Goal: Task Accomplishment & Management: Complete application form

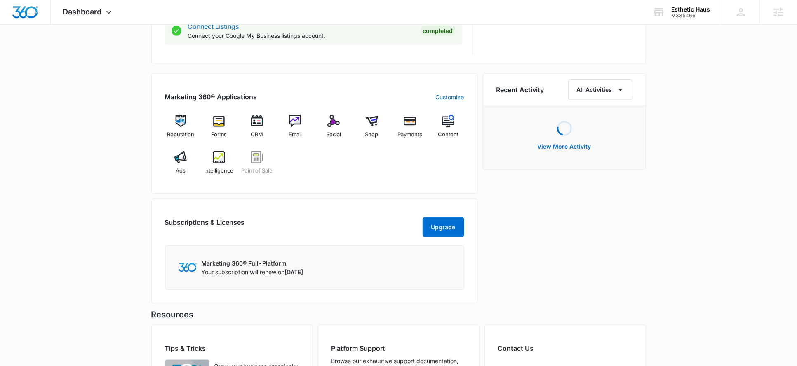
scroll to position [464, 0]
click at [183, 160] on img at bounding box center [180, 156] width 12 height 12
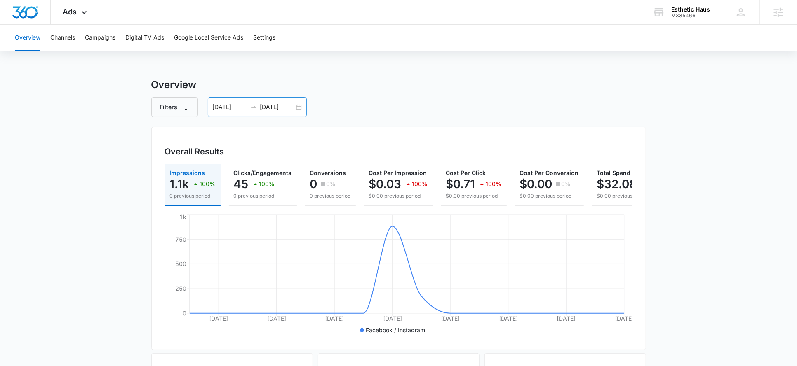
click at [278, 108] on input "09/02/2025" at bounding box center [277, 107] width 34 height 9
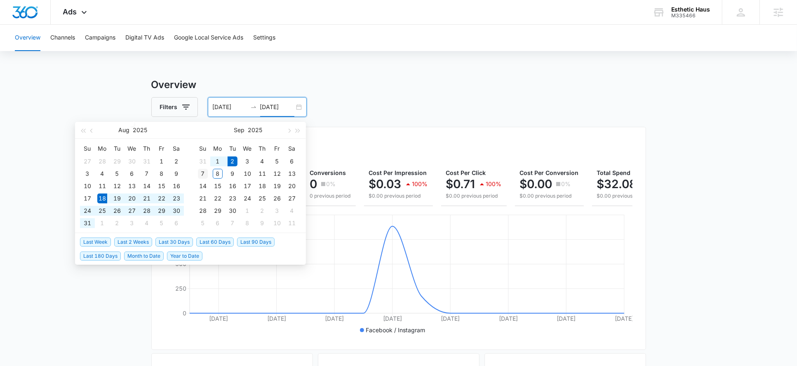
type input "09/07/2025"
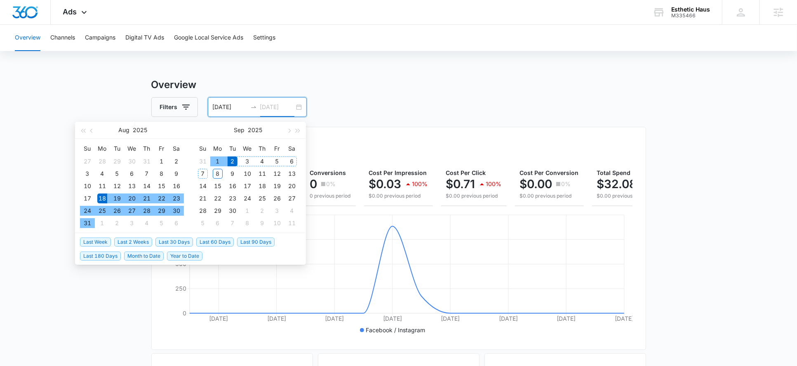
click at [205, 176] on div "7" at bounding box center [203, 174] width 10 height 10
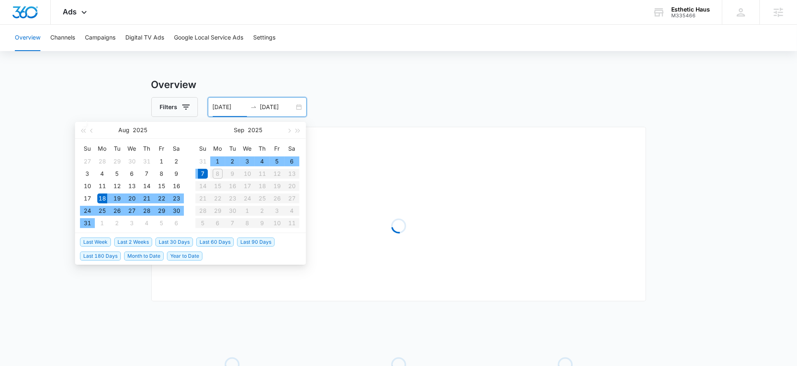
type input "08/18/2025"
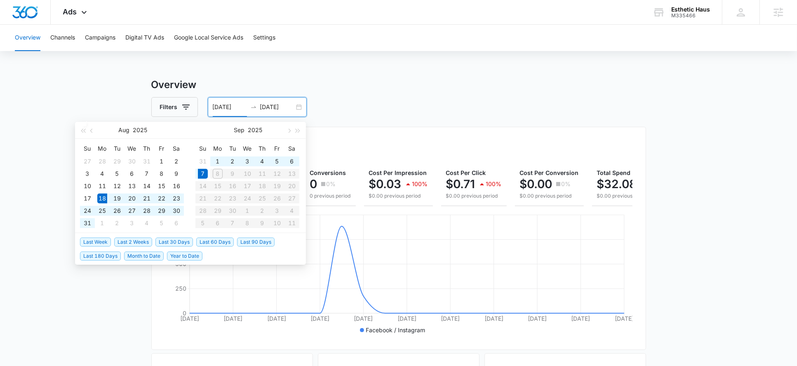
click at [123, 81] on main "Overview Filters 08/18/2025 09/07/2025 Overall Results Impressions 1.1k 100% 0 …" at bounding box center [398, 373] width 797 height 592
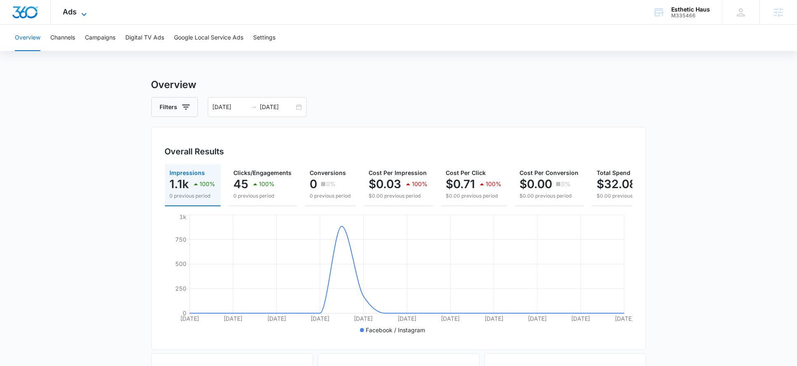
click at [75, 12] on span "Ads" at bounding box center [70, 11] width 14 height 9
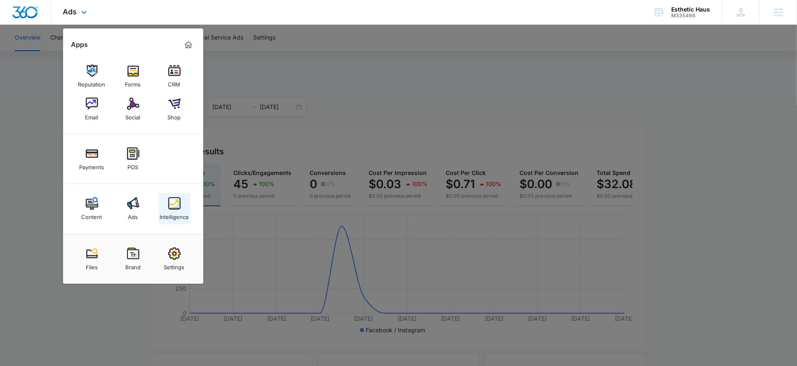
click at [171, 207] on img at bounding box center [174, 203] width 12 height 12
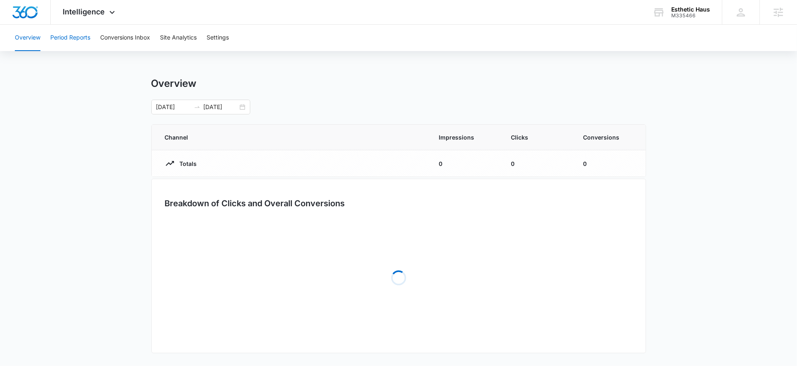
click at [77, 41] on button "Period Reports" at bounding box center [70, 38] width 40 height 26
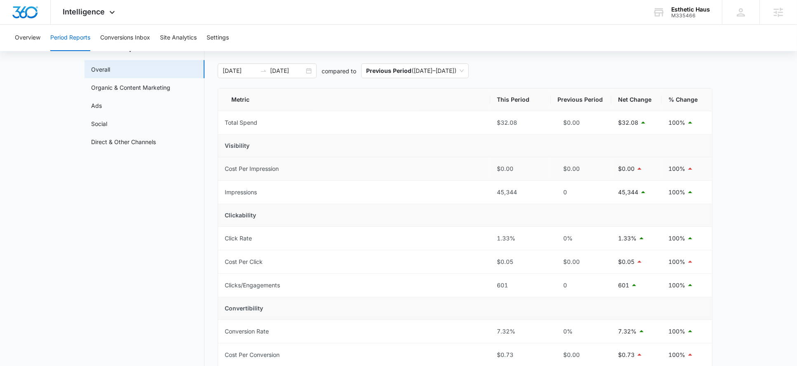
scroll to position [17, 0]
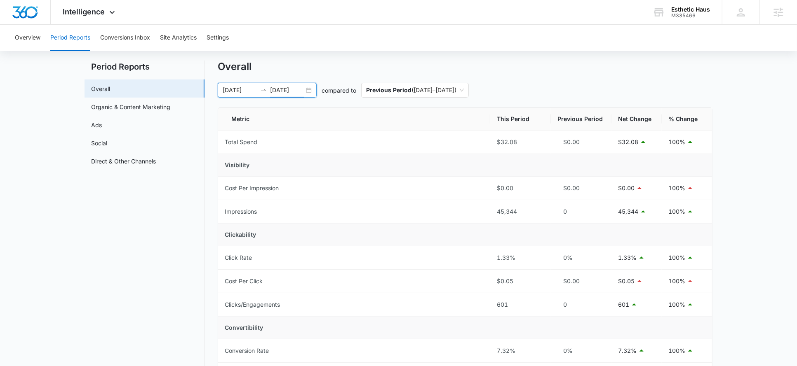
click at [286, 87] on input "09/07/2025" at bounding box center [287, 90] width 34 height 9
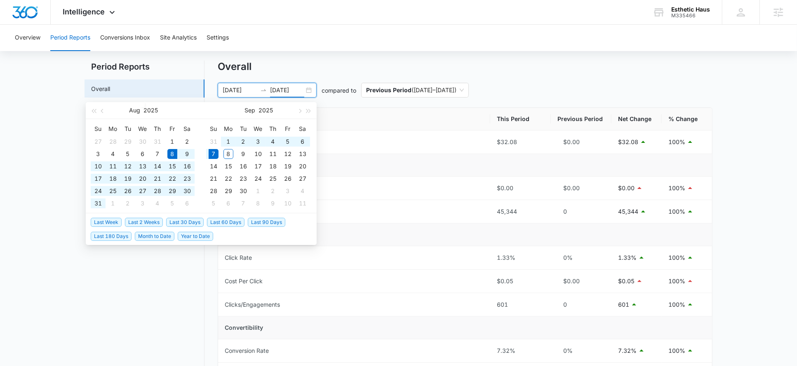
type input "09/07/2025"
click at [382, 51] on div "Overview Period Reports Conversions Inbox Site Analytics Settings Period Report…" at bounding box center [398, 357] width 797 height 698
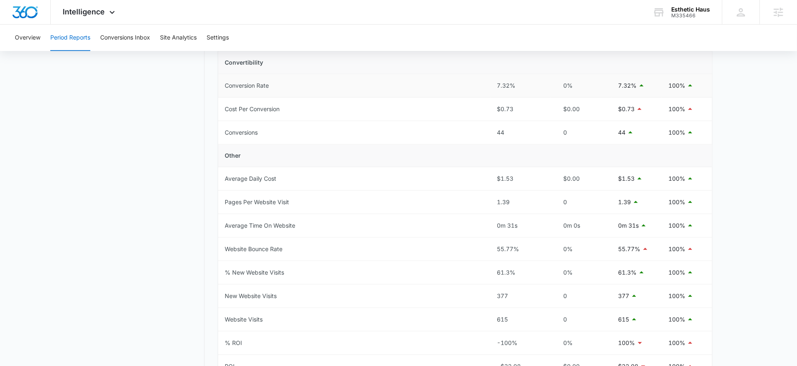
scroll to position [152, 0]
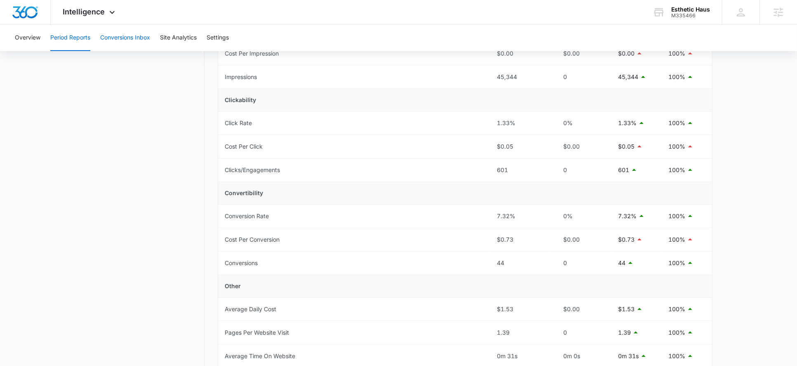
click at [147, 35] on button "Conversions Inbox" at bounding box center [125, 38] width 50 height 26
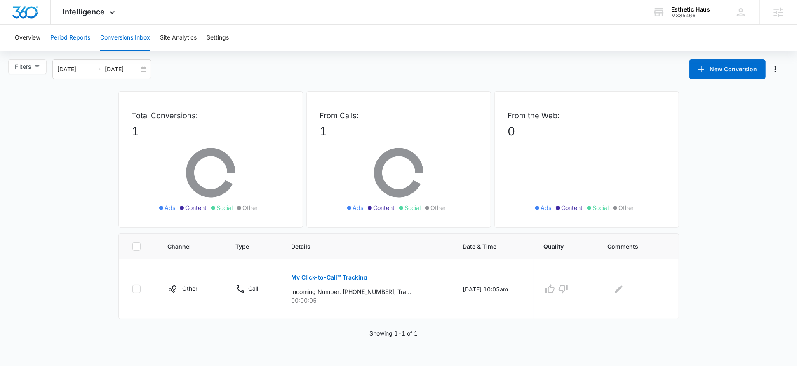
click at [68, 35] on button "Period Reports" at bounding box center [70, 38] width 40 height 26
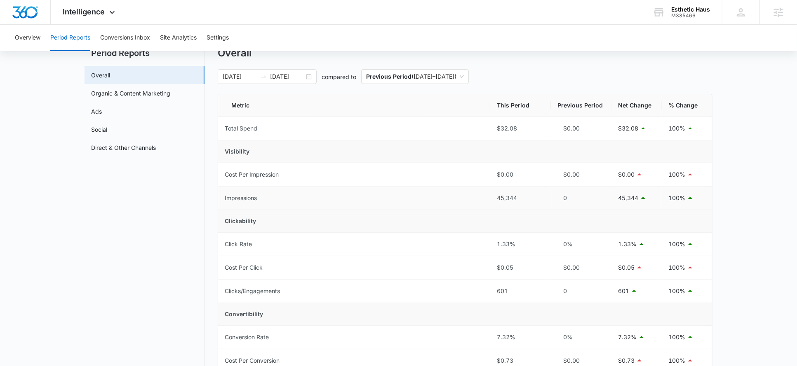
scroll to position [32, 0]
click at [279, 74] on input "09/07/2025" at bounding box center [287, 74] width 34 height 9
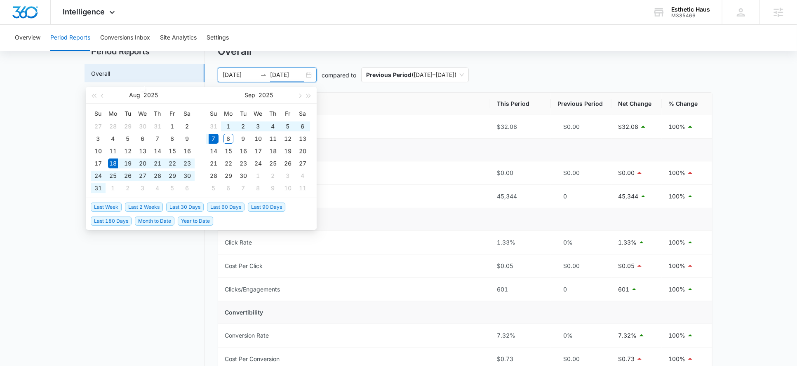
type input "09/07/2025"
click at [139, 209] on span "Last 2 Weeks" at bounding box center [144, 207] width 38 height 9
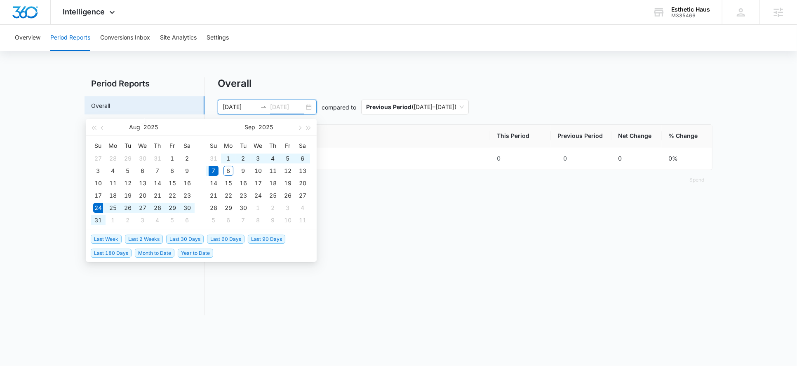
type input "08/24/2025"
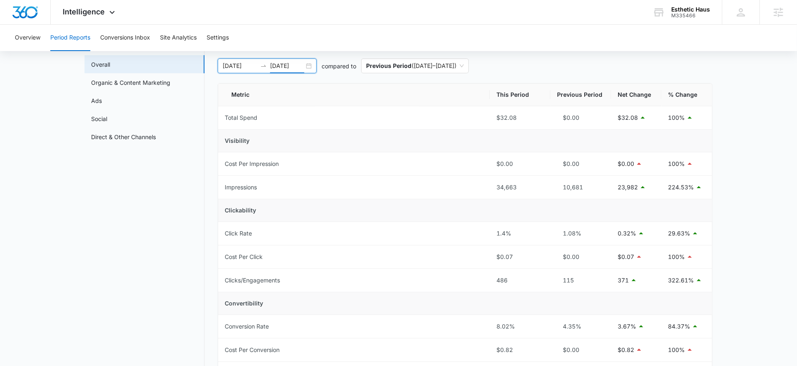
scroll to position [44, 0]
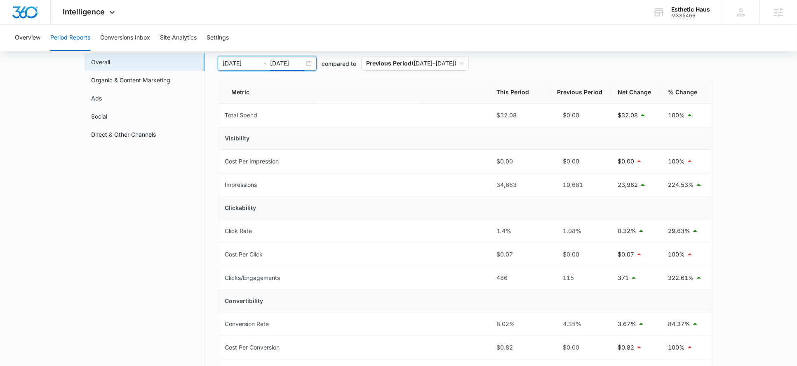
click at [288, 64] on input "09/07/2025" at bounding box center [287, 63] width 34 height 9
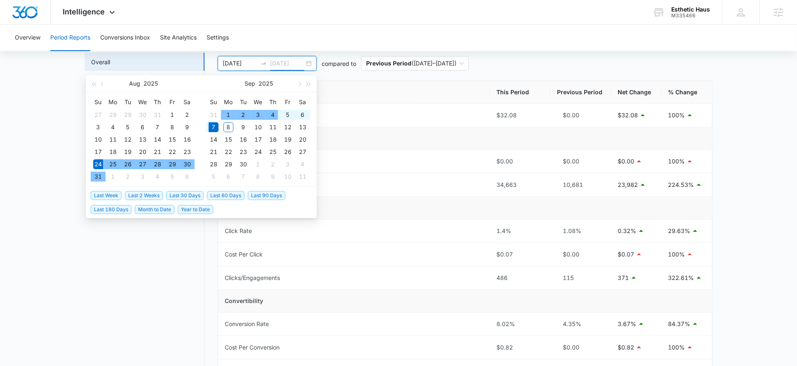
type input "09/07/2025"
click at [104, 195] on span "Last Week" at bounding box center [106, 195] width 31 height 9
type input "08/31/2025"
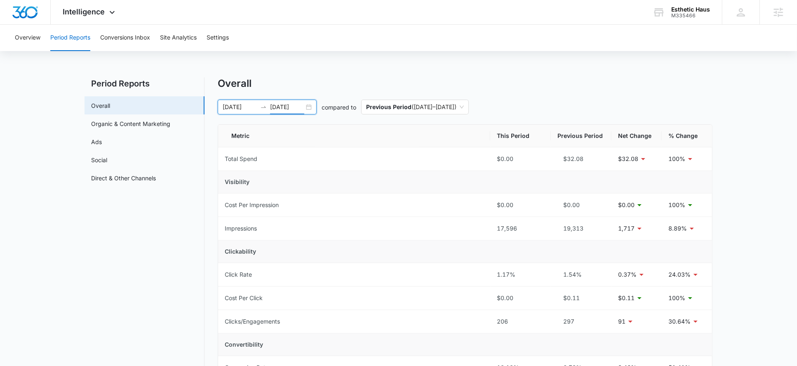
click at [295, 109] on input "09/07/2025" at bounding box center [287, 107] width 34 height 9
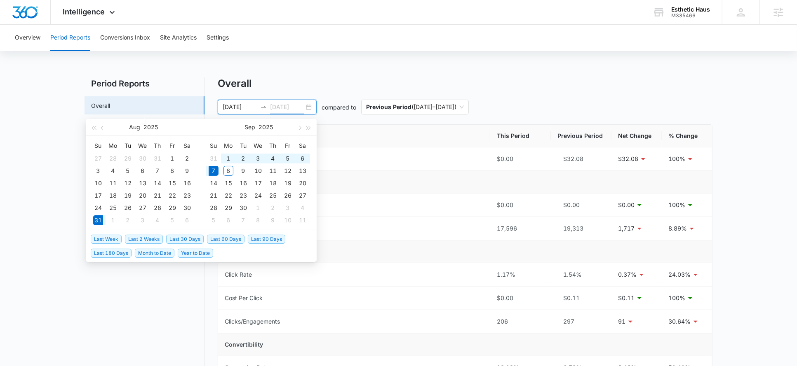
type input "09/07/2025"
click at [136, 238] on span "Last 2 Weeks" at bounding box center [144, 239] width 38 height 9
type input "08/24/2025"
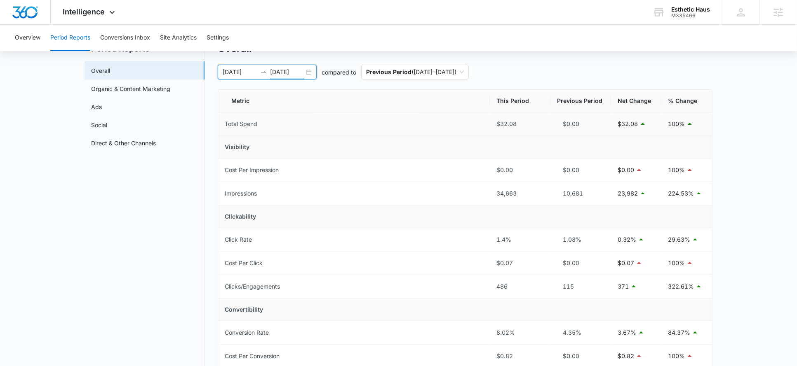
scroll to position [30, 0]
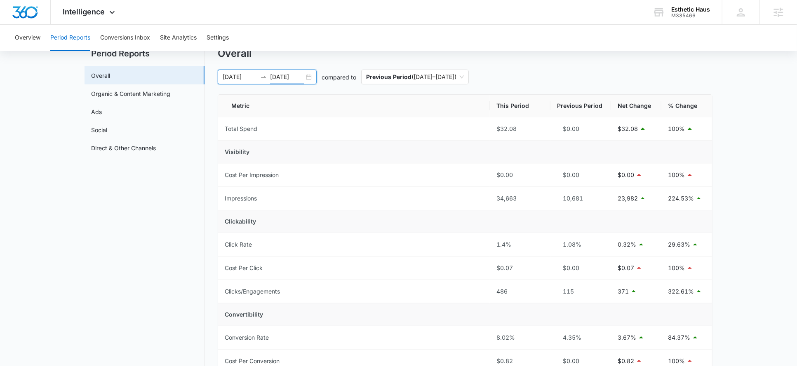
click at [274, 77] on input "09/07/2025" at bounding box center [287, 77] width 34 height 9
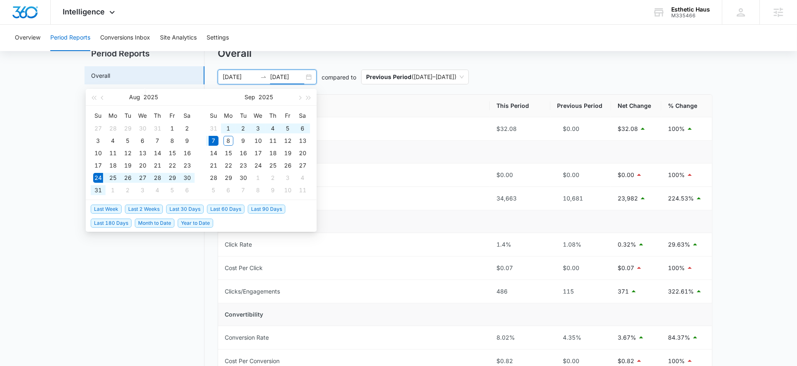
click at [294, 64] on div "Overall 08/24/2025 09/07/2025 compared to Previous Period ( 08/09/2025 – 08/23/…" at bounding box center [465, 360] width 494 height 626
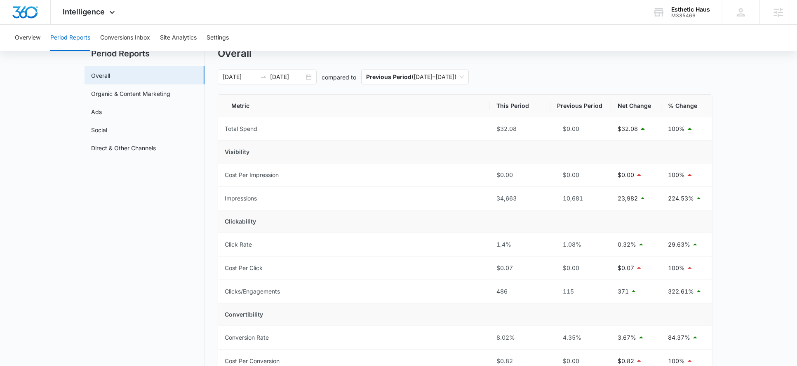
scroll to position [0, 0]
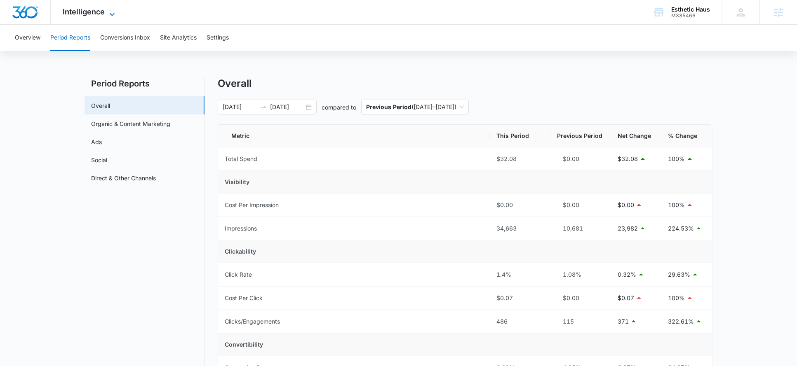
click at [75, 15] on span "Intelligence" at bounding box center [84, 11] width 42 height 9
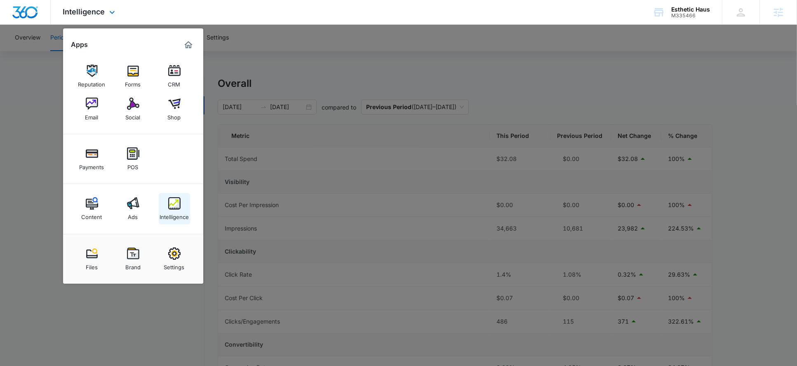
click at [172, 216] on div "Intelligence" at bounding box center [173, 215] width 29 height 11
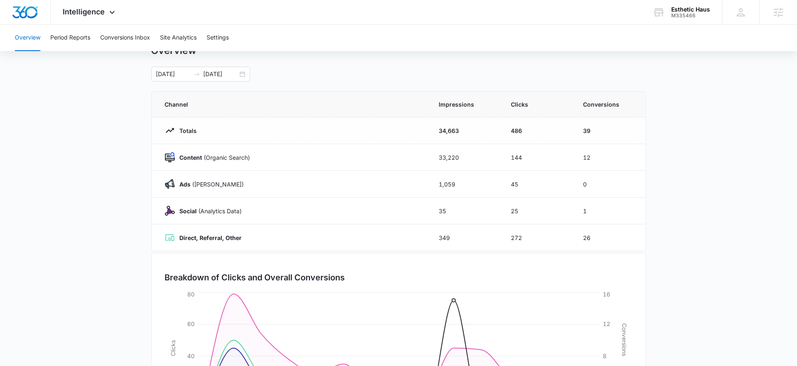
scroll to position [1, 0]
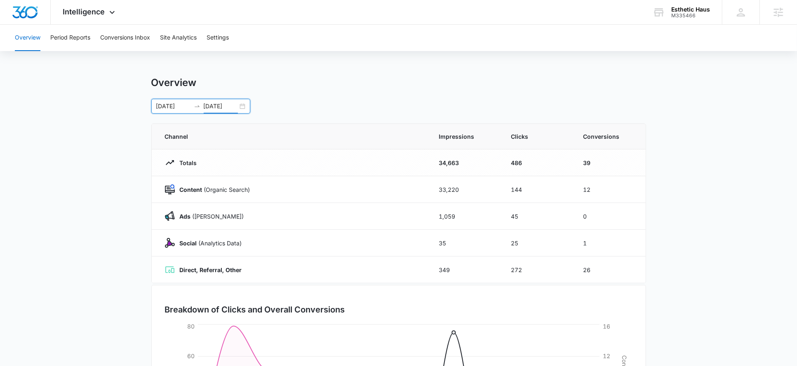
click at [214, 103] on input "09/07/2025" at bounding box center [221, 106] width 34 height 9
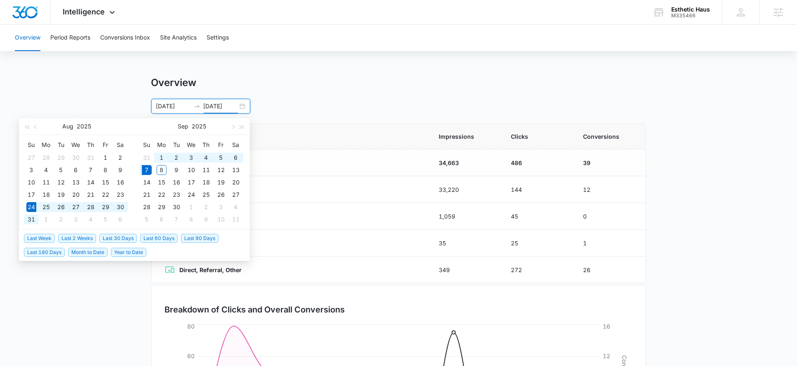
type input "09/07/2025"
click at [111, 236] on span "Last 30 Days" at bounding box center [117, 238] width 37 height 9
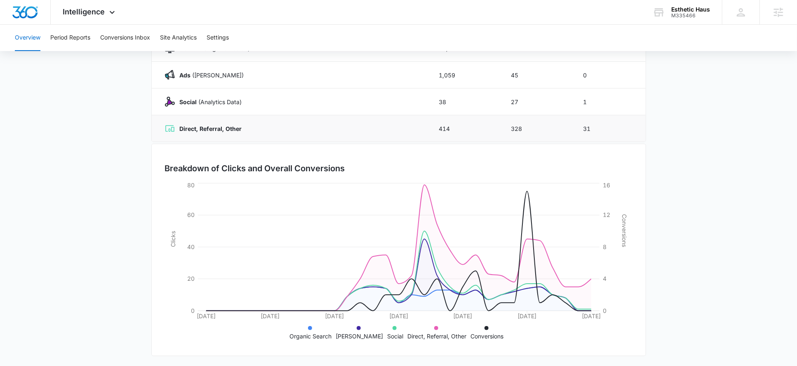
scroll to position [0, 0]
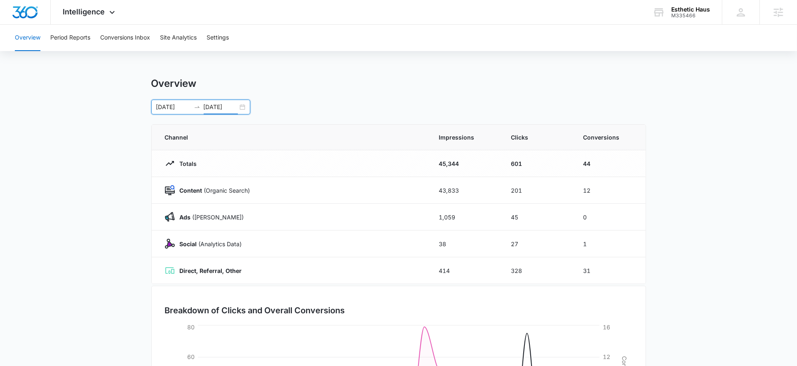
click at [175, 107] on input "08/08/2025" at bounding box center [173, 107] width 34 height 9
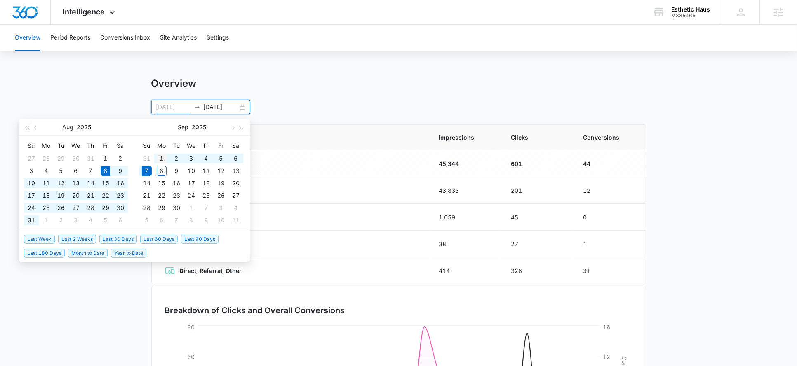
type input "09/01/2025"
click at [160, 159] on div "1" at bounding box center [162, 159] width 10 height 10
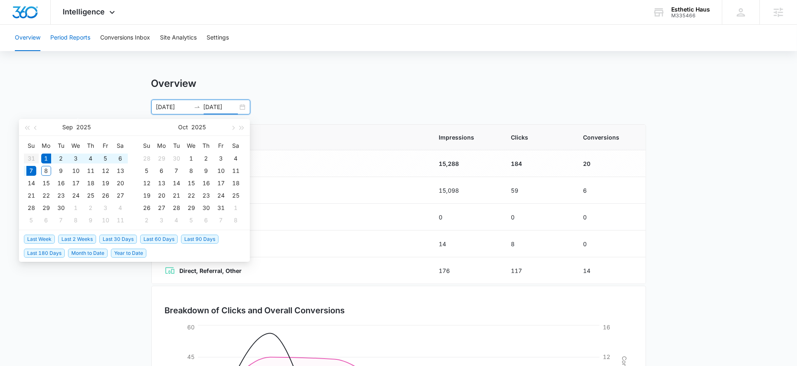
click at [74, 37] on button "Period Reports" at bounding box center [70, 38] width 40 height 26
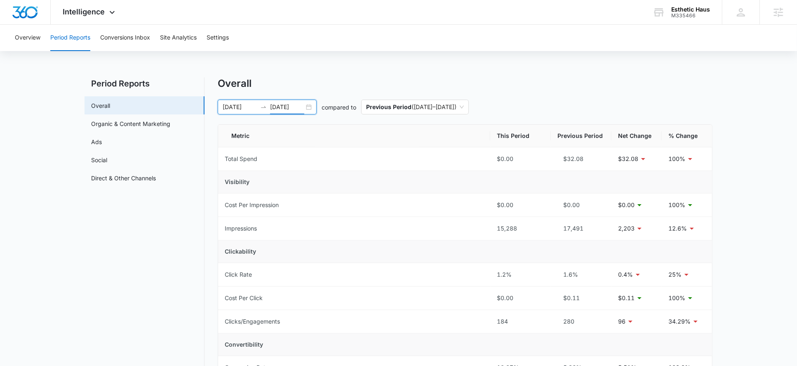
click at [293, 105] on input "09/07/2025" at bounding box center [287, 107] width 34 height 9
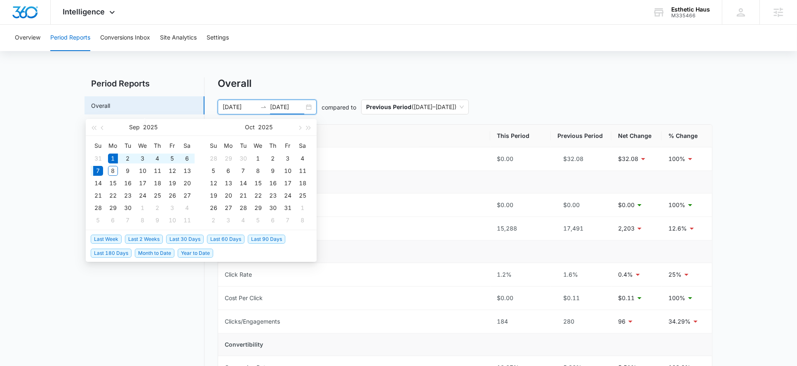
click at [342, 80] on div "Overall" at bounding box center [465, 83] width 494 height 12
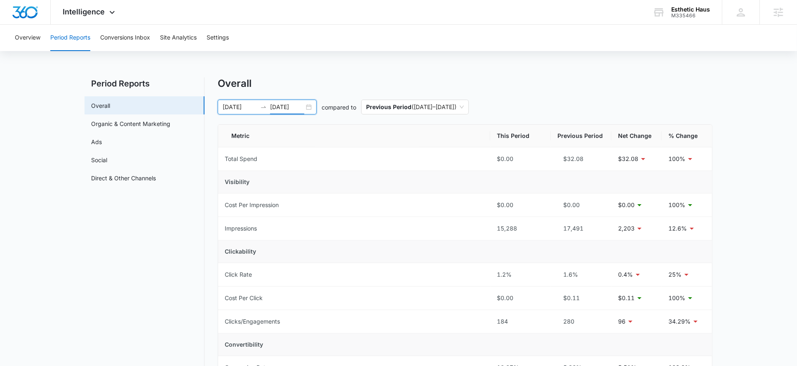
click at [286, 106] on input "09/07/2025" at bounding box center [287, 107] width 34 height 9
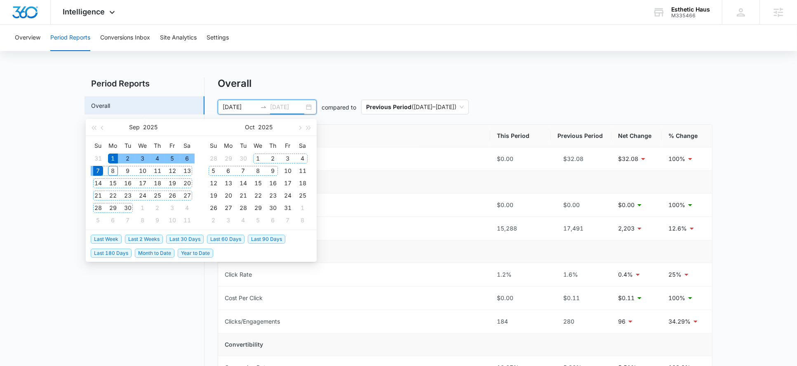
type input "09/07/2025"
click at [151, 239] on span "Last 2 Weeks" at bounding box center [144, 239] width 38 height 9
type input "08/24/2025"
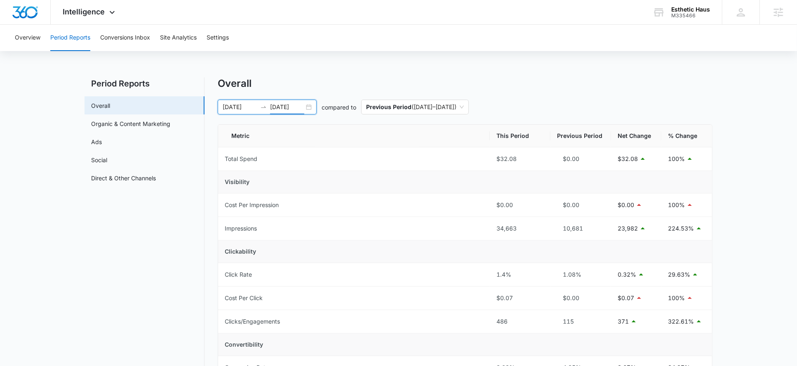
click at [284, 108] on input "09/07/2025" at bounding box center [287, 107] width 34 height 9
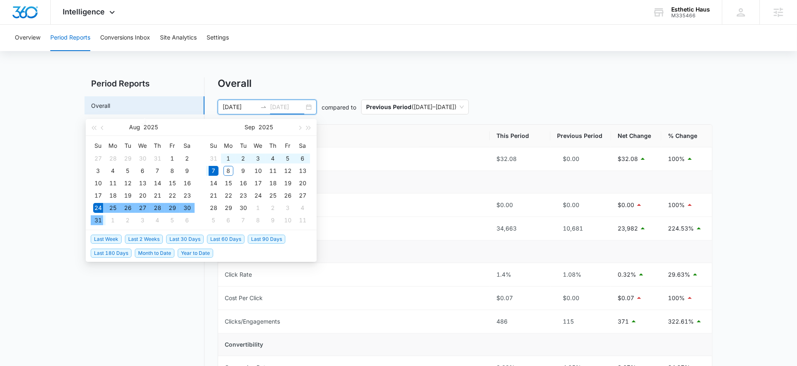
type input "09/07/2025"
click at [241, 108] on input "08/24/2025" at bounding box center [240, 107] width 34 height 9
click at [172, 204] on div "29" at bounding box center [172, 208] width 10 height 10
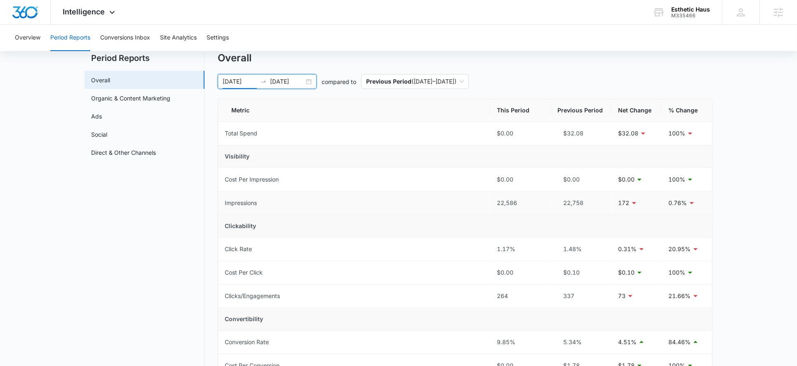
scroll to position [21, 0]
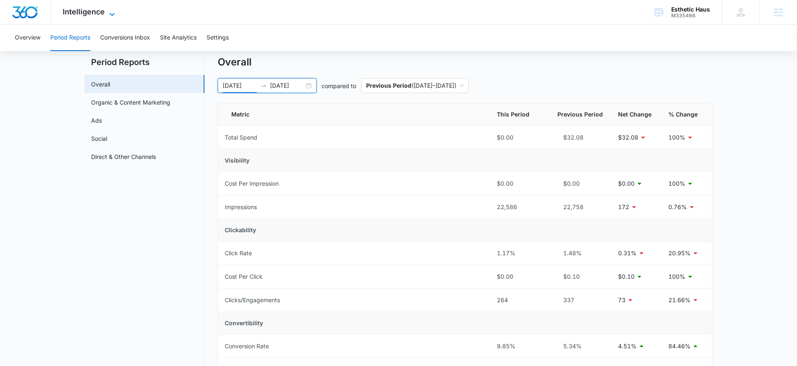
click at [91, 16] on div "Intelligence Apps Reputation Forms CRM Email Social Shop Payments POS Content A…" at bounding box center [90, 12] width 79 height 24
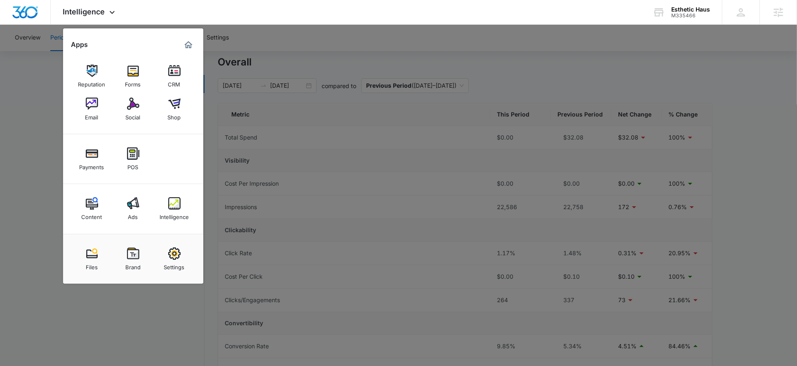
click at [237, 77] on div at bounding box center [398, 183] width 797 height 366
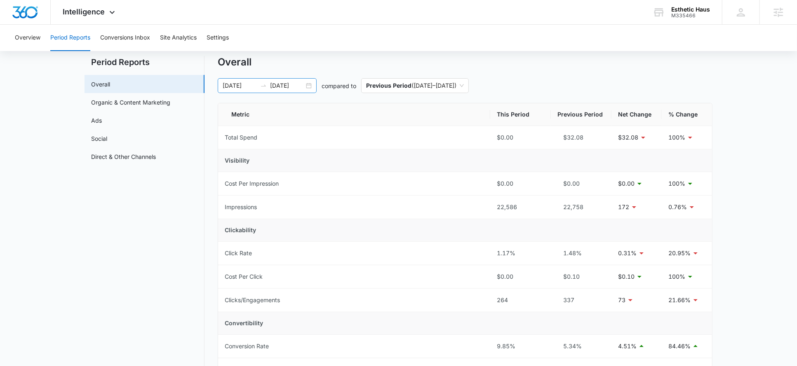
click at [241, 87] on input "08/29/2025" at bounding box center [240, 85] width 34 height 9
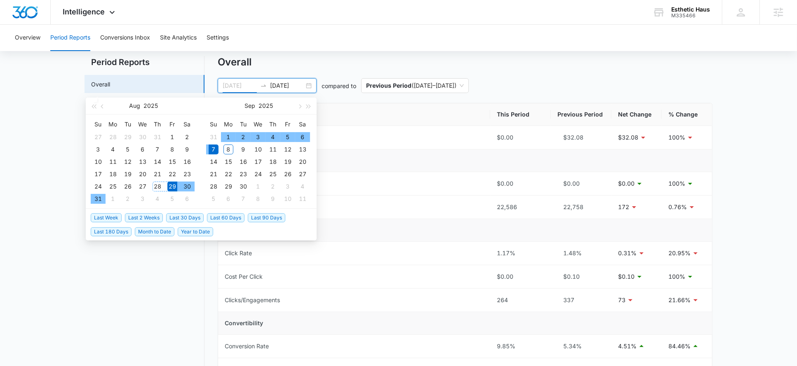
click at [159, 186] on div "28" at bounding box center [157, 187] width 10 height 10
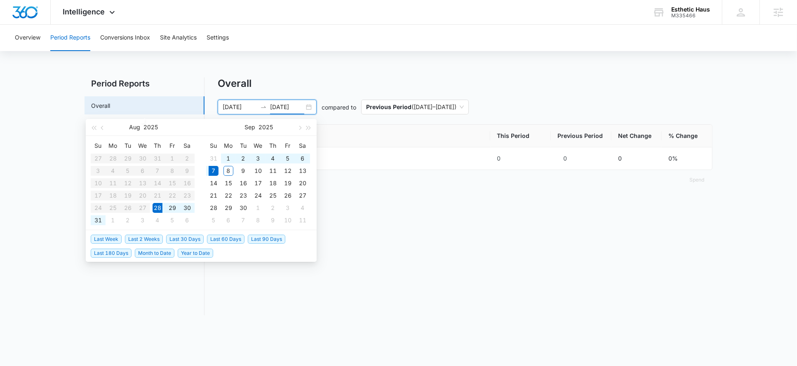
scroll to position [0, 0]
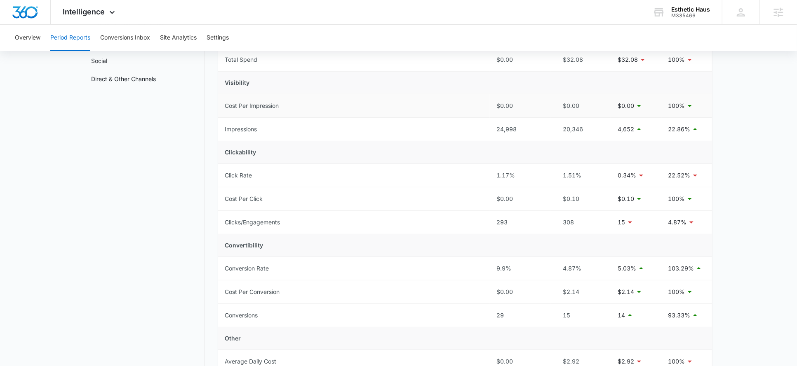
scroll to position [48, 0]
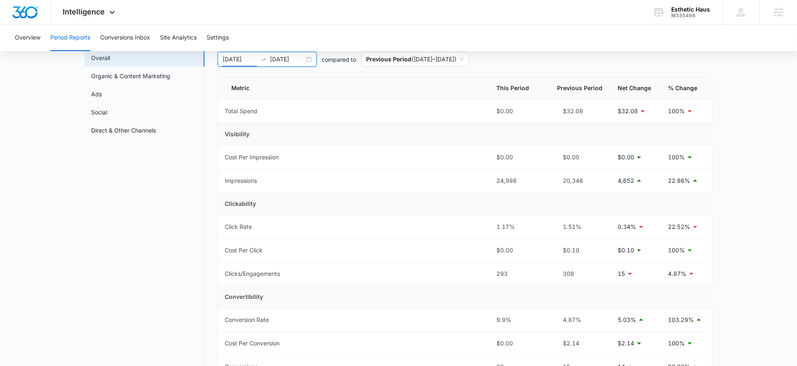
click at [242, 62] on input "08/28/2025" at bounding box center [240, 59] width 34 height 9
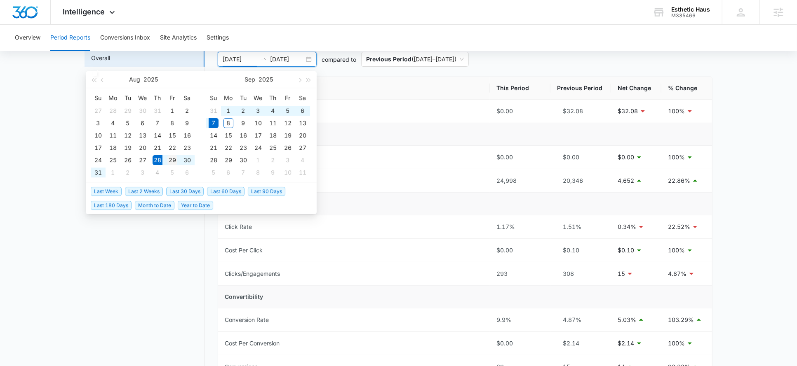
type input "08/29/2025"
click at [173, 162] on div "29" at bounding box center [172, 160] width 10 height 10
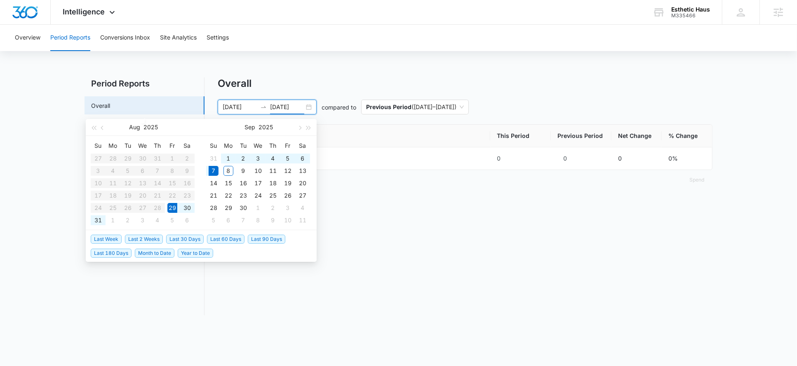
scroll to position [0, 0]
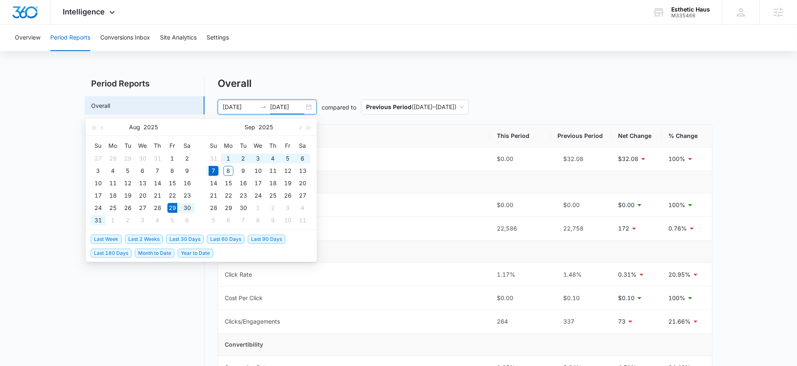
click at [401, 82] on div "Overall" at bounding box center [465, 83] width 494 height 12
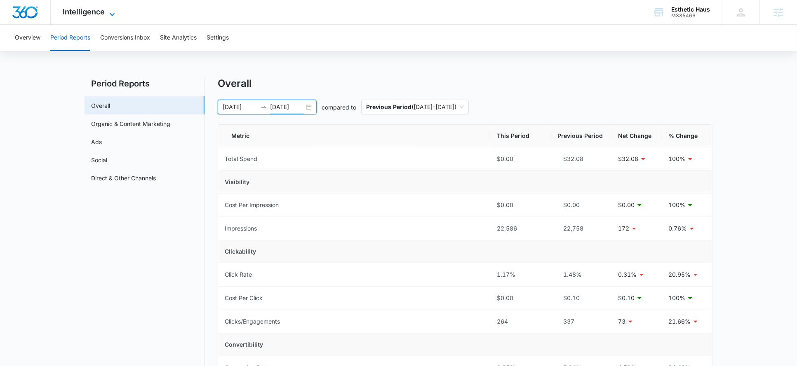
click at [103, 12] on span "Intelligence" at bounding box center [84, 11] width 42 height 9
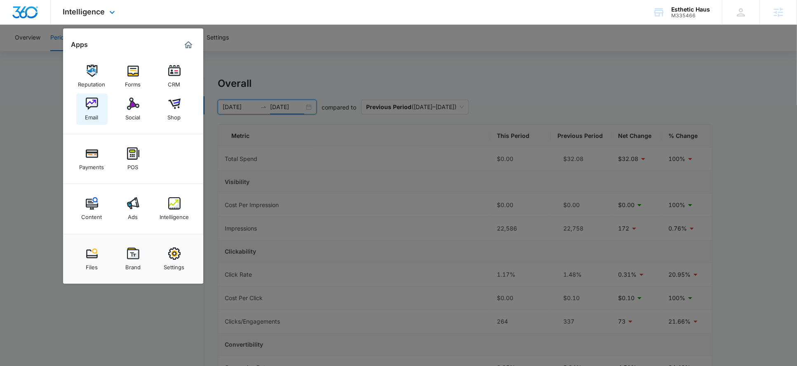
click at [88, 114] on div "Email" at bounding box center [91, 115] width 13 height 11
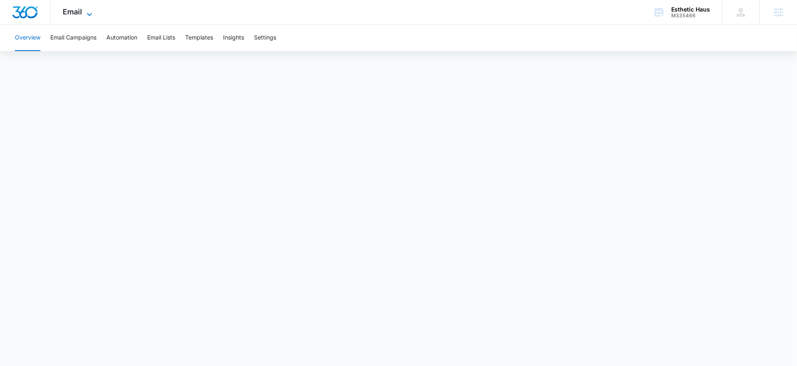
click at [75, 12] on span "Email" at bounding box center [72, 11] width 19 height 9
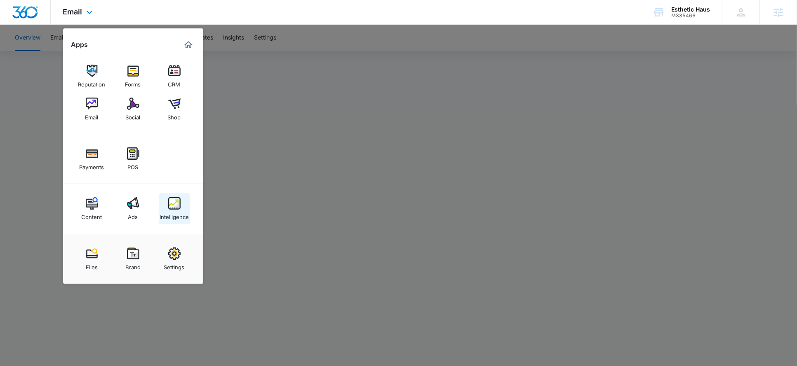
click at [178, 211] on div "Intelligence" at bounding box center [173, 215] width 29 height 11
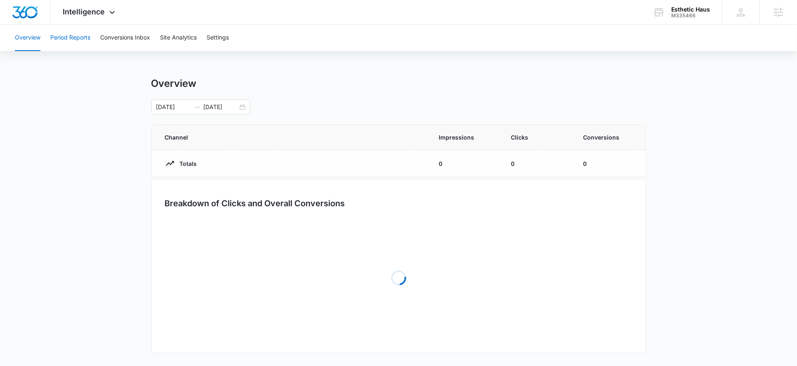
click at [81, 37] on button "Period Reports" at bounding box center [70, 38] width 40 height 26
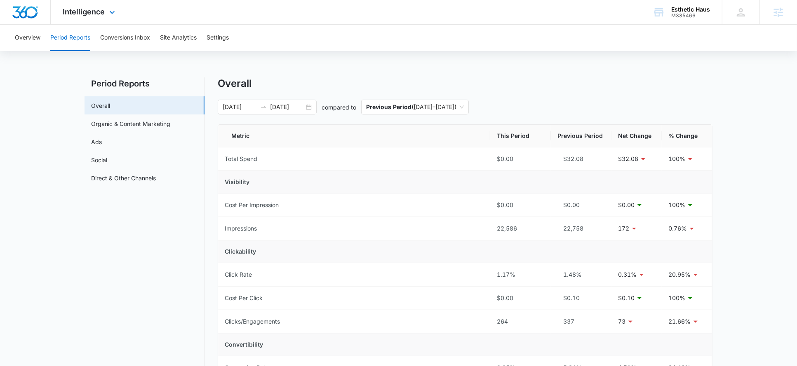
click at [101, 17] on div "Intelligence Apps Reputation Forms CRM Email Social Shop Payments POS Content A…" at bounding box center [90, 12] width 79 height 24
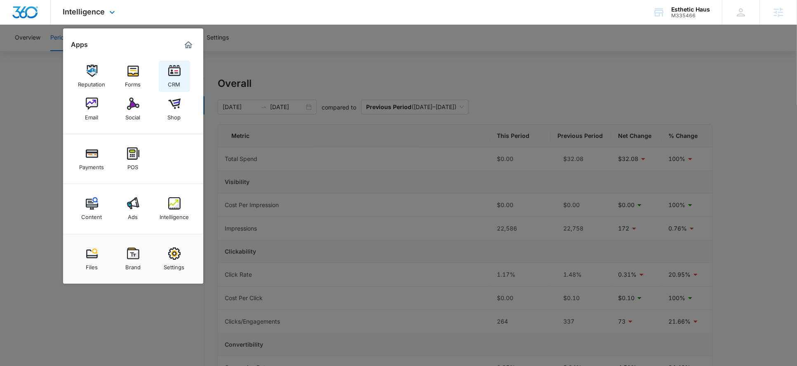
click at [164, 72] on link "CRM" at bounding box center [174, 76] width 31 height 31
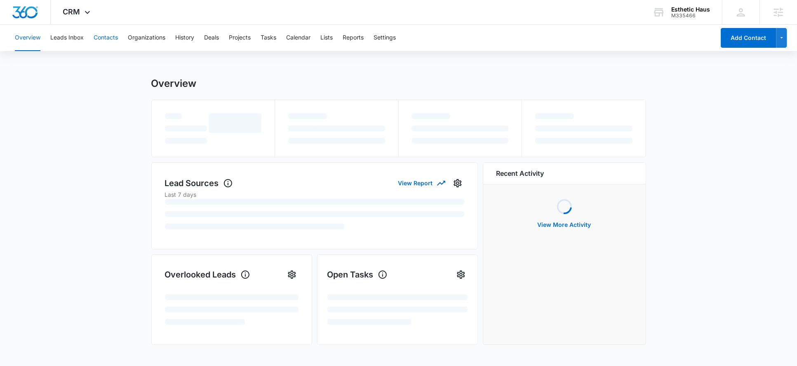
click at [98, 37] on button "Contacts" at bounding box center [106, 38] width 24 height 26
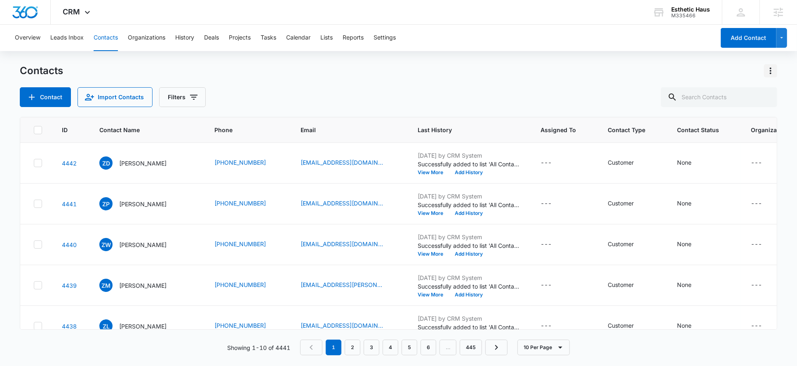
click at [770, 71] on icon "Actions" at bounding box center [770, 71] width 2 height 7
click at [729, 104] on div "Import Contacts" at bounding box center [729, 106] width 54 height 6
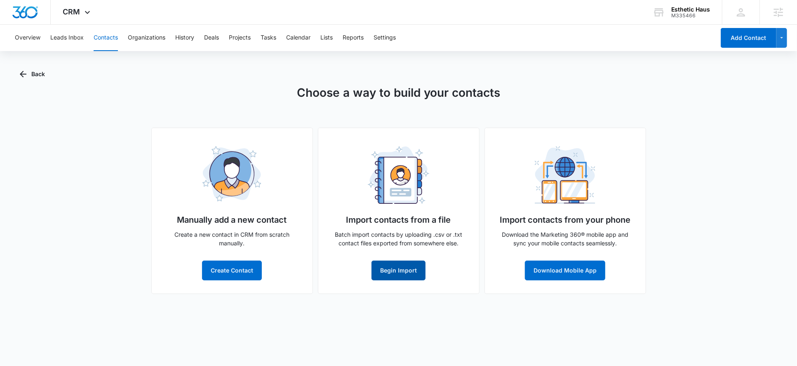
click at [405, 265] on button "Begin Import" at bounding box center [398, 271] width 54 height 20
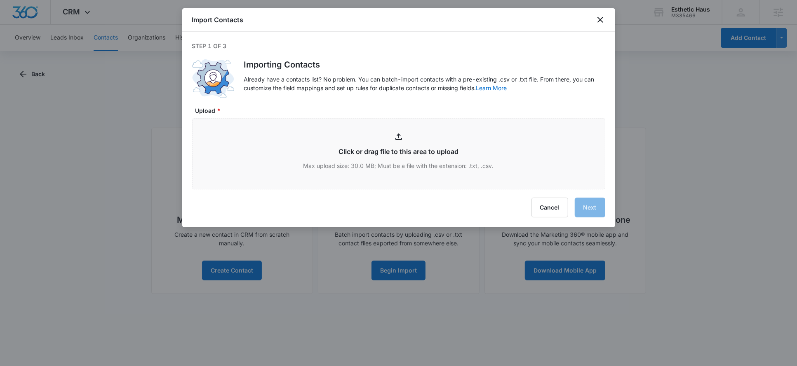
type input "C:\fakepath\Client Export.csv"
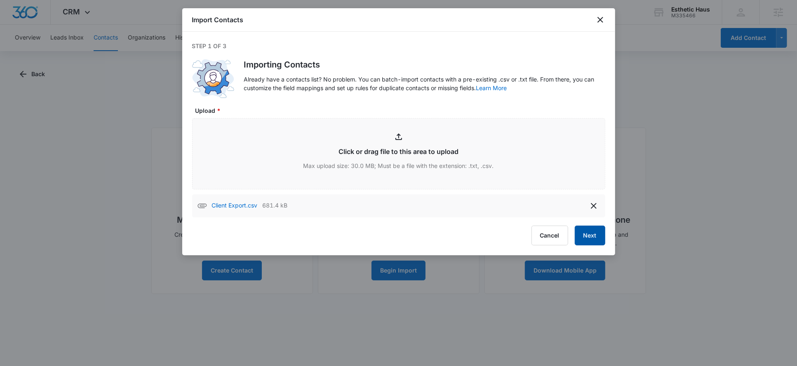
click at [580, 239] on button "Next" at bounding box center [589, 236] width 30 height 20
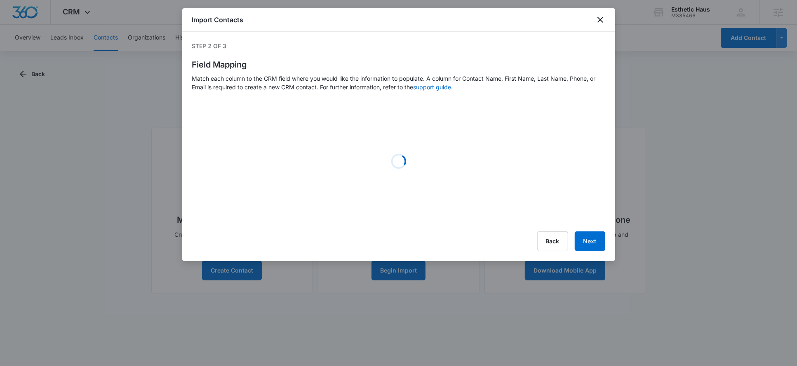
select select "78"
select select "79"
select select "185"
select select "184"
select select "tags"
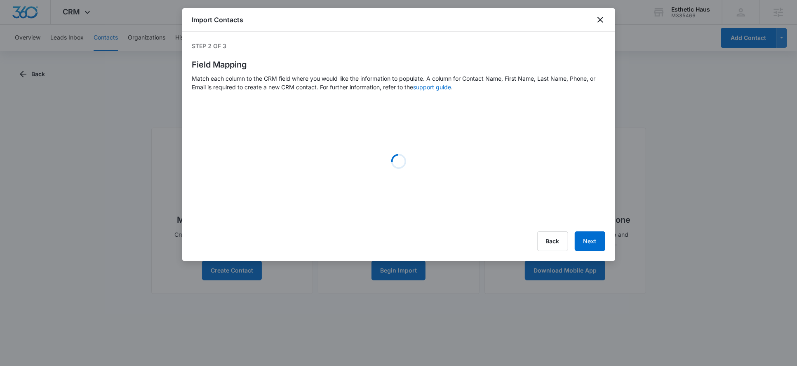
select select "300"
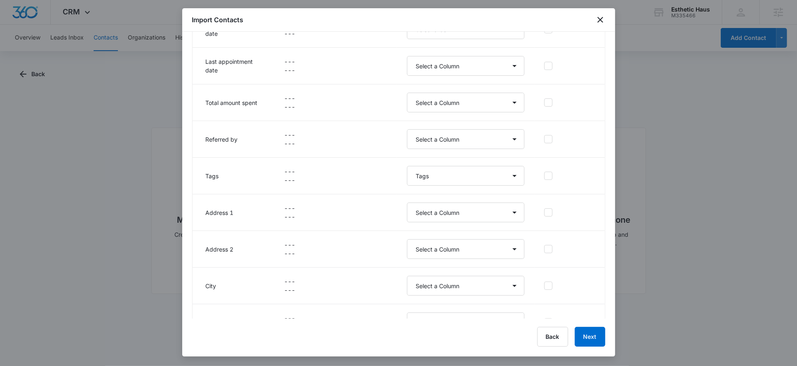
scroll to position [435, 0]
click at [407, 165] on select "Select a Column Address/City Address/Country Address/State Address/Street Addre…" at bounding box center [465, 175] width 117 height 20
select select
click at [407, 165] on select "Select a Column Address/City Address/Country Address/State Address/Street Addre…" at bounding box center [465, 175] width 117 height 20
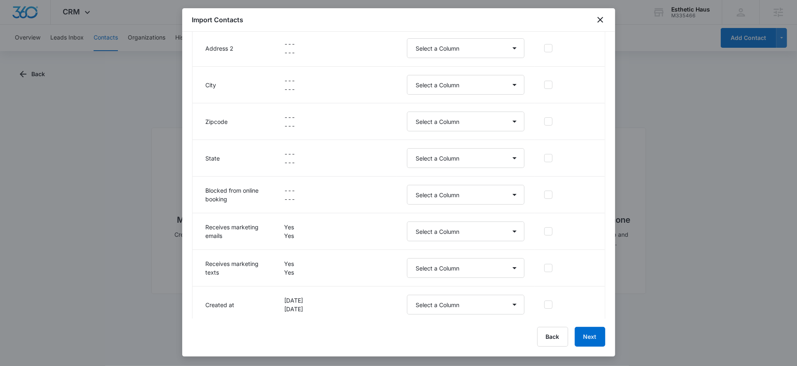
scroll to position [672, 0]
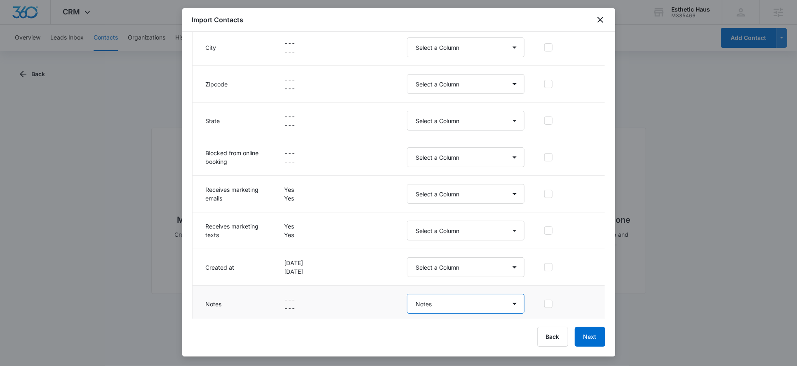
click at [490, 299] on select "Select a Column Address/City Address/Country Address/State Address/Street Addre…" at bounding box center [465, 304] width 117 height 20
select select
click at [407, 294] on select "Select a Column Address/City Address/Country Address/State Address/Street Addre…" at bounding box center [465, 304] width 117 height 20
click at [585, 330] on button "Next" at bounding box center [589, 337] width 30 height 20
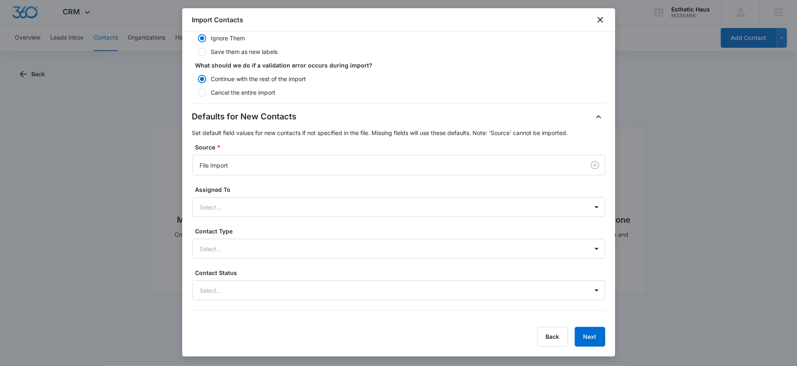
scroll to position [190, 0]
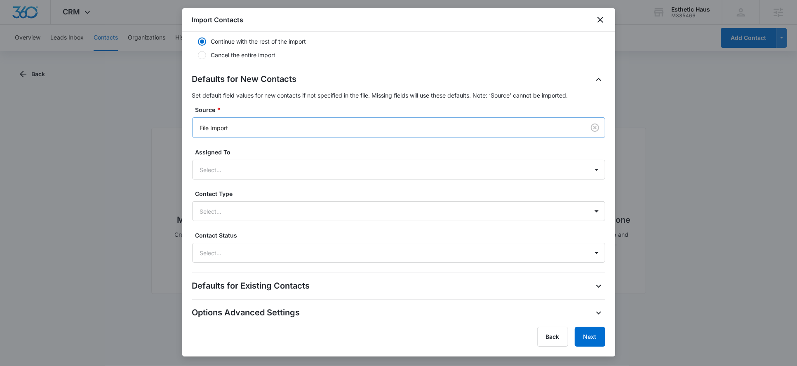
click at [253, 125] on div at bounding box center [387, 128] width 374 height 10
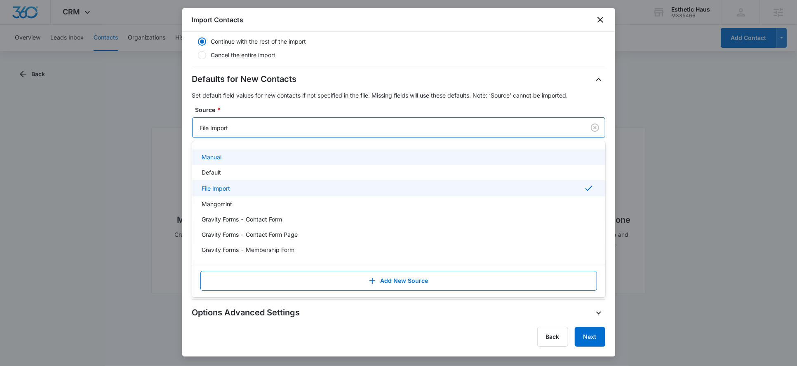
click at [231, 157] on div "Manual" at bounding box center [397, 157] width 391 height 9
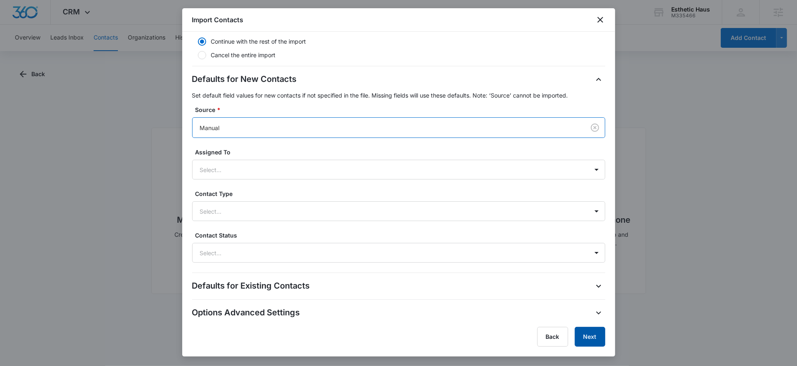
click at [601, 342] on button "Next" at bounding box center [589, 337] width 30 height 20
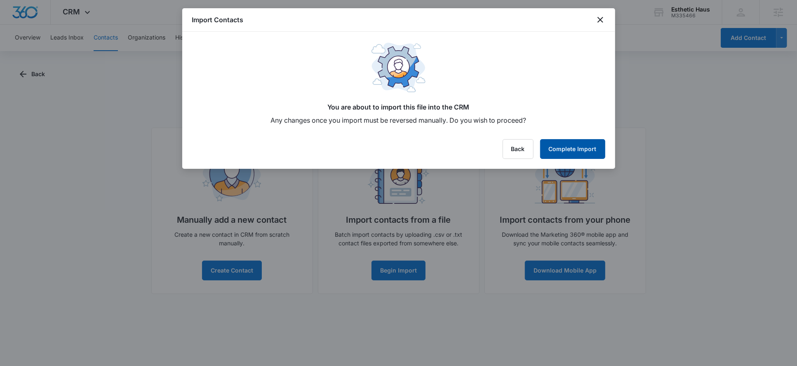
scroll to position [0, 0]
click at [565, 147] on button "Complete Import" at bounding box center [572, 149] width 65 height 20
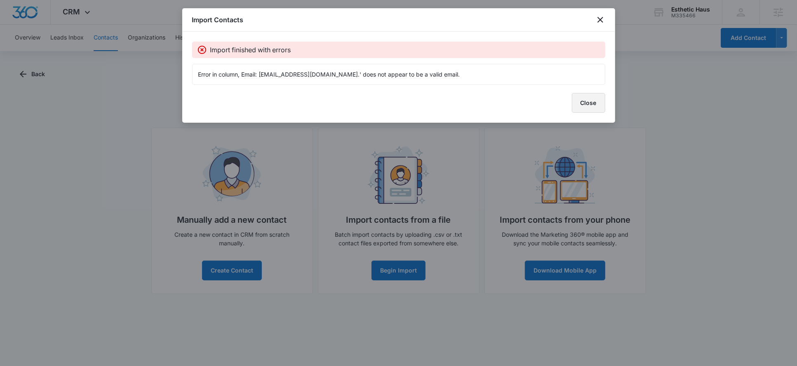
click at [586, 106] on button "Close" at bounding box center [588, 103] width 33 height 20
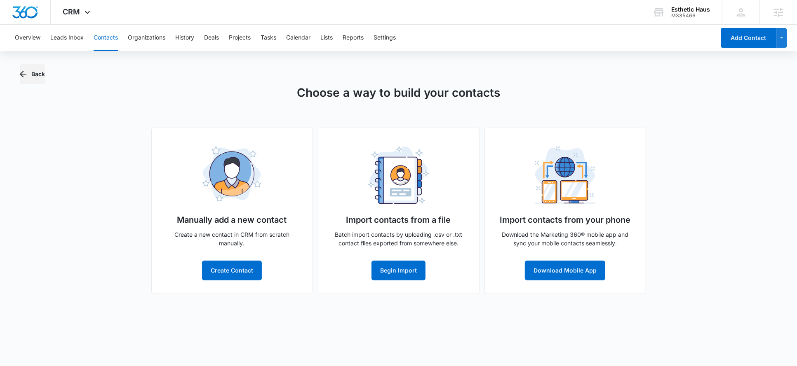
click at [38, 74] on button "Back" at bounding box center [32, 74] width 25 height 20
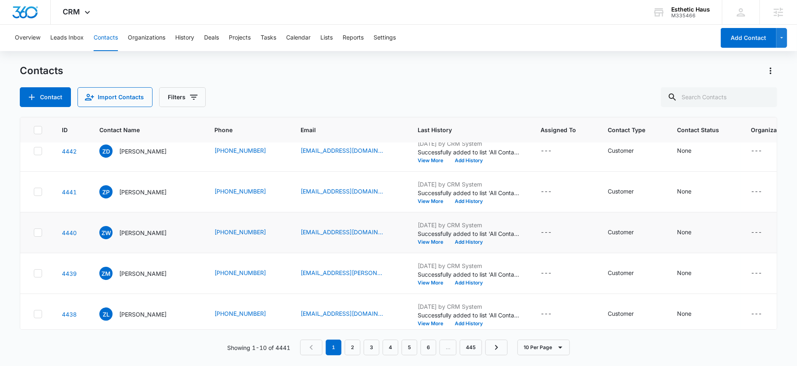
scroll to position [12, 0]
click at [79, 14] on span "CRM" at bounding box center [71, 11] width 17 height 9
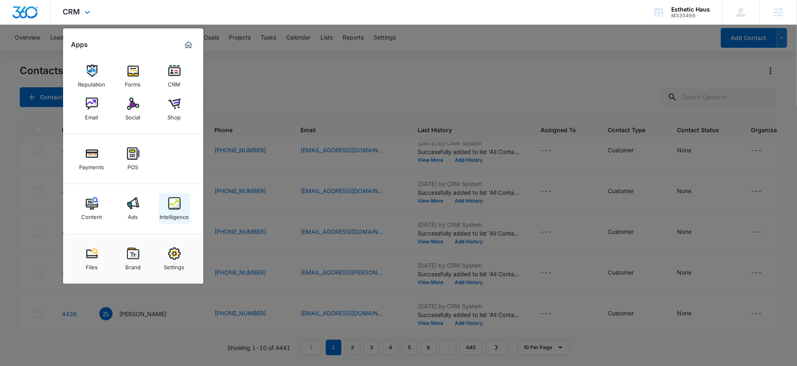
click at [174, 215] on div "Intelligence" at bounding box center [173, 215] width 29 height 11
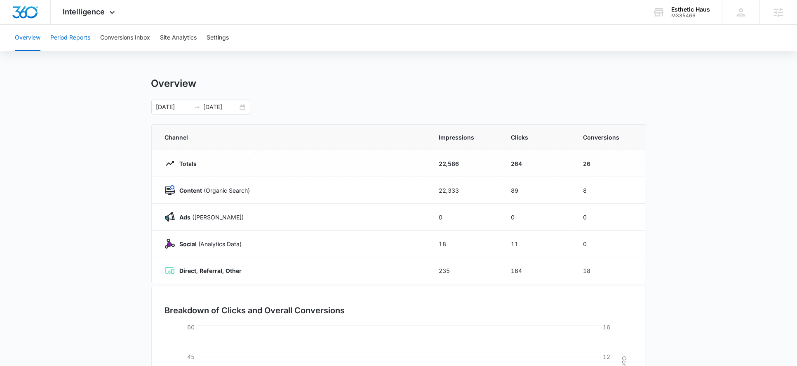
click at [75, 40] on button "Period Reports" at bounding box center [70, 38] width 40 height 26
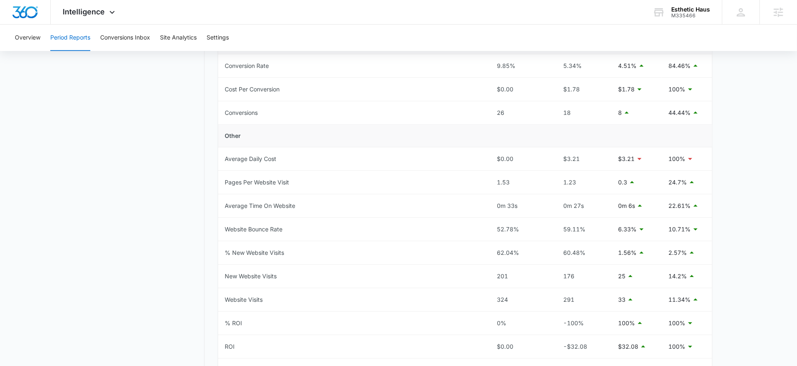
scroll to position [304, 0]
click at [96, 14] on span "Intelligence" at bounding box center [84, 11] width 42 height 9
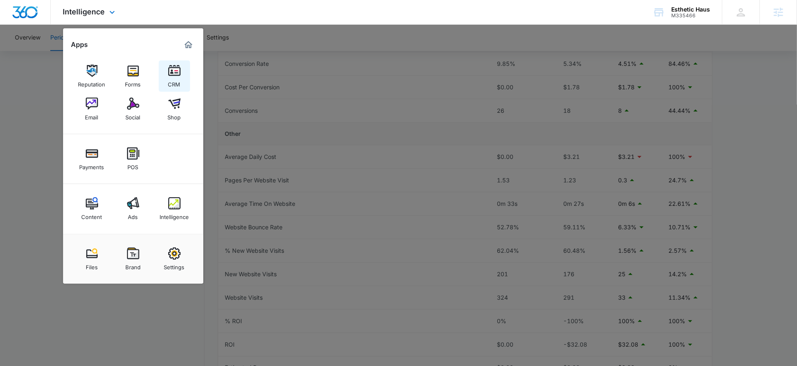
click at [166, 80] on link "CRM" at bounding box center [174, 76] width 31 height 31
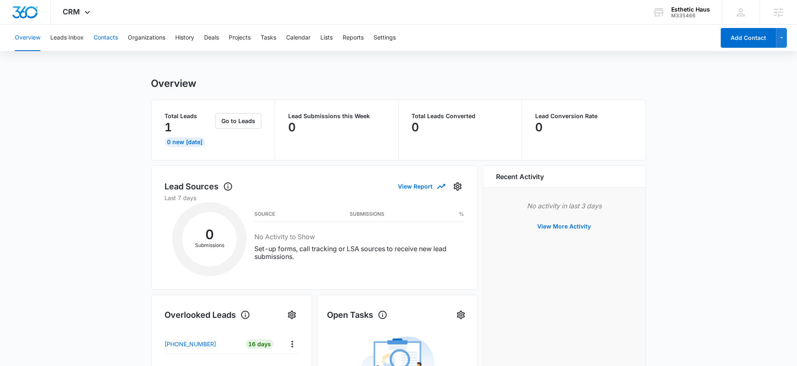
click at [107, 37] on button "Contacts" at bounding box center [106, 38] width 24 height 26
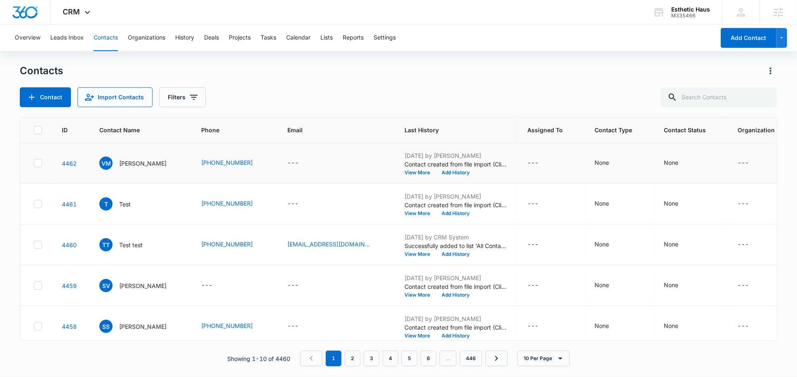
scroll to position [21, 0]
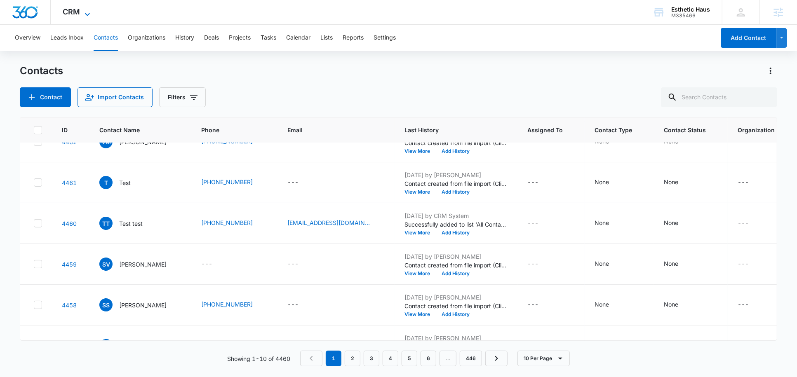
click at [68, 9] on span "CRM" at bounding box center [71, 11] width 17 height 9
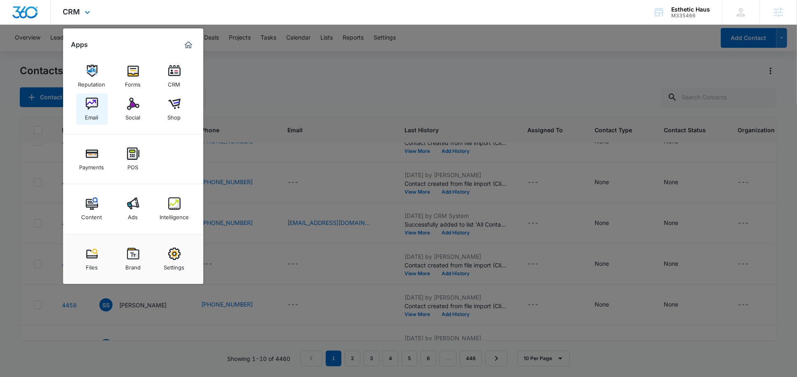
click at [97, 111] on div "Email" at bounding box center [91, 115] width 13 height 11
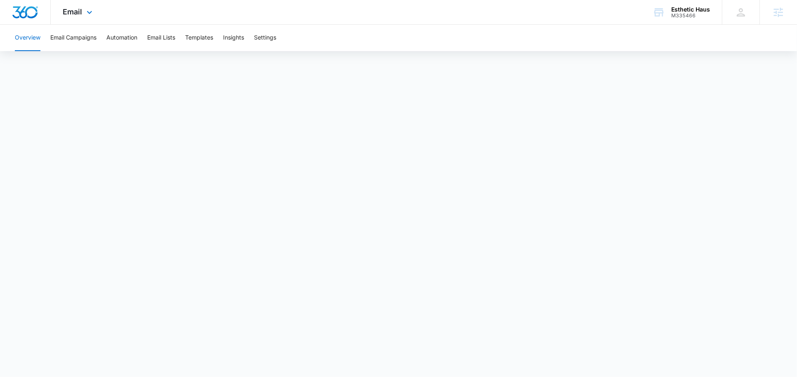
click at [87, 6] on div "Email Apps Reputation Forms CRM Email Social Shop Payments POS Content Ads Inte…" at bounding box center [79, 12] width 56 height 24
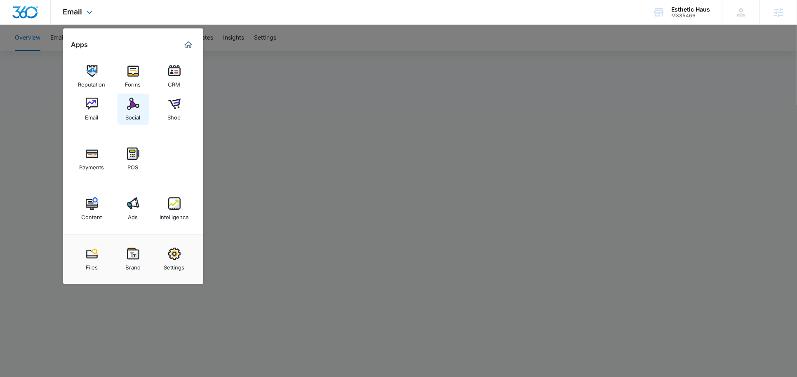
click at [127, 106] on img at bounding box center [133, 104] width 12 height 12
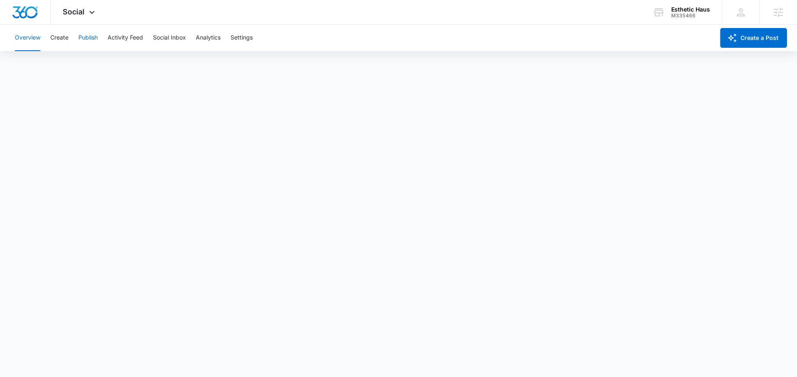
click at [86, 40] on button "Publish" at bounding box center [87, 38] width 19 height 26
click at [86, 8] on div "Social Apps Reputation Forms CRM Email Social Shop Payments POS Content Ads Int…" at bounding box center [80, 12] width 59 height 24
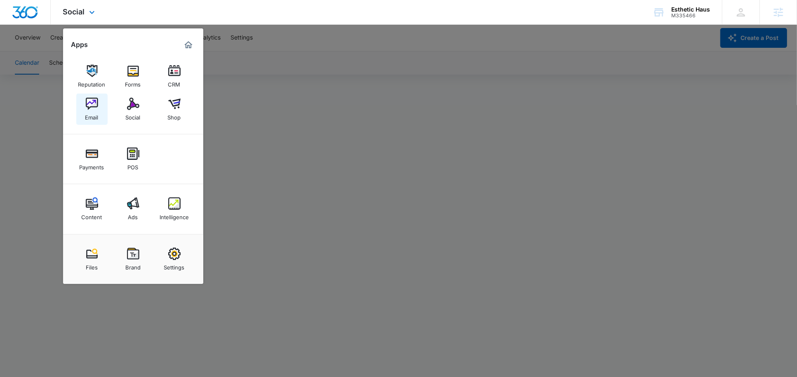
click at [86, 102] on img at bounding box center [92, 104] width 12 height 12
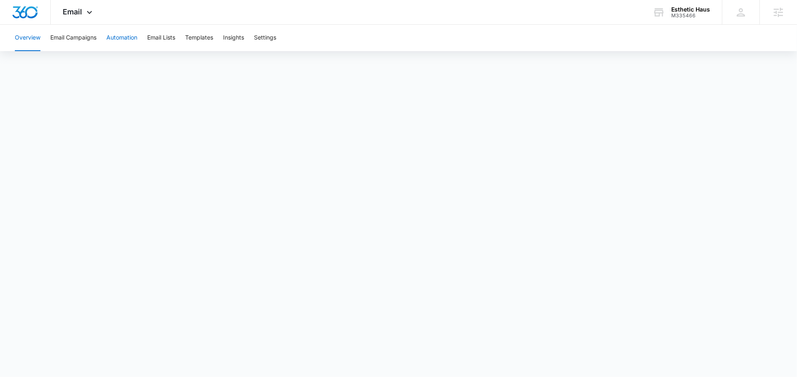
click at [123, 44] on button "Automation" at bounding box center [121, 38] width 31 height 26
click at [83, 13] on div "Email Apps Reputation Forms CRM Email Social Shop Payments POS Content Ads Inte…" at bounding box center [79, 12] width 56 height 24
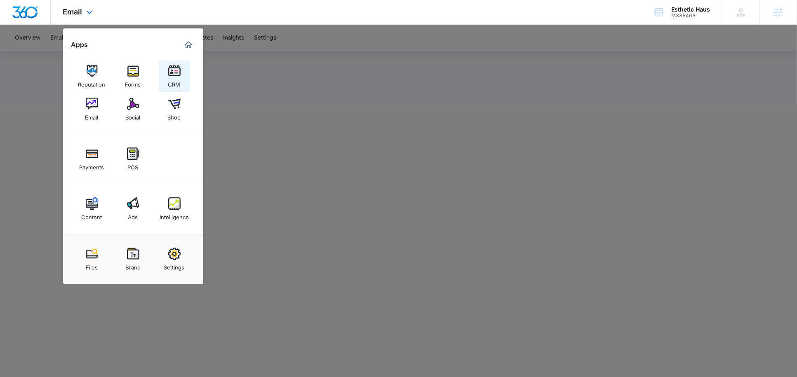
click at [178, 80] on div "CRM" at bounding box center [174, 82] width 12 height 11
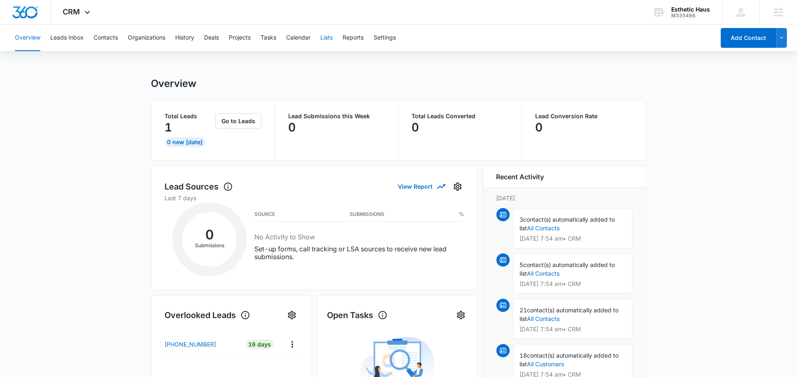
click at [324, 42] on button "Lists" at bounding box center [326, 38] width 12 height 26
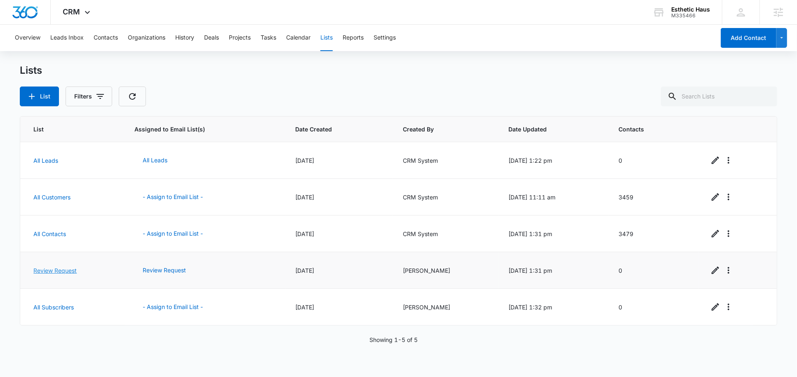
click at [56, 271] on link "Review Request" at bounding box center [54, 270] width 43 height 7
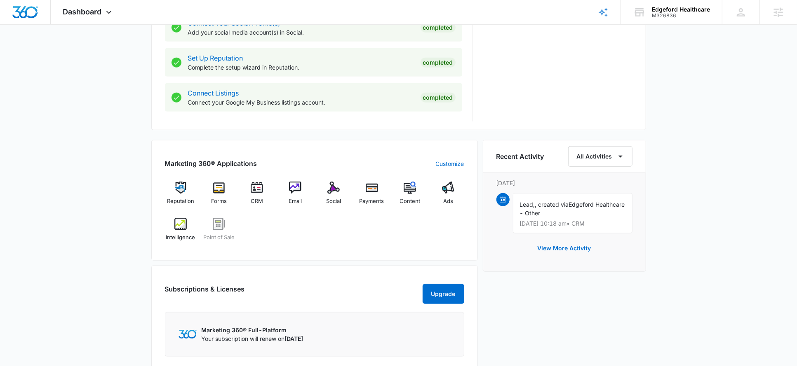
scroll to position [397, 0]
click at [173, 226] on div "Intelligence" at bounding box center [181, 232] width 32 height 30
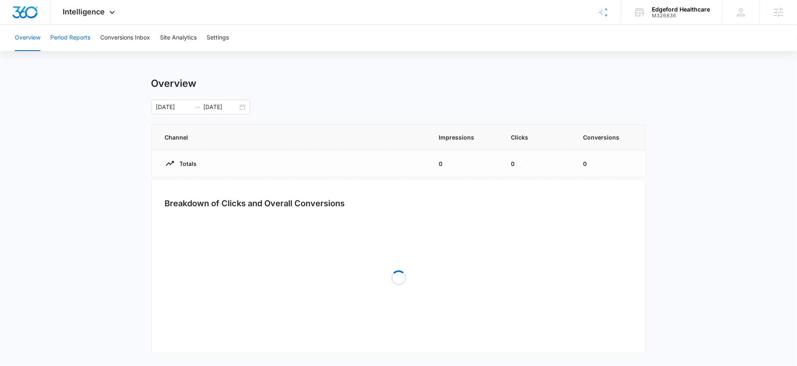
click at [79, 41] on button "Period Reports" at bounding box center [70, 38] width 40 height 26
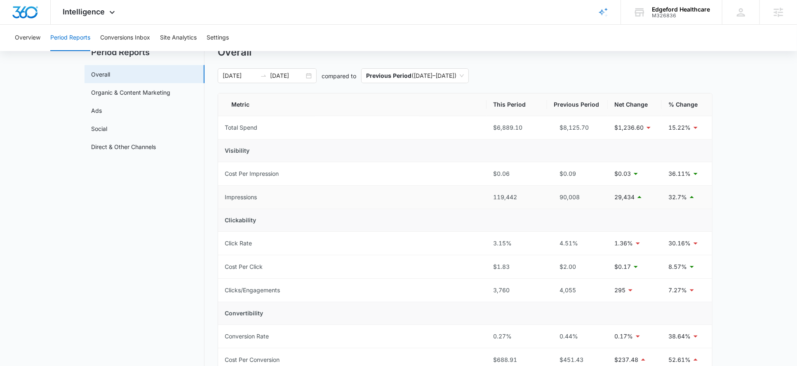
scroll to position [35, 0]
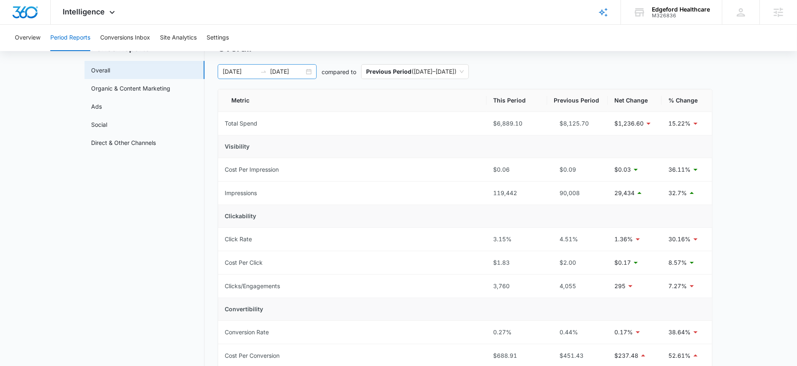
click at [286, 69] on input "08/24/2025" at bounding box center [287, 71] width 34 height 9
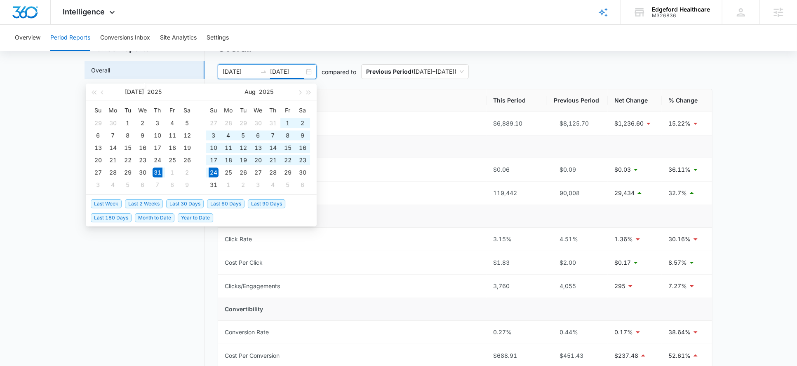
type input "08/24/2025"
click at [177, 202] on span "Last 30 Days" at bounding box center [184, 203] width 37 height 9
type input "08/08/2025"
type input "[DATE]"
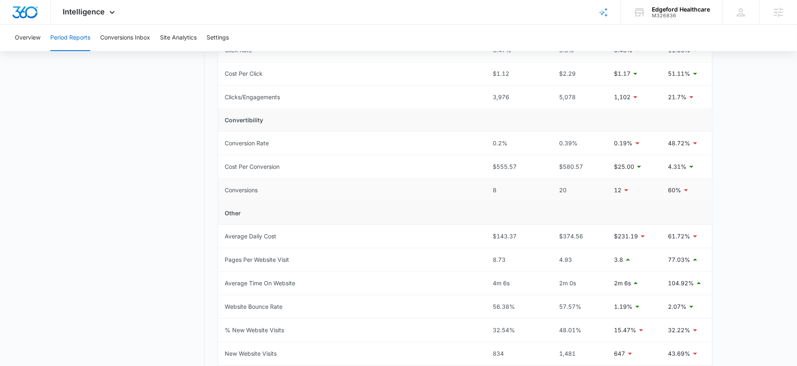
scroll to position [227, 0]
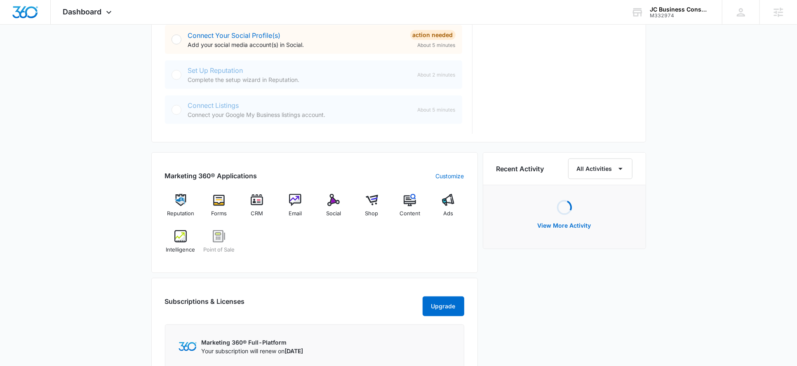
scroll to position [387, 0]
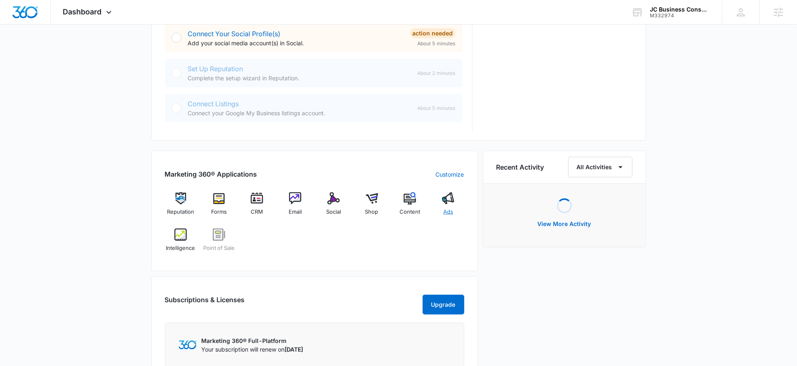
click at [447, 201] on img at bounding box center [448, 198] width 12 height 12
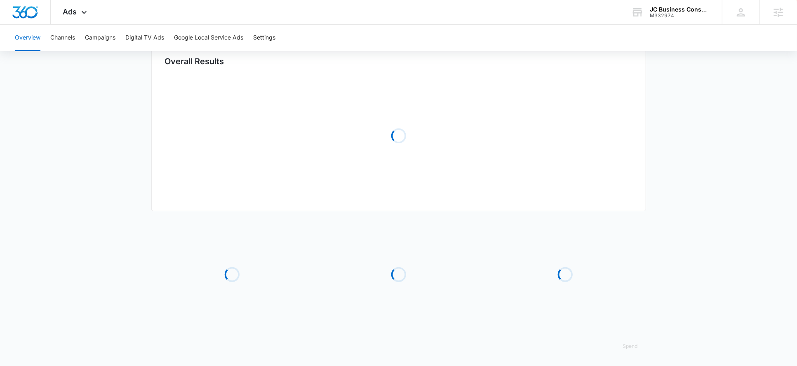
type input "08/08/2025"
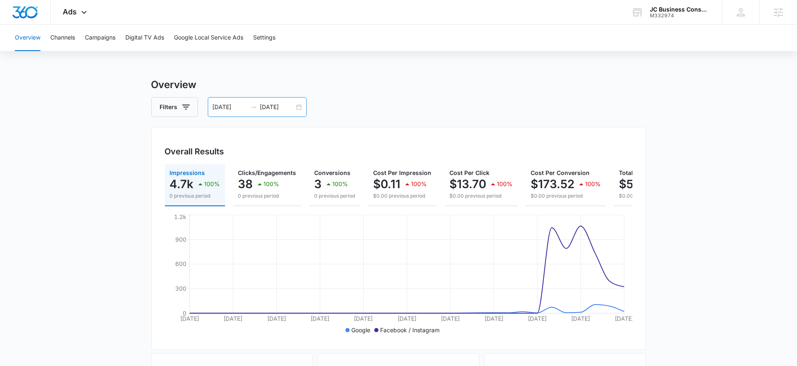
click at [280, 107] on input "[DATE]" at bounding box center [277, 107] width 34 height 9
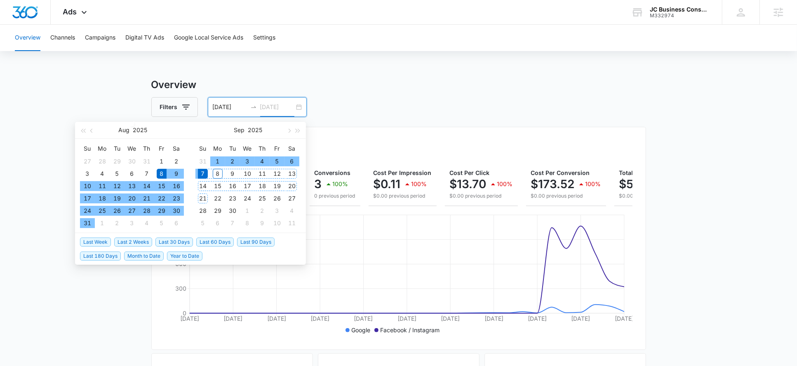
type input "[DATE]"
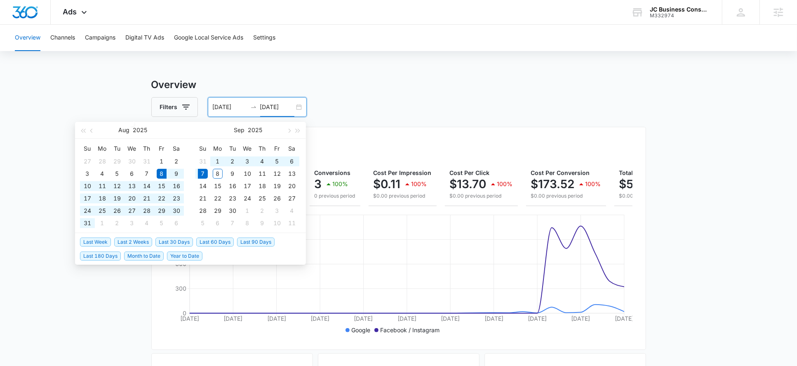
click at [224, 110] on input "[DATE]" at bounding box center [230, 107] width 34 height 9
type input "08/30/2025"
click at [174, 209] on div "30" at bounding box center [176, 211] width 10 height 10
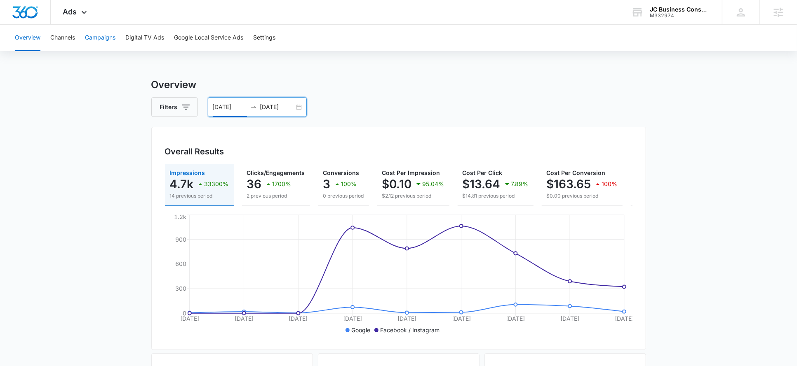
click at [104, 41] on button "Campaigns" at bounding box center [100, 38] width 30 height 26
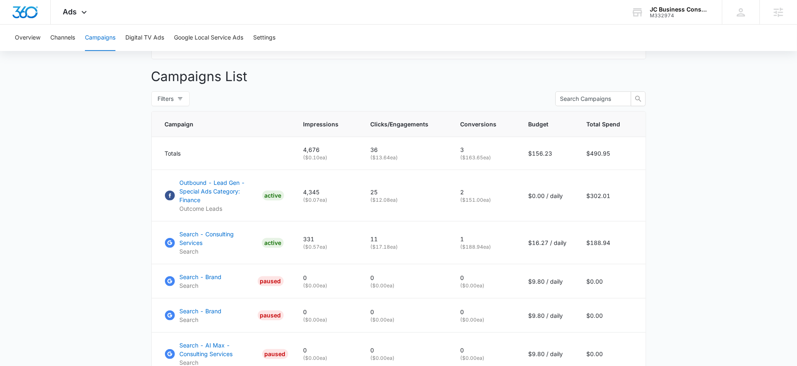
scroll to position [297, 0]
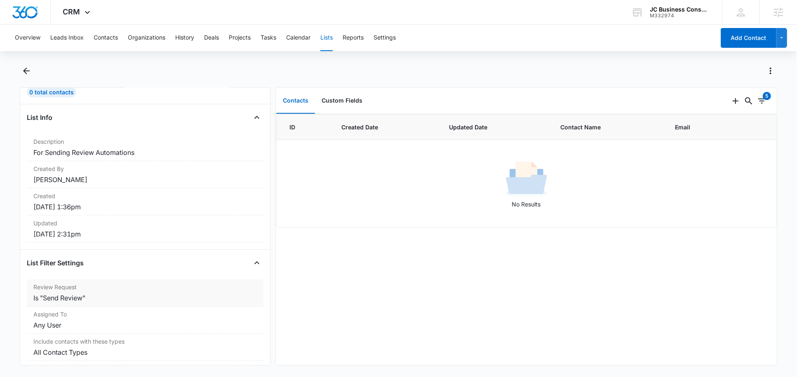
scroll to position [48, 0]
click at [98, 44] on button "Contacts" at bounding box center [106, 38] width 24 height 26
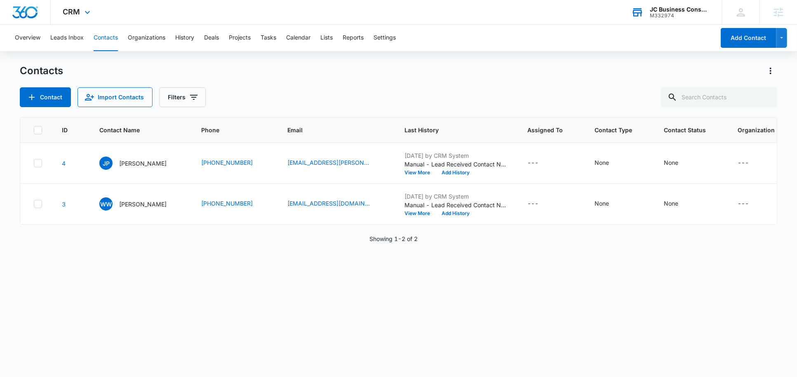
click at [654, 19] on div "JC Business Consulting Services M332974 Your Accounts View All" at bounding box center [669, 12] width 103 height 24
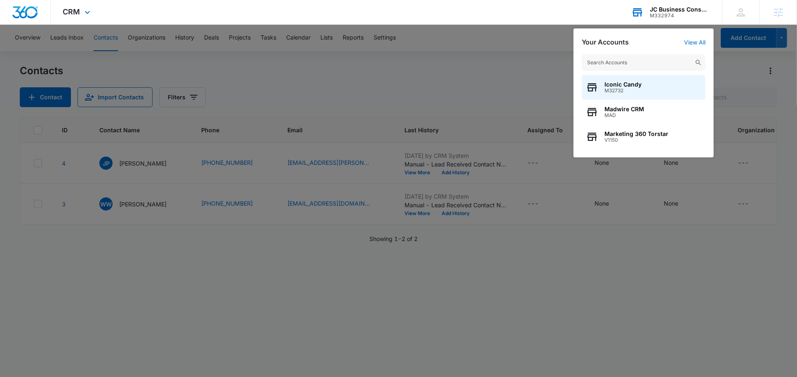
click at [613, 59] on input "text" at bounding box center [643, 62] width 124 height 16
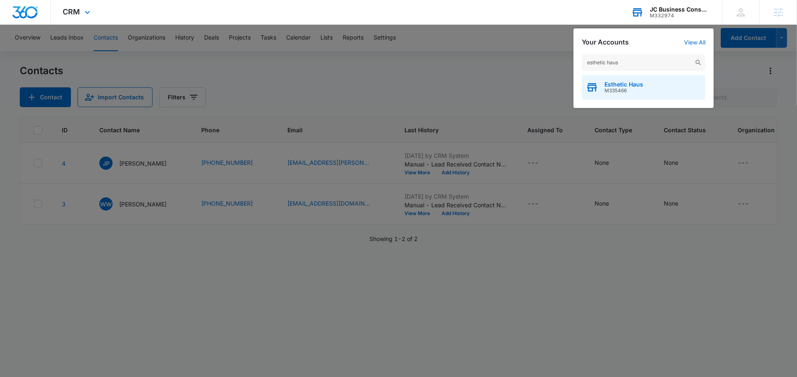
type input "esthetic haus"
click at [611, 88] on span "M335466" at bounding box center [623, 91] width 39 height 6
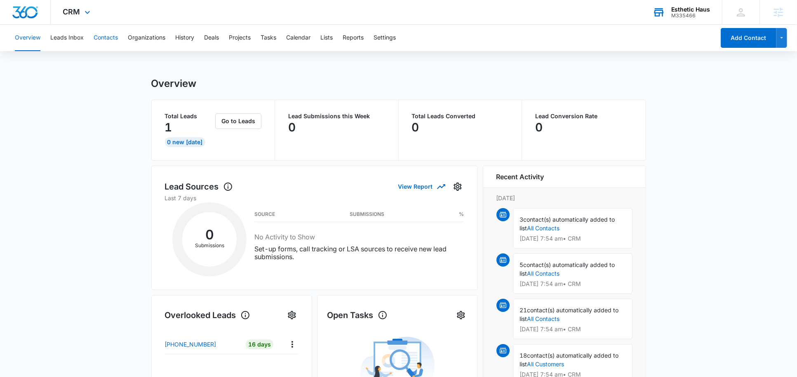
click at [102, 41] on button "Contacts" at bounding box center [106, 38] width 24 height 26
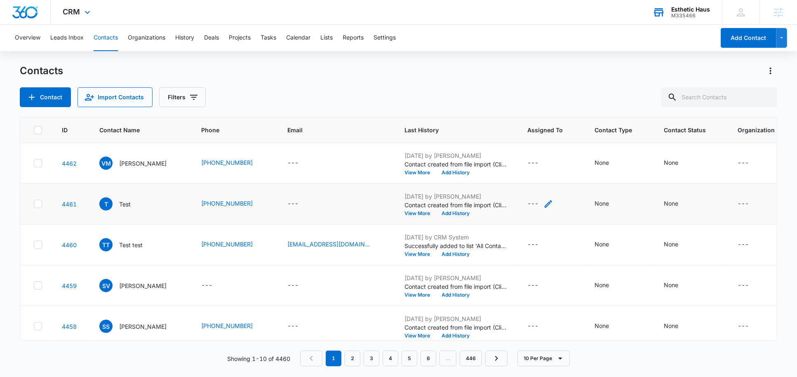
scroll to position [0, 67]
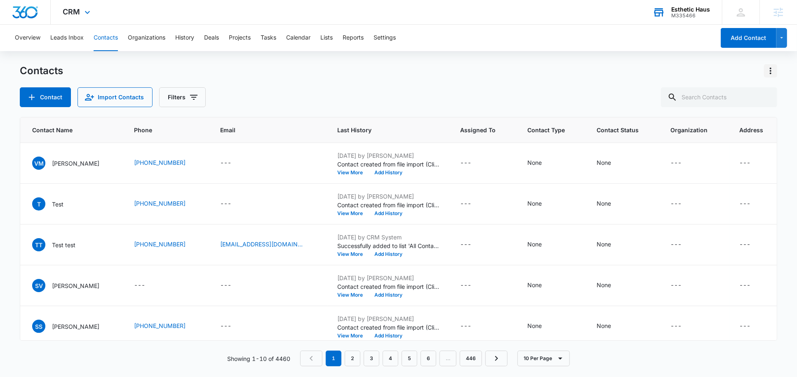
click at [771, 69] on icon "Actions" at bounding box center [770, 71] width 10 height 10
click at [723, 96] on div "Choose Columns" at bounding box center [729, 94] width 54 height 6
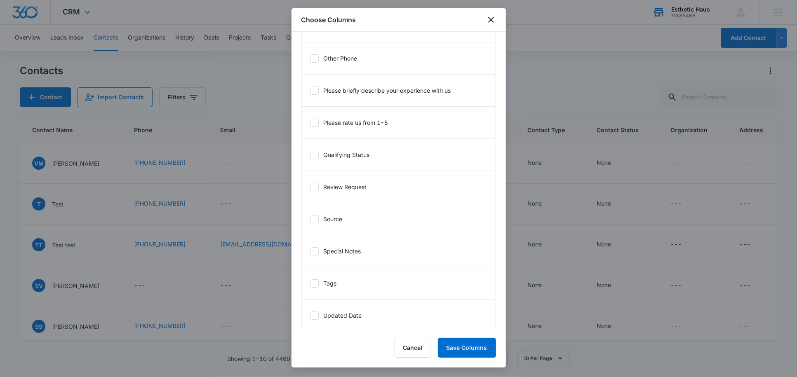
scroll to position [700, 0]
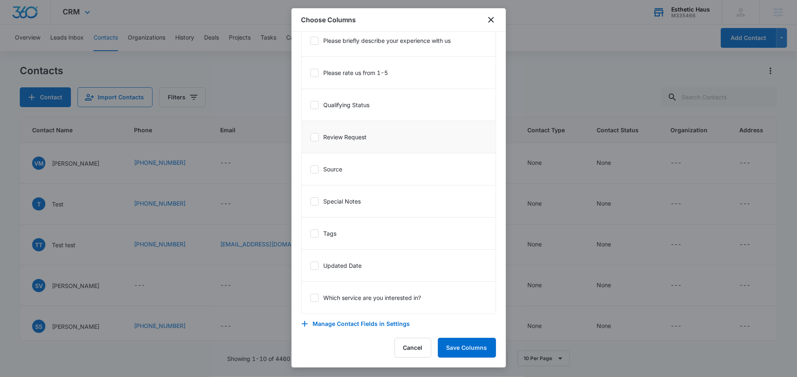
click at [314, 135] on icon at bounding box center [314, 137] width 5 height 4
click at [310, 137] on input "Review Request" at bounding box center [310, 137] width 0 height 0
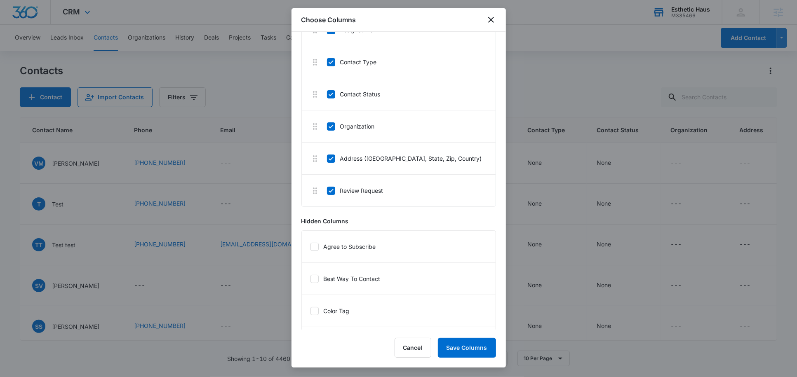
scroll to position [210, 0]
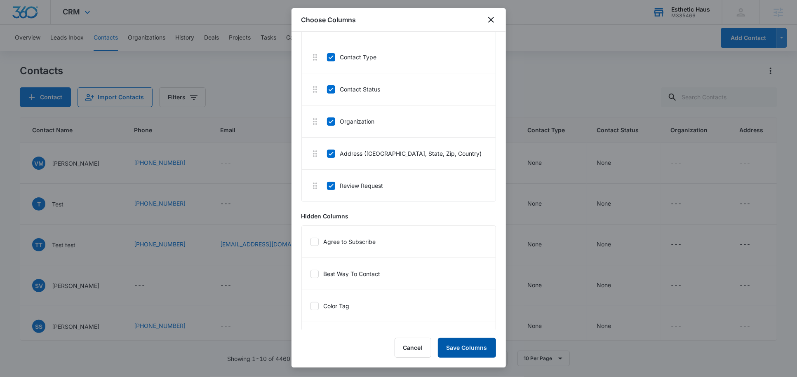
click at [477, 351] on button "Save Columns" at bounding box center [467, 348] width 58 height 20
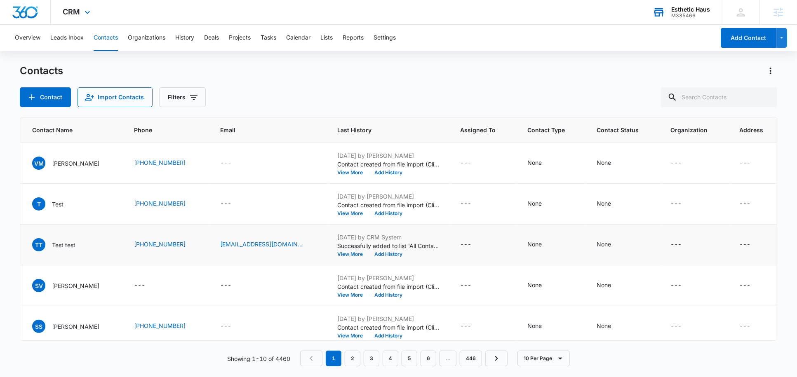
scroll to position [0, 131]
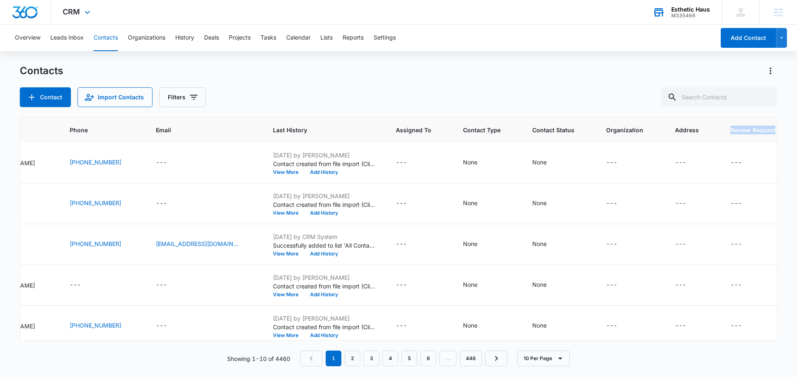
drag, startPoint x: 720, startPoint y: 129, endPoint x: 767, endPoint y: 129, distance: 47.0
click at [767, 129] on th "Review Request" at bounding box center [754, 130] width 68 height 26
click at [730, 160] on div "---" at bounding box center [735, 163] width 11 height 10
click at [711, 110] on icon at bounding box center [712, 110] width 7 height 7
click at [708, 110] on input "Send Review" at bounding box center [706, 111] width 6 height 6
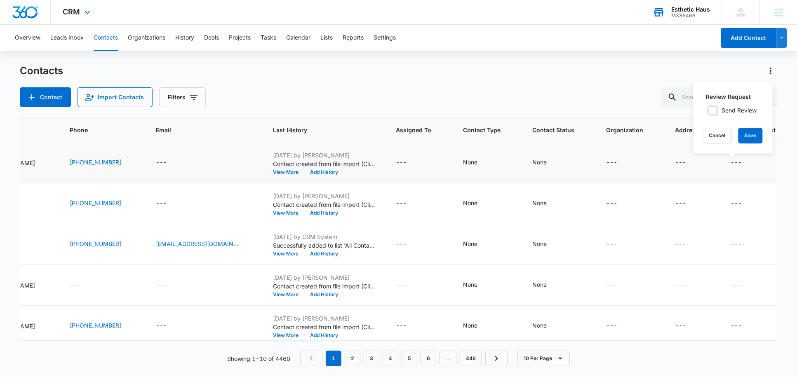
checkbox input "true"
click at [715, 138] on button "Cancel" at bounding box center [717, 136] width 29 height 16
click at [730, 204] on div "---" at bounding box center [735, 204] width 11 height 10
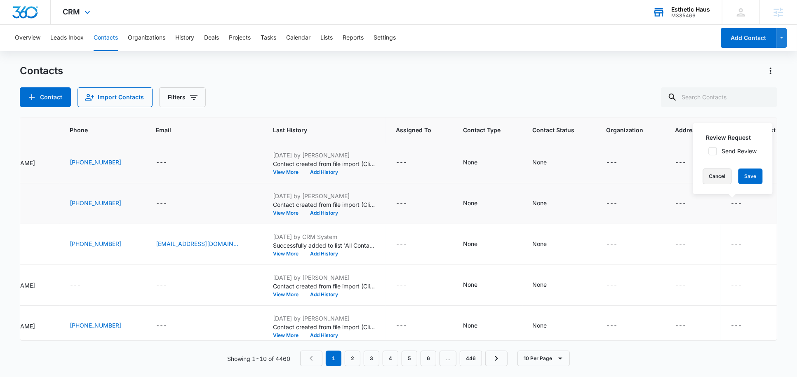
click at [715, 173] on button "Cancel" at bounding box center [717, 177] width 29 height 16
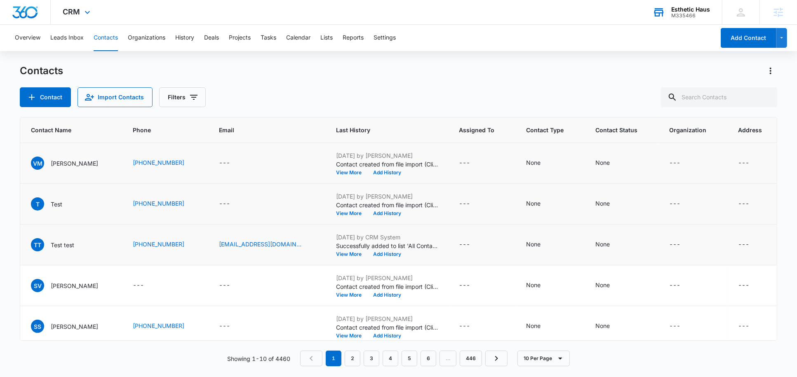
scroll to position [0, 131]
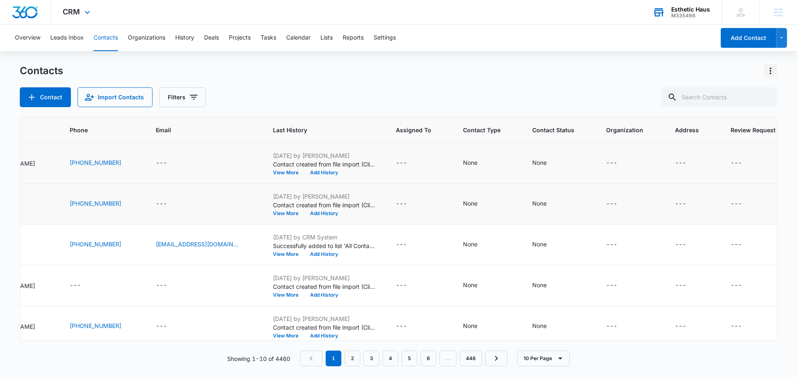
click at [771, 69] on icon "Actions" at bounding box center [770, 71] width 10 height 10
click at [729, 94] on div "Choose Columns" at bounding box center [729, 94] width 54 height 6
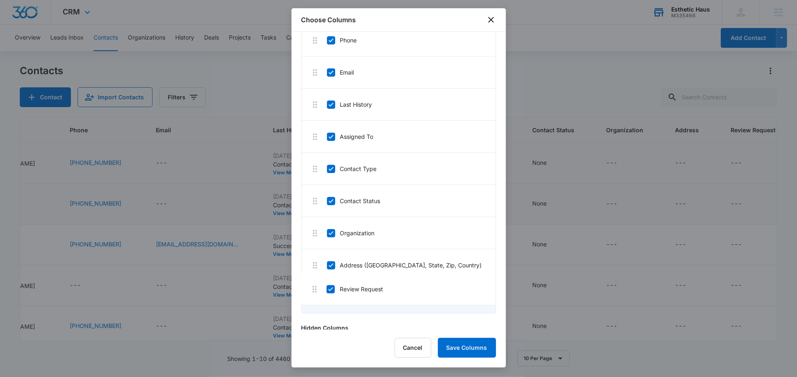
scroll to position [99, 0]
drag, startPoint x: 319, startPoint y: 301, endPoint x: 319, endPoint y: 169, distance: 132.3
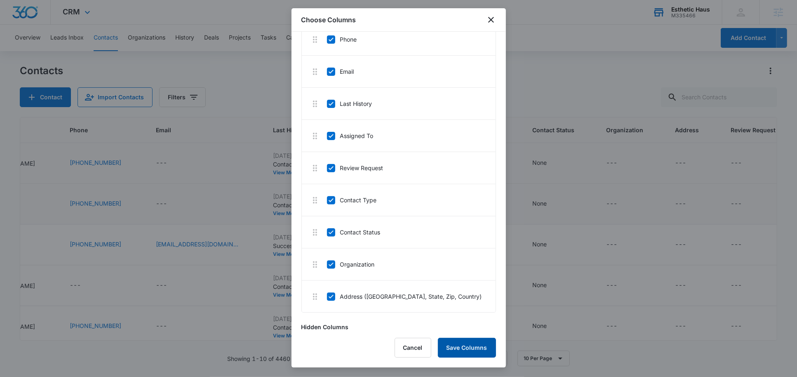
click at [464, 347] on button "Save Columns" at bounding box center [467, 348] width 58 height 20
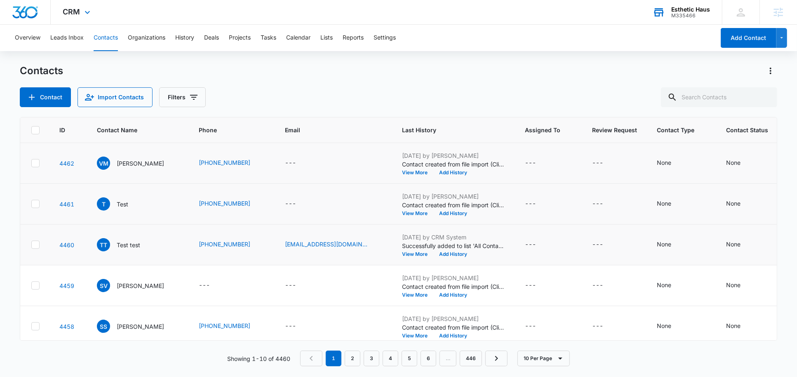
scroll to position [0, 0]
click at [68, 18] on div "CRM Apps Reputation Forms CRM Email Social Shop Payments POS Content Ads Intell…" at bounding box center [78, 12] width 54 height 24
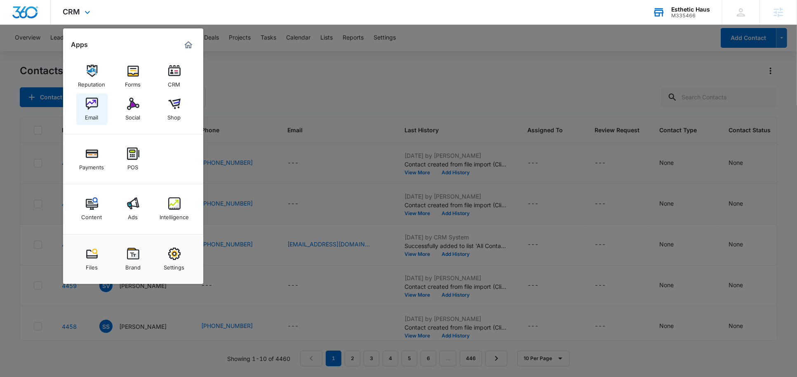
click at [94, 115] on div "Email" at bounding box center [91, 115] width 13 height 11
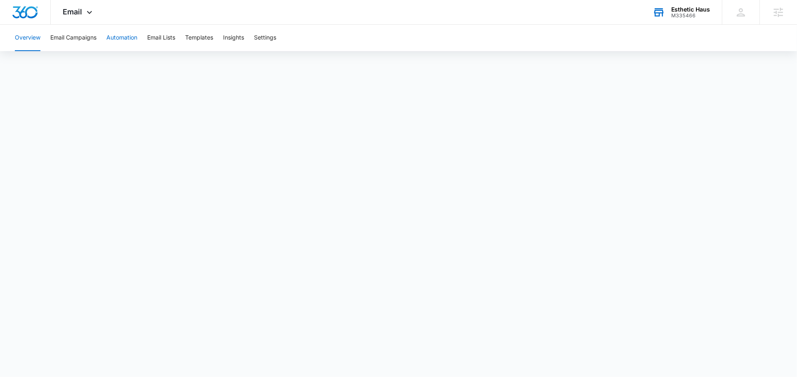
click at [122, 44] on button "Automation" at bounding box center [121, 38] width 31 height 26
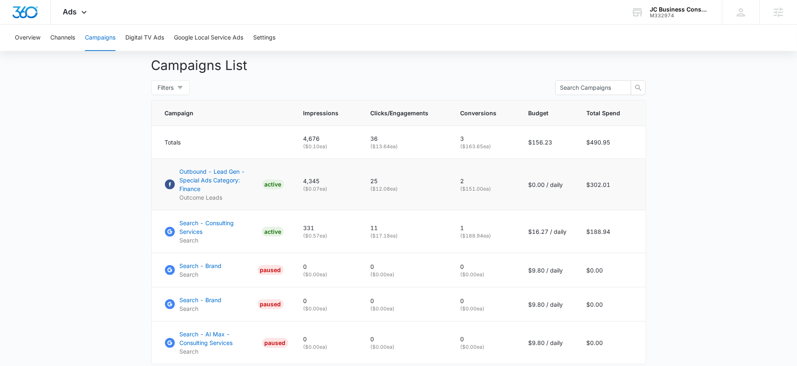
scroll to position [302, 0]
click at [64, 19] on div "Ads Apps Reputation Forms CRM Email Social Shop POS Content Ads Intelligence Fi…" at bounding box center [76, 12] width 51 height 24
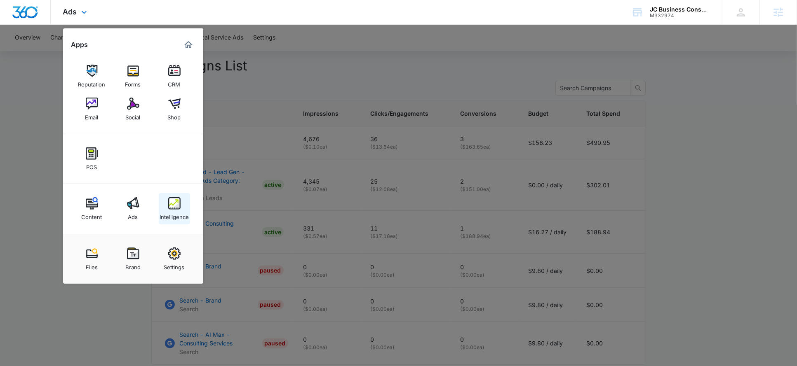
click at [166, 206] on link "Intelligence" at bounding box center [174, 208] width 31 height 31
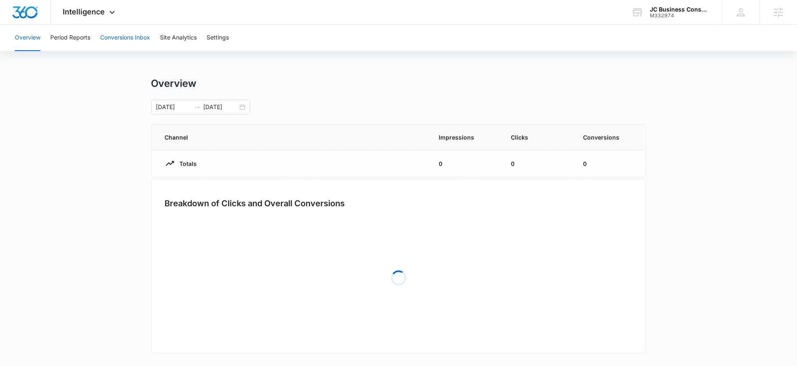
click at [114, 44] on button "Conversions Inbox" at bounding box center [125, 38] width 50 height 26
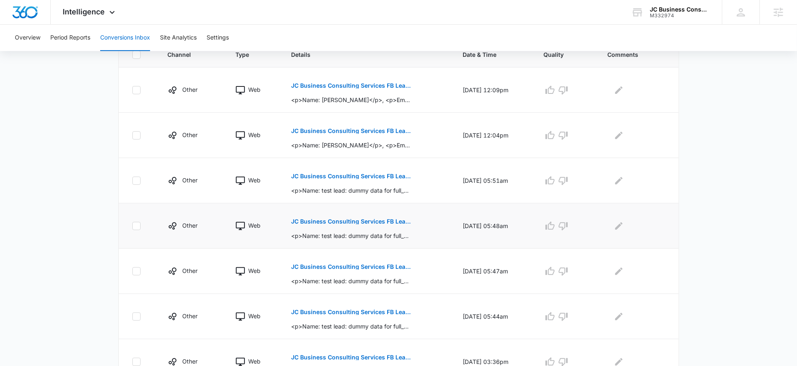
scroll to position [227, 0]
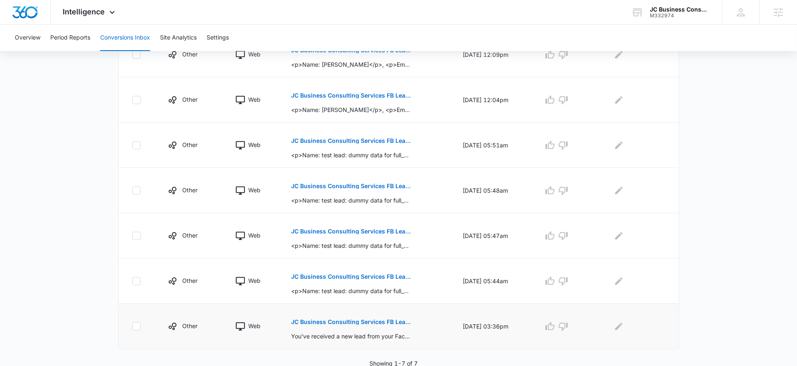
click at [377, 322] on p "JC Business Consulting Services FB Lead - Marketing 360 - Free Consultation Req…" at bounding box center [351, 322] width 120 height 6
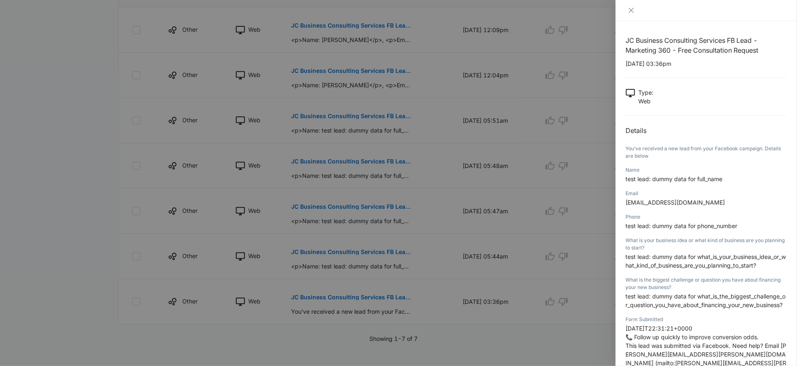
click at [568, 305] on div at bounding box center [398, 183] width 797 height 366
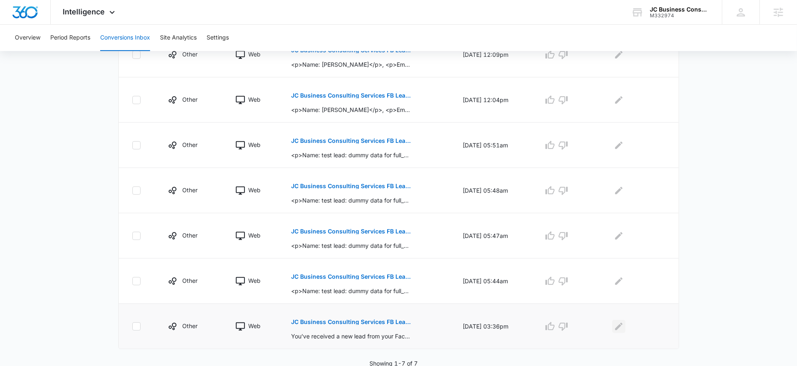
click at [617, 320] on button "Edit Comments" at bounding box center [618, 326] width 13 height 13
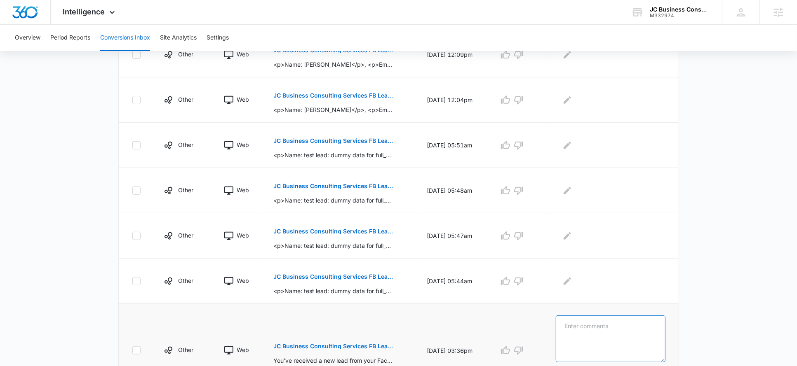
click at [628, 320] on textarea at bounding box center [609, 339] width 109 height 47
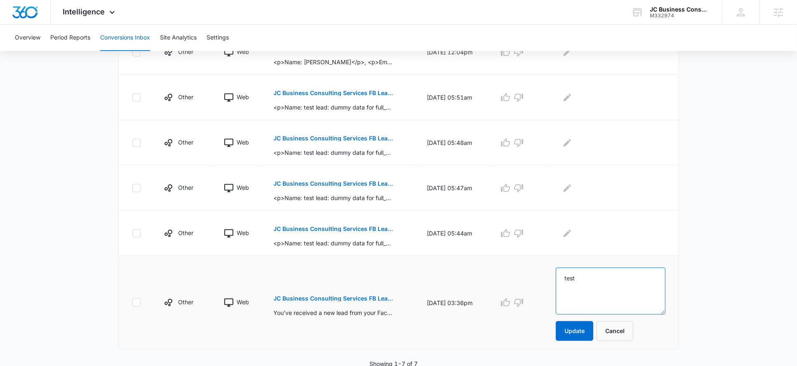
click at [583, 275] on textarea "test" at bounding box center [609, 291] width 109 height 47
type textarea "test"
click at [582, 326] on button "Update" at bounding box center [573, 331] width 37 height 20
click at [571, 232] on icon "Edit Comments" at bounding box center [566, 233] width 7 height 7
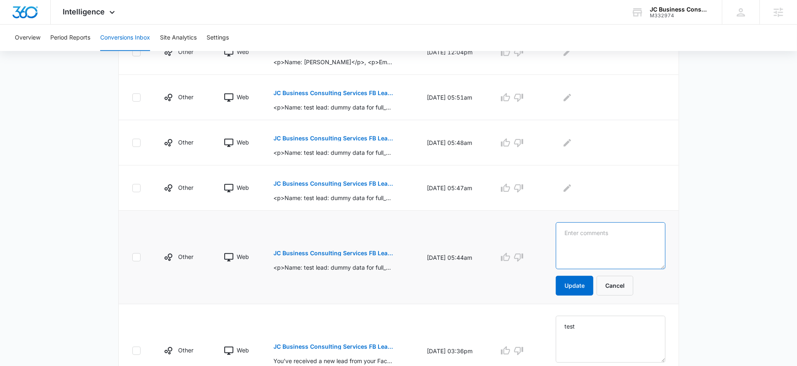
click at [585, 249] on textarea at bounding box center [609, 246] width 109 height 47
paste textarea "test"
type textarea "test"
click at [585, 283] on button "Update" at bounding box center [573, 286] width 37 height 20
click at [577, 178] on td at bounding box center [612, 188] width 132 height 45
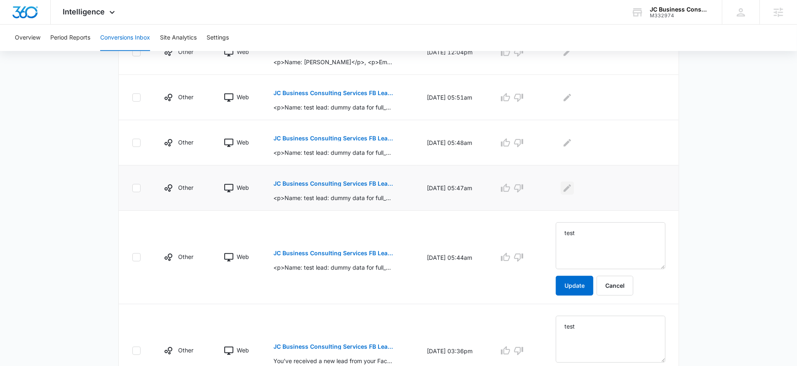
click at [572, 188] on icon "Edit Comments" at bounding box center [567, 188] width 10 height 10
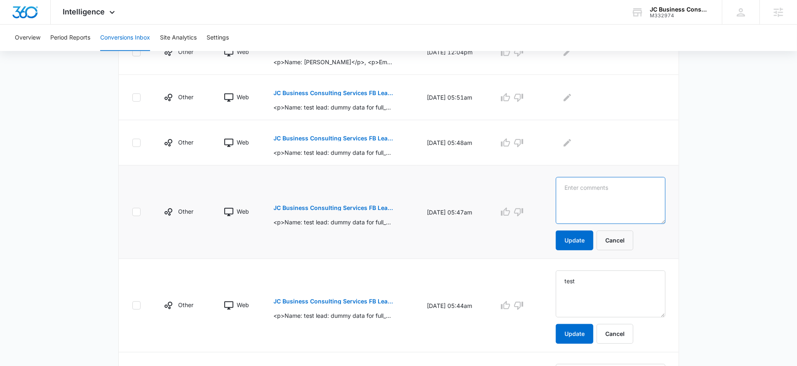
click at [586, 200] on textarea at bounding box center [609, 200] width 109 height 47
paste textarea "test"
type textarea "test"
click at [585, 240] on button "Update" at bounding box center [573, 241] width 37 height 20
click at [572, 139] on icon "Edit Comments" at bounding box center [567, 143] width 10 height 10
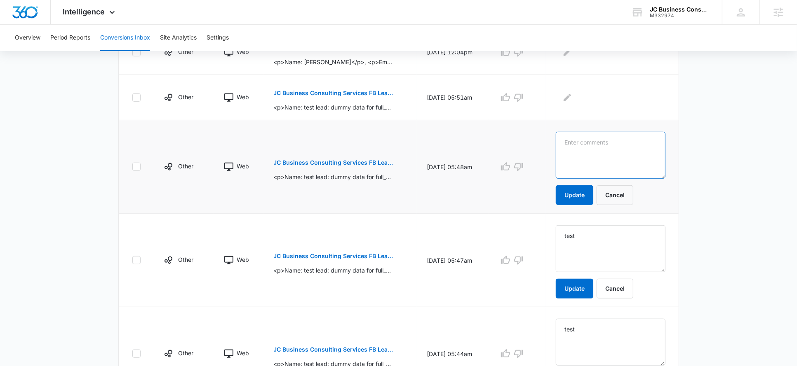
click at [589, 147] on textarea at bounding box center [609, 155] width 109 height 47
paste textarea "test"
type textarea "test"
click at [586, 191] on button "Update" at bounding box center [573, 195] width 37 height 20
click at [572, 93] on icon "Edit Comments" at bounding box center [567, 98] width 10 height 10
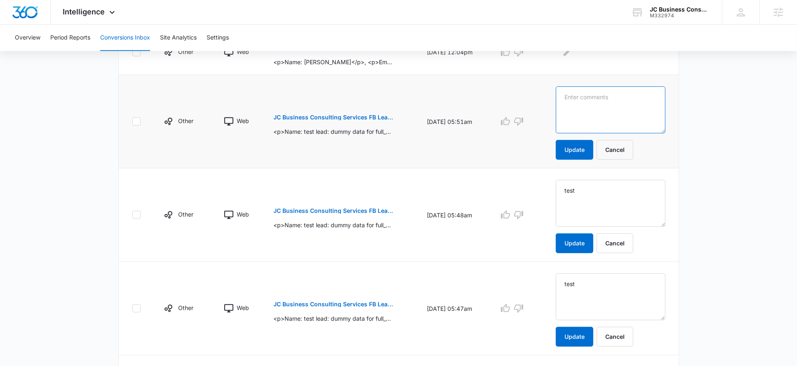
click at [584, 105] on textarea at bounding box center [609, 110] width 109 height 47
paste textarea "test"
type textarea "test"
click at [582, 148] on button "Update" at bounding box center [573, 150] width 37 height 20
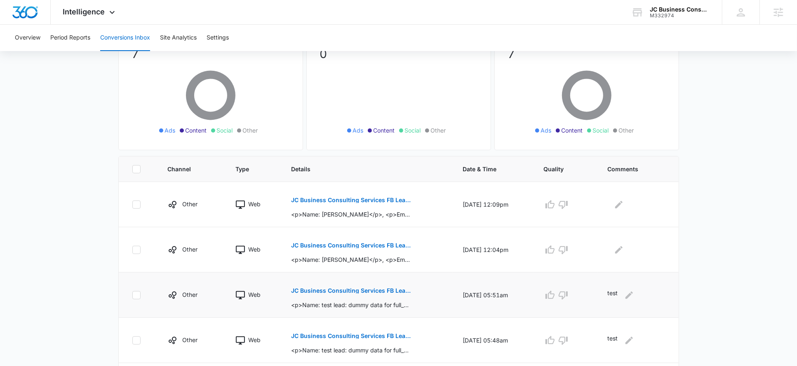
scroll to position [79, 0]
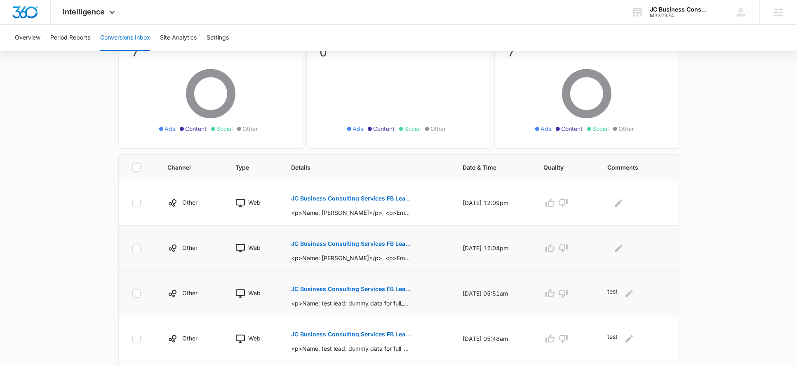
click at [344, 242] on p "JC Business Consulting Services FB Lead - Marketing 360 - Emergency Funding" at bounding box center [351, 244] width 120 height 6
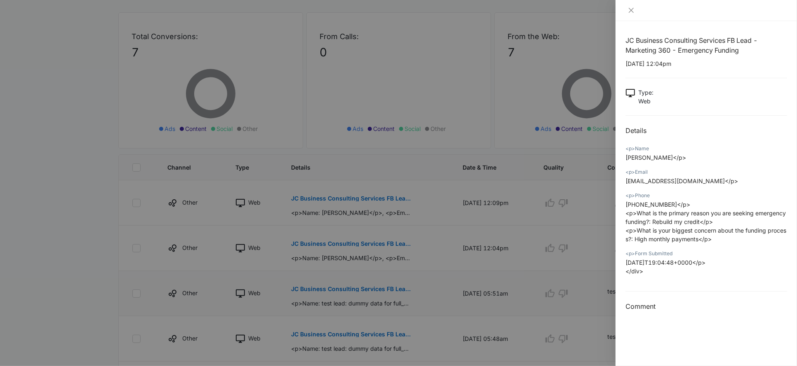
click at [575, 240] on div at bounding box center [398, 183] width 797 height 366
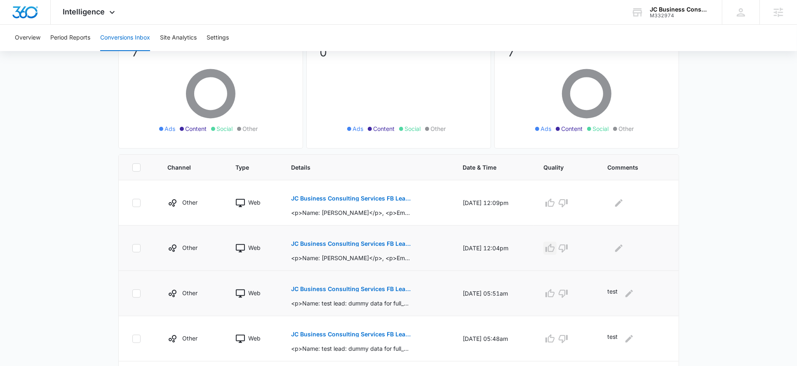
click at [553, 245] on icon "button" at bounding box center [549, 248] width 9 height 8
click at [622, 250] on icon "Edit Comments" at bounding box center [619, 249] width 10 height 10
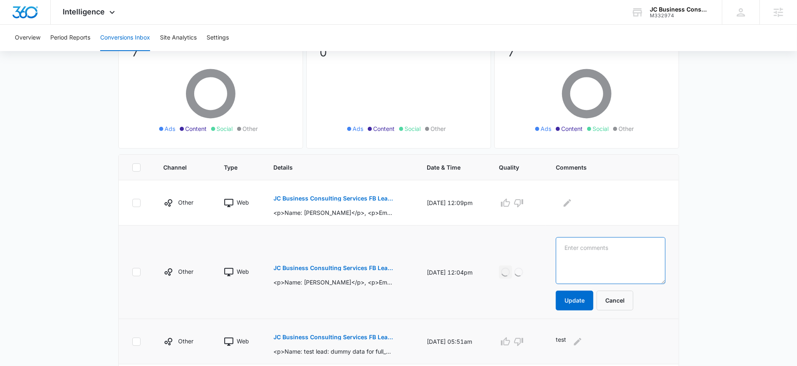
click at [622, 250] on textarea at bounding box center [609, 260] width 109 height 47
type textarea "FB Lead"
click at [579, 304] on button "Update" at bounding box center [573, 301] width 37 height 20
click at [351, 196] on p "JC Business Consulting Services FB Lead - Marketing 360 - Emergency Funding" at bounding box center [334, 199] width 120 height 6
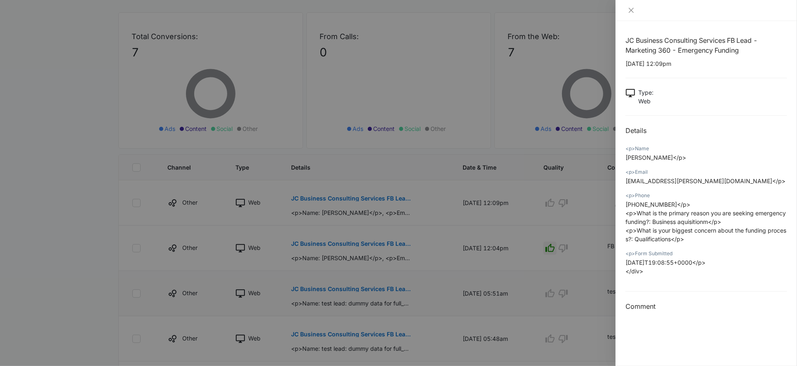
click at [583, 197] on div at bounding box center [398, 183] width 797 height 366
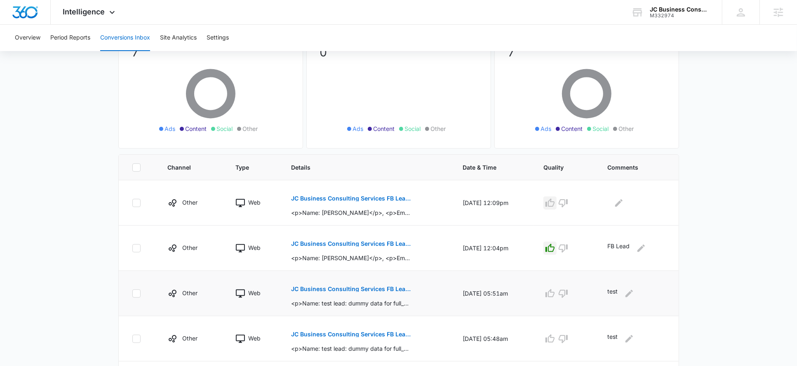
click at [550, 198] on icon "button" at bounding box center [550, 203] width 10 height 10
click at [621, 204] on icon "Edit Comments" at bounding box center [618, 202] width 7 height 7
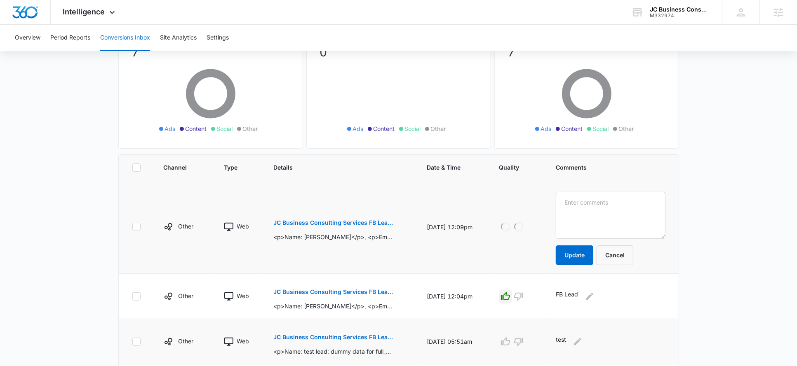
click at [621, 204] on textarea at bounding box center [609, 215] width 109 height 47
click at [588, 199] on textarea "test" at bounding box center [609, 215] width 109 height 47
type textarea "FB Lead"
click at [579, 256] on button "Update" at bounding box center [573, 256] width 37 height 20
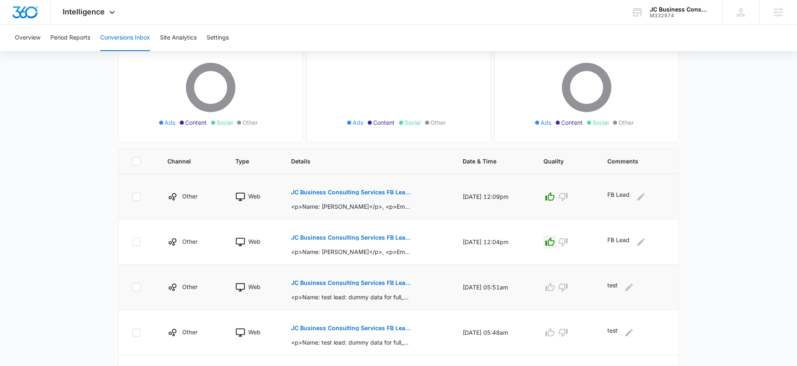
scroll to position [69, 0]
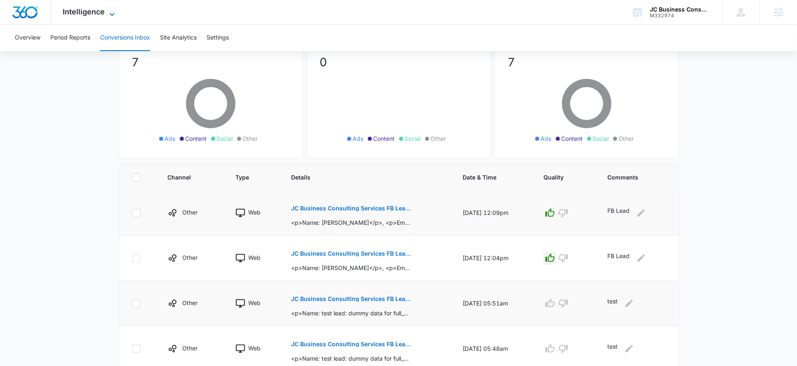
click at [101, 11] on span "Intelligence" at bounding box center [84, 11] width 42 height 9
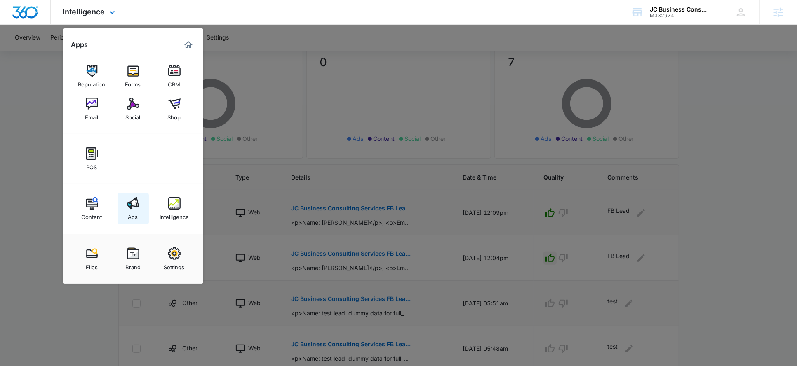
click at [133, 204] on img at bounding box center [133, 203] width 12 height 12
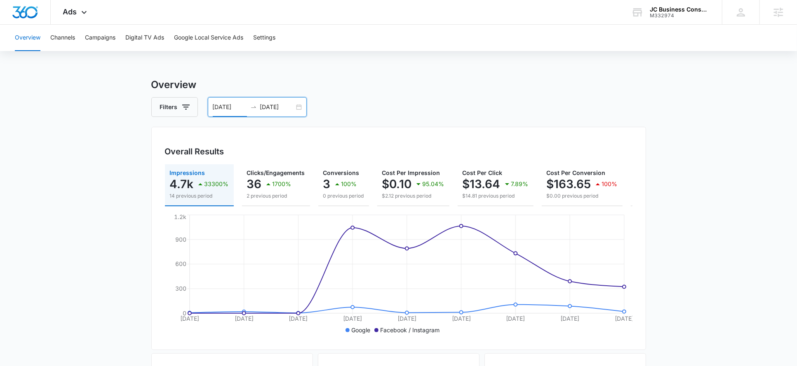
click at [222, 110] on input "08/30/2025" at bounding box center [230, 107] width 34 height 9
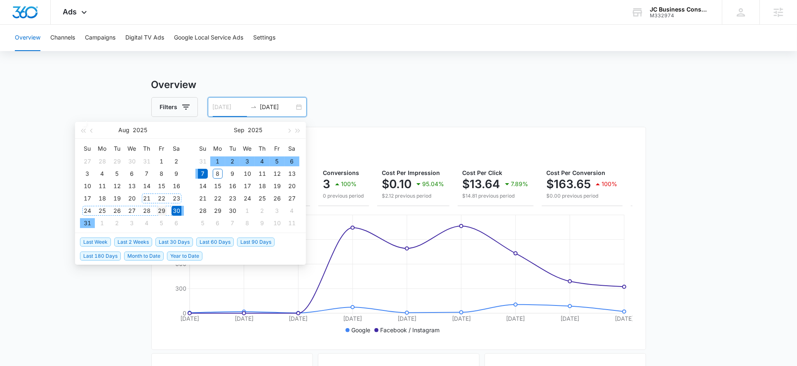
type input "08/29/2025"
click at [157, 210] on div "29" at bounding box center [162, 211] width 10 height 10
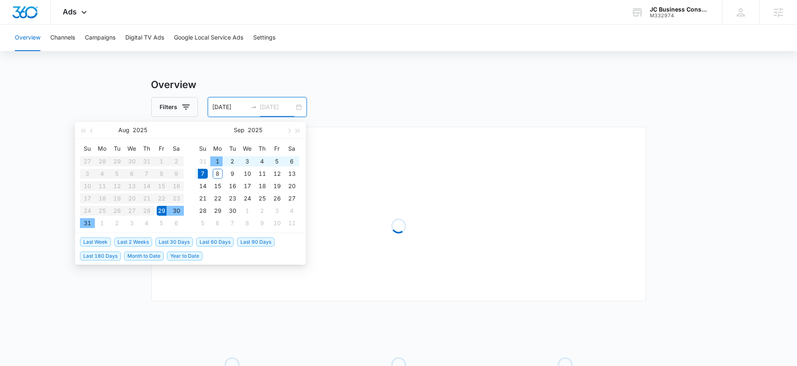
type input "09/07/2025"
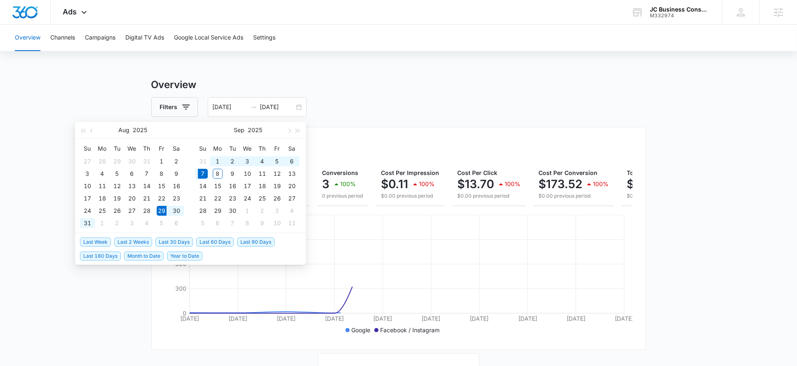
click at [358, 84] on h3 "Overview" at bounding box center [398, 84] width 494 height 15
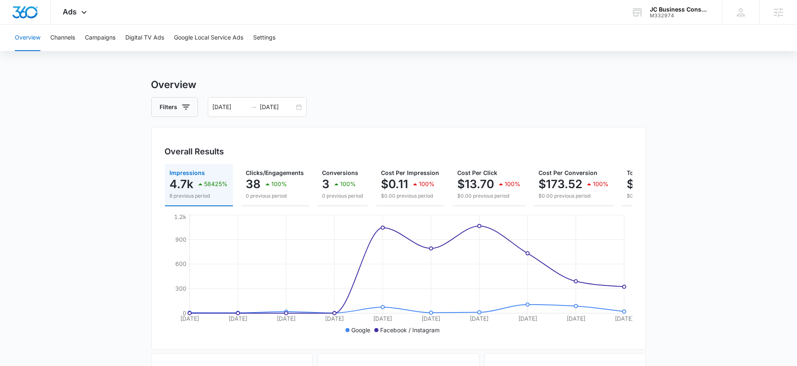
click at [79, 20] on div "Ads Apps Reputation Forms CRM Email Social Shop POS Content Ads Intelligence Fi…" at bounding box center [76, 12] width 51 height 24
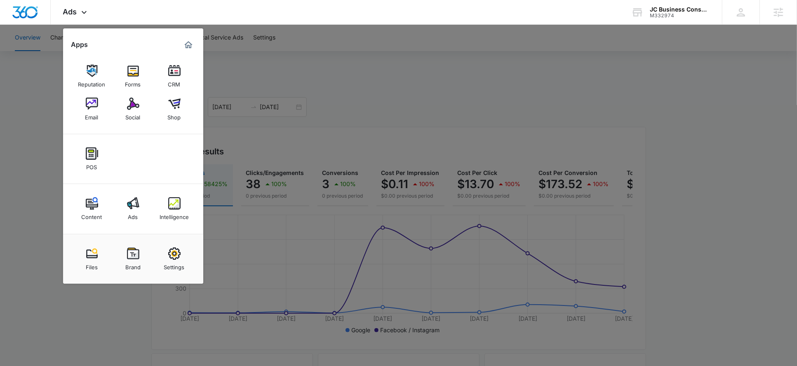
click at [180, 195] on link "Intelligence" at bounding box center [174, 208] width 31 height 31
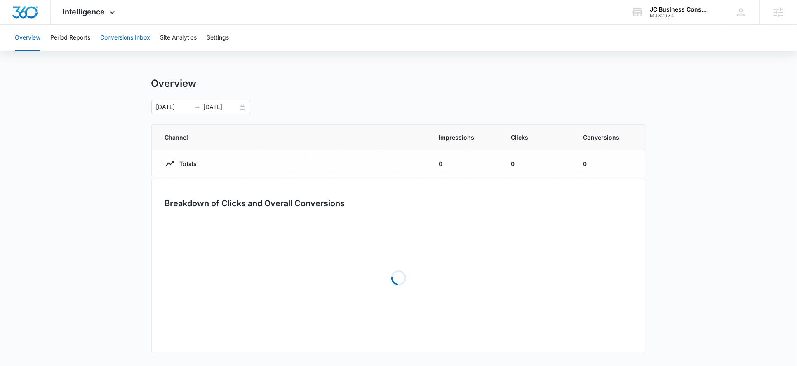
click at [132, 42] on button "Conversions Inbox" at bounding box center [125, 38] width 50 height 26
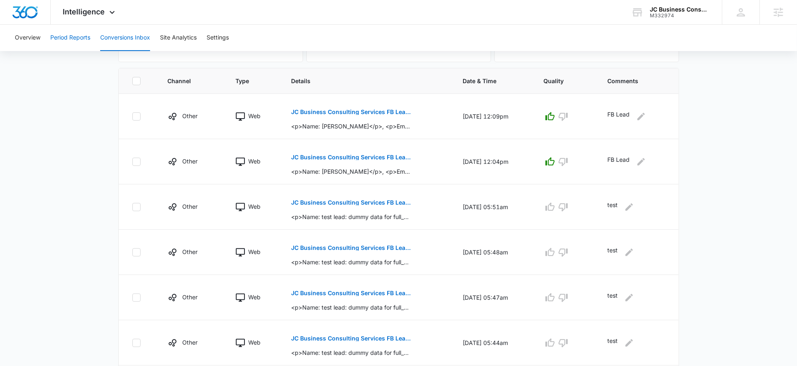
scroll to position [115, 0]
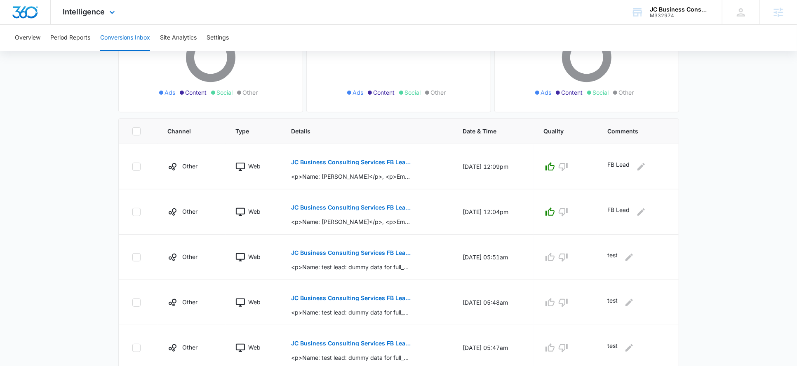
click at [84, 16] on div "Intelligence Apps Reputation Forms CRM Email Social Shop POS Content Ads Intell…" at bounding box center [90, 12] width 79 height 24
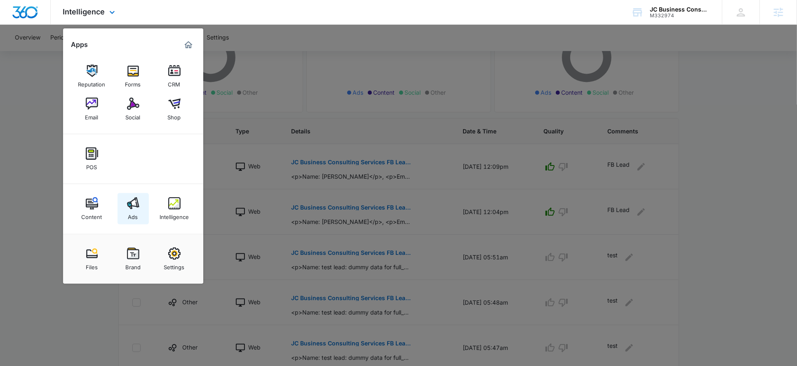
click at [122, 204] on link "Ads" at bounding box center [132, 208] width 31 height 31
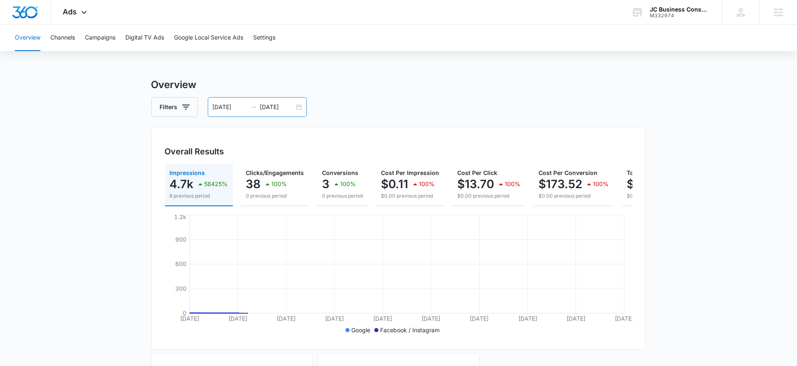
click at [269, 107] on input "09/07/2025" at bounding box center [277, 107] width 34 height 9
type input "09/07/2025"
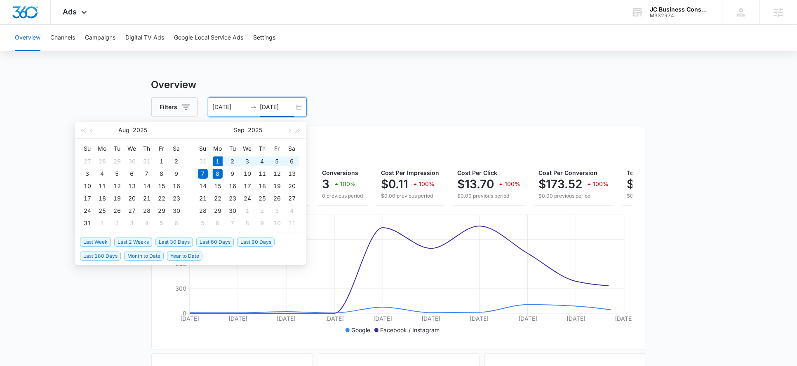
click at [99, 243] on span "Last Week" at bounding box center [95, 242] width 31 height 9
type input "09/01/2025"
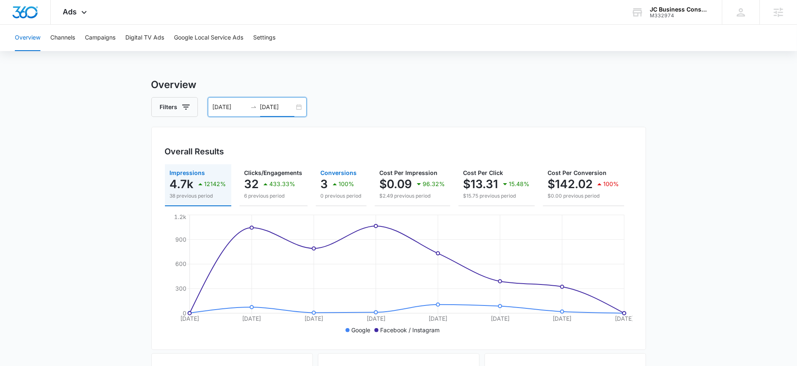
click at [343, 177] on div "100%" at bounding box center [342, 184] width 25 height 16
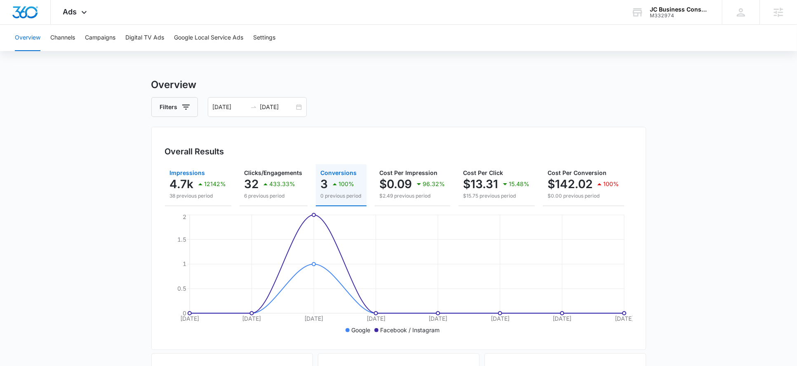
click at [211, 198] on p "38 previous period" at bounding box center [198, 195] width 56 height 7
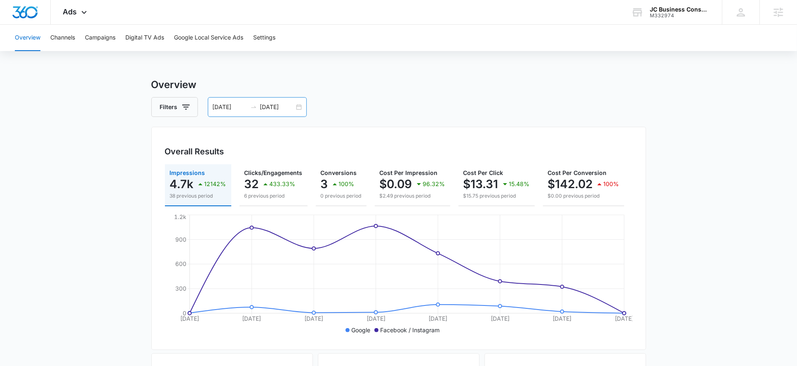
click at [278, 107] on input "09/08/2025" at bounding box center [277, 107] width 34 height 9
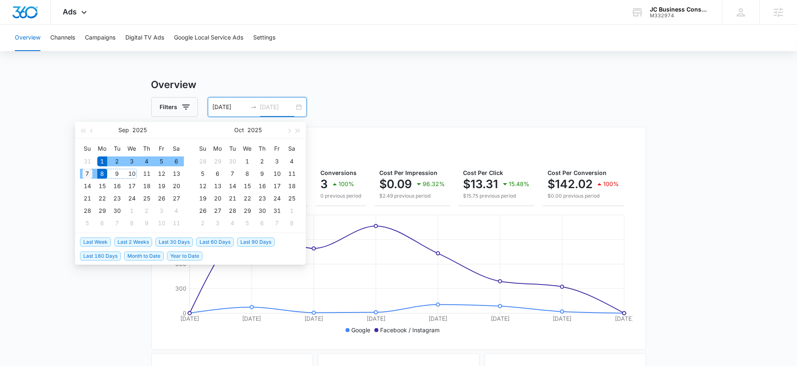
type input "09/07/2025"
click at [86, 176] on div "7" at bounding box center [87, 174] width 10 height 10
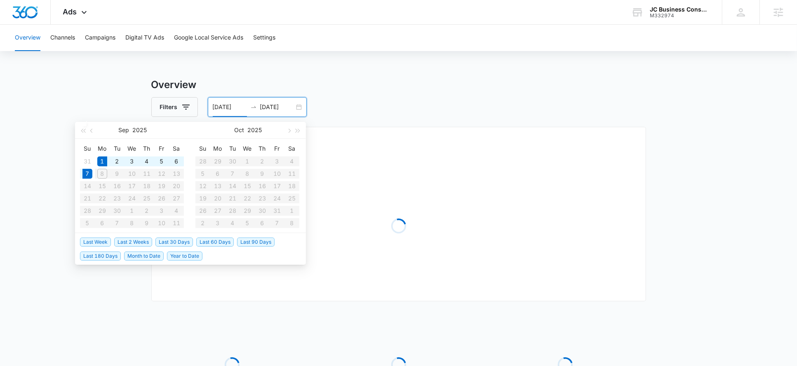
click at [420, 105] on div "Filters 09/01/2025 09/07/2025" at bounding box center [398, 107] width 494 height 20
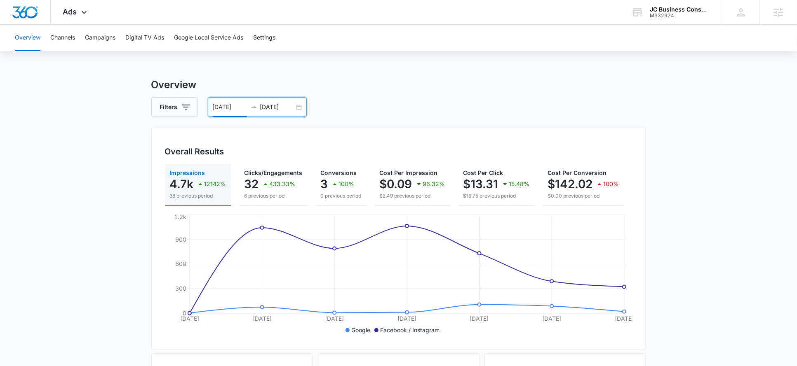
click at [220, 110] on input "09/01/2025" at bounding box center [230, 107] width 34 height 9
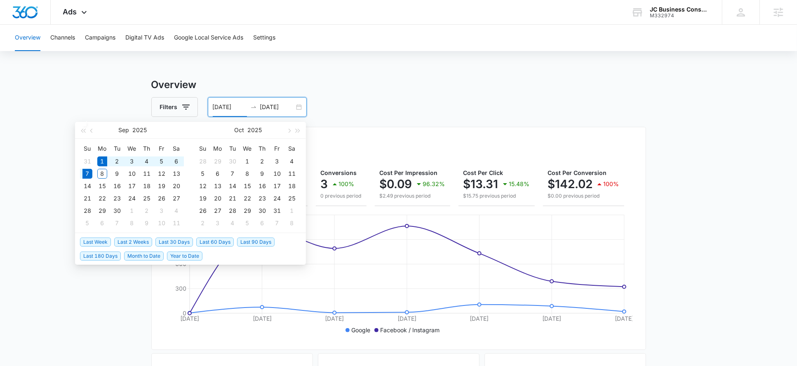
click at [254, 87] on h3 "Overview" at bounding box center [398, 84] width 494 height 15
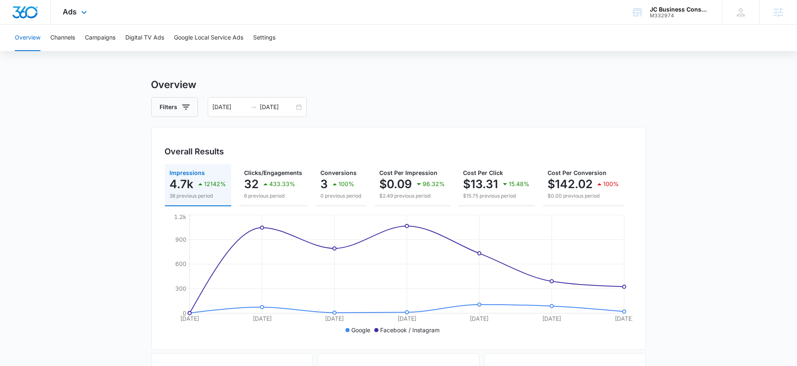
click at [68, 16] on div "Ads Apps Reputation Forms CRM Email Social Shop POS Content Ads Intelligence Fi…" at bounding box center [76, 12] width 51 height 24
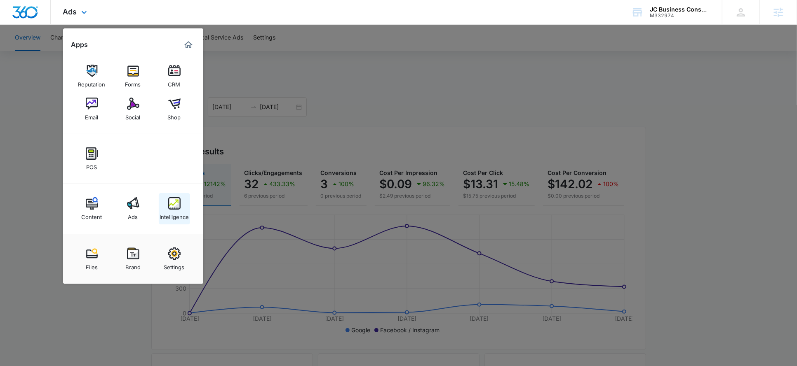
click at [179, 206] on img at bounding box center [174, 203] width 12 height 12
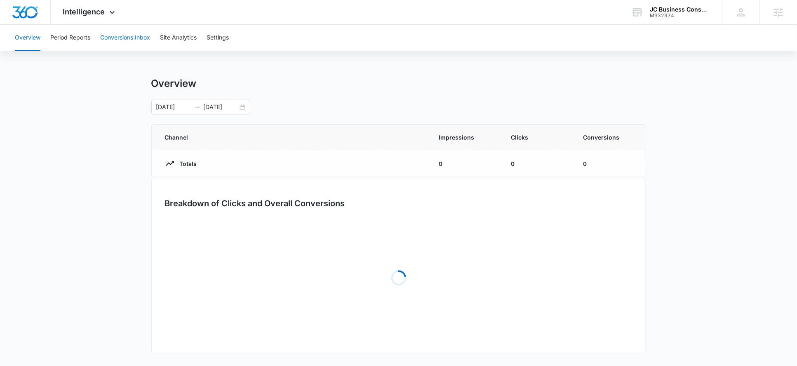
click at [129, 43] on button "Conversions Inbox" at bounding box center [125, 38] width 50 height 26
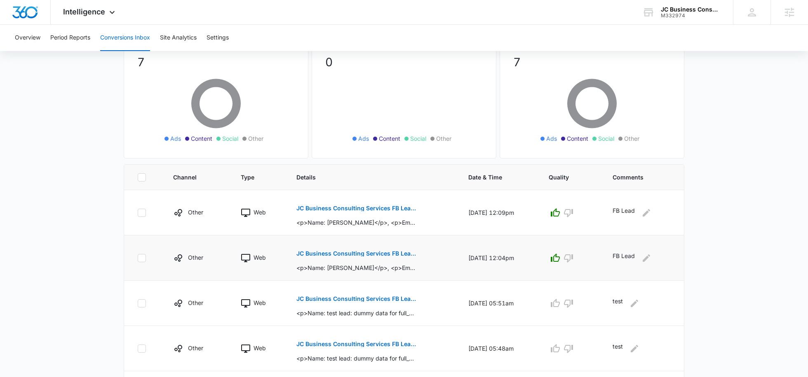
scroll to position [74, 0]
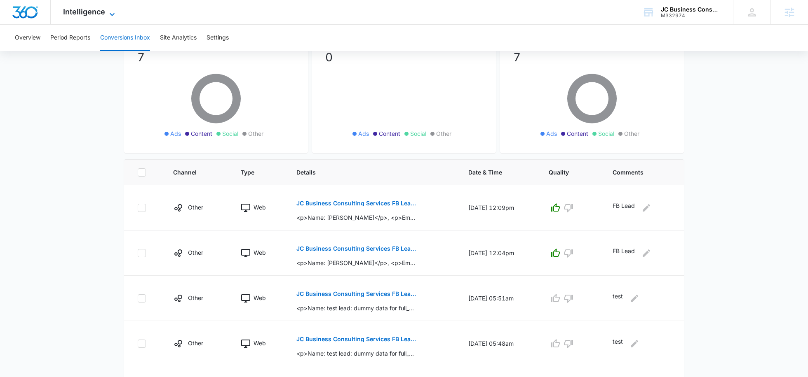
click at [100, 9] on span "Intelligence" at bounding box center [84, 11] width 42 height 9
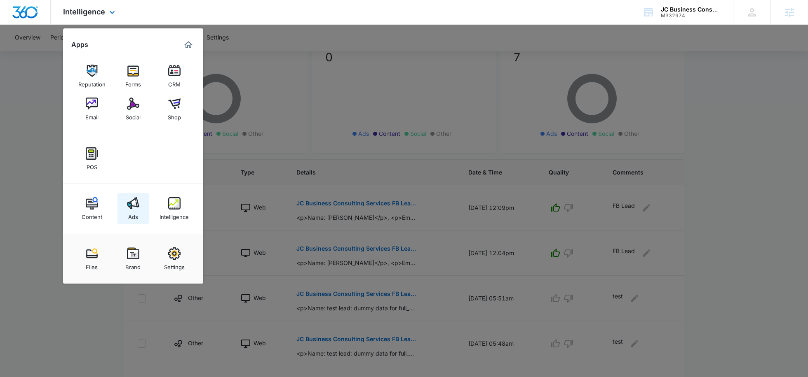
click at [130, 204] on img at bounding box center [133, 203] width 12 height 12
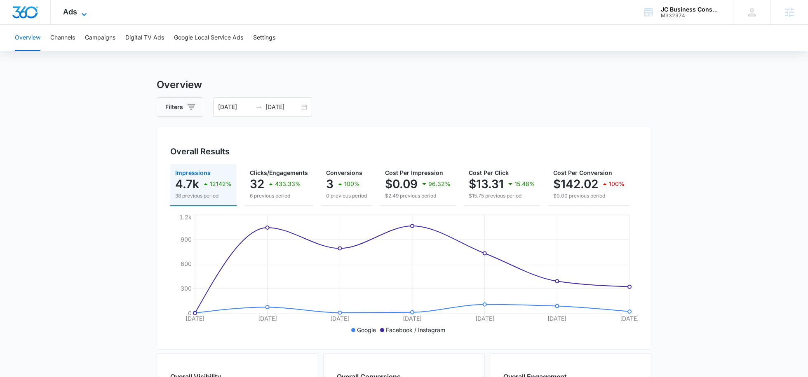
click at [80, 12] on icon at bounding box center [84, 14] width 10 height 10
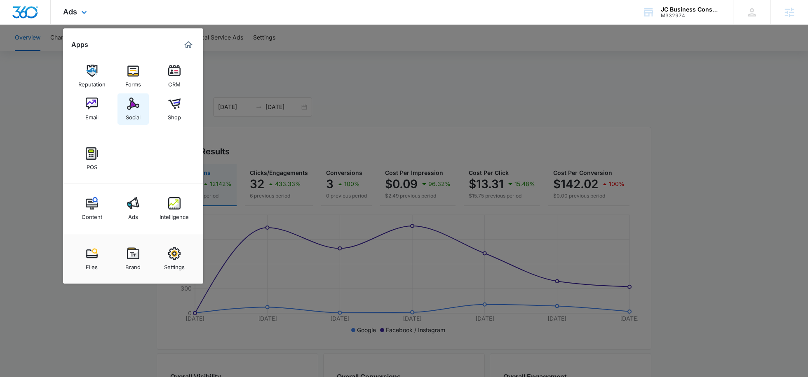
click at [132, 101] on img at bounding box center [133, 104] width 12 height 12
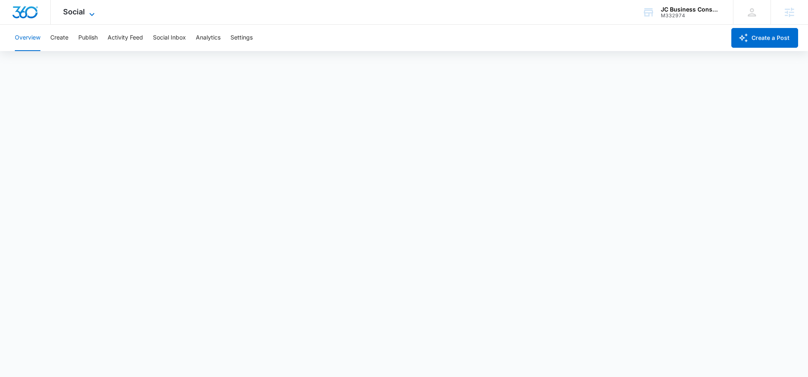
click at [78, 13] on span "Social" at bounding box center [74, 11] width 22 height 9
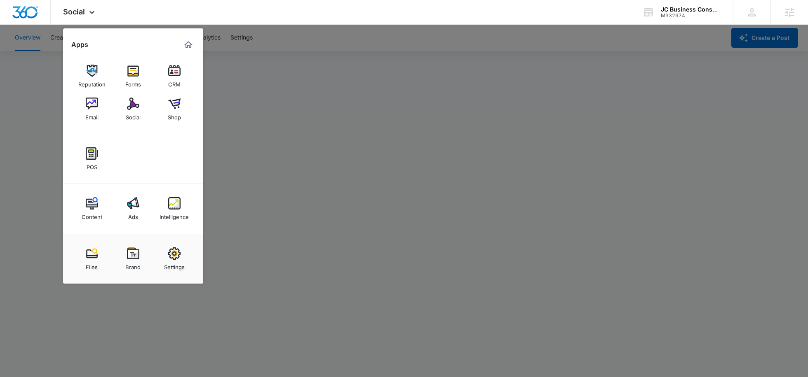
click at [323, 38] on div at bounding box center [404, 188] width 808 height 377
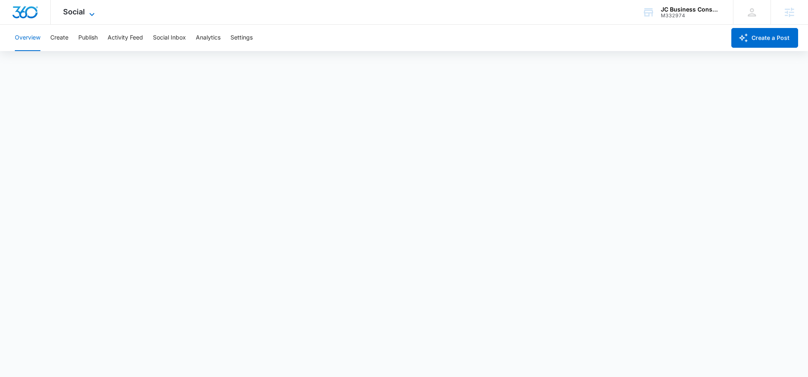
click at [91, 9] on icon at bounding box center [92, 14] width 10 height 10
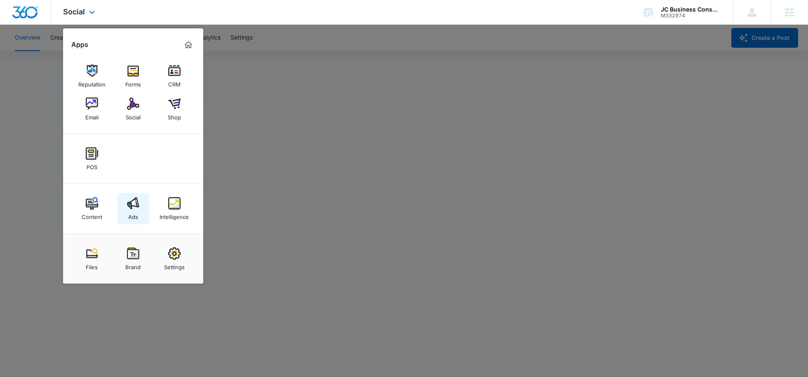
click at [131, 222] on link "Ads" at bounding box center [132, 208] width 31 height 31
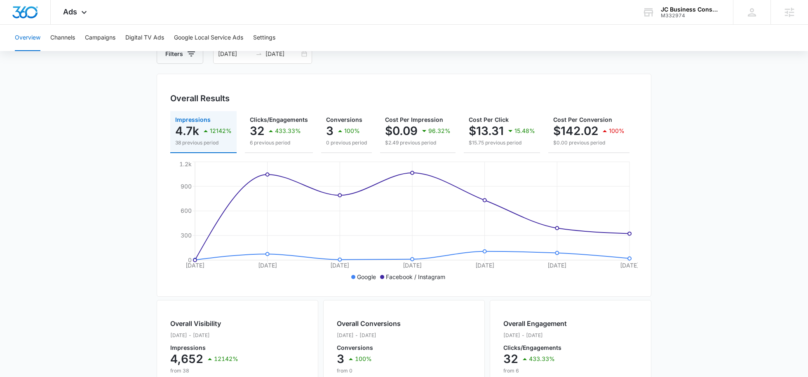
scroll to position [47, 0]
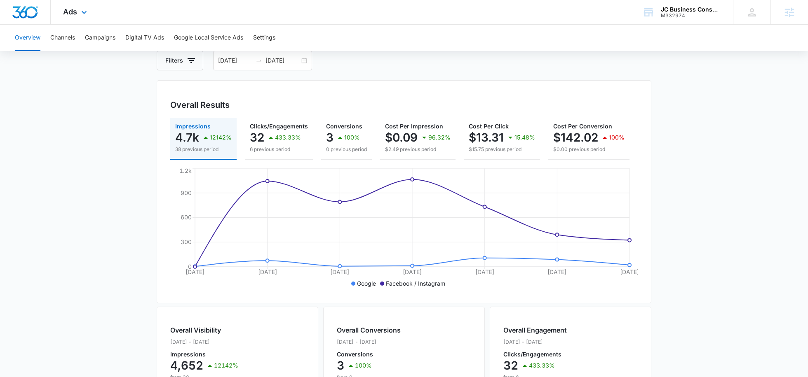
click at [79, 4] on div "Ads Apps Reputation Forms CRM Email Social Shop POS Content Ads Intelligence Fi…" at bounding box center [76, 12] width 51 height 24
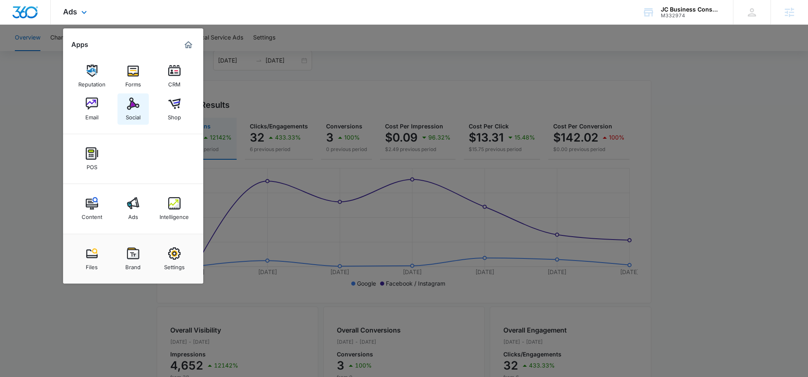
click at [146, 112] on link "Social" at bounding box center [132, 109] width 31 height 31
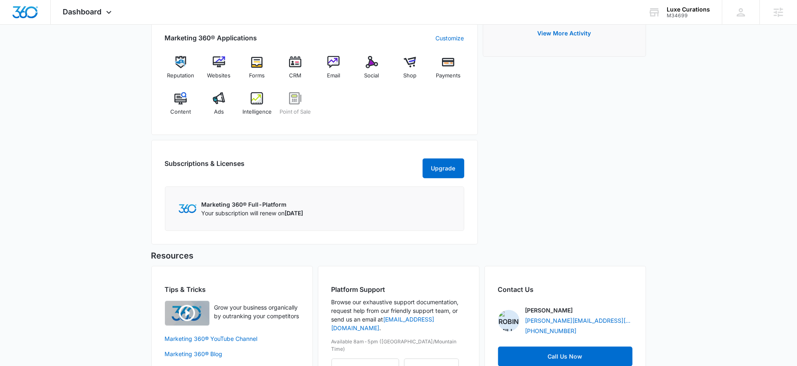
scroll to position [372, 0]
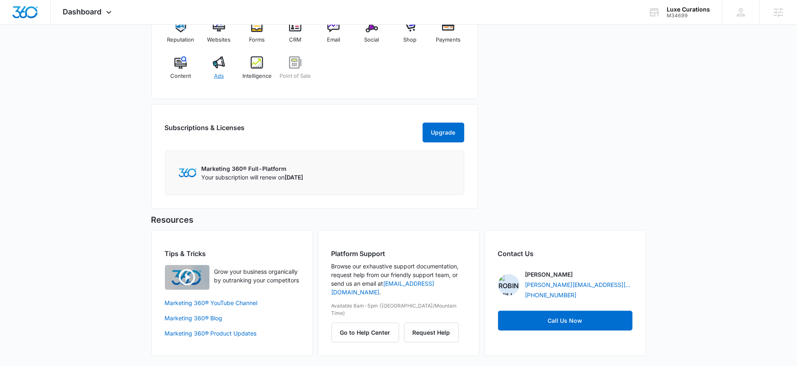
click at [213, 60] on img at bounding box center [219, 62] width 12 height 12
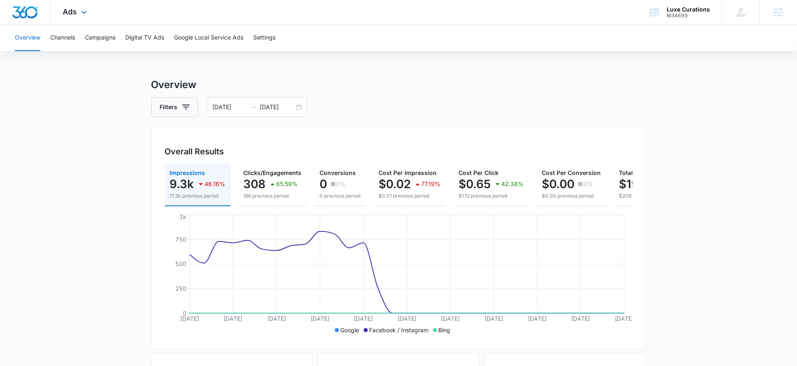
click at [76, 17] on div "Ads Apps Reputation Websites Forms CRM Email Social Shop Payments POS Content A…" at bounding box center [76, 12] width 51 height 24
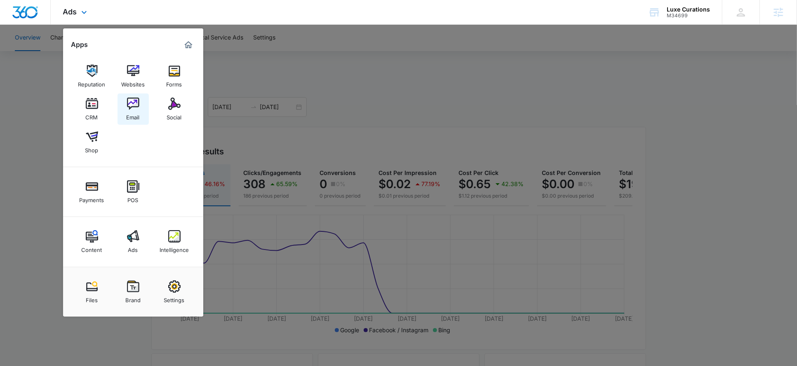
click at [131, 106] on img at bounding box center [133, 104] width 12 height 12
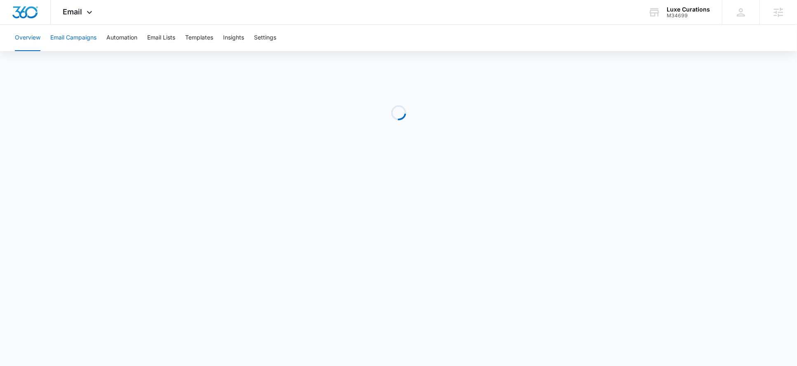
click at [83, 39] on button "Email Campaigns" at bounding box center [73, 38] width 46 height 26
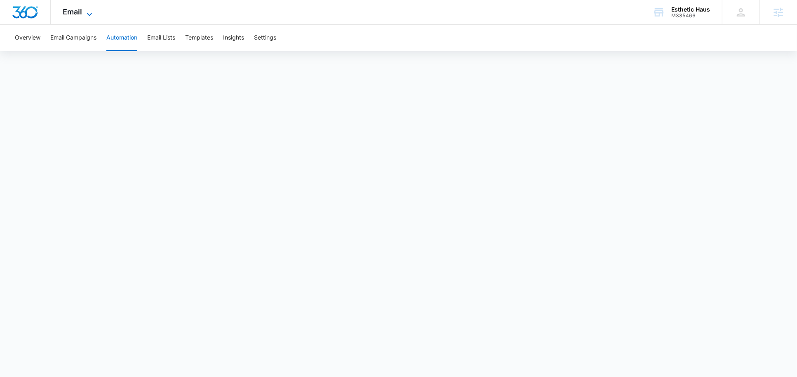
click at [87, 16] on icon at bounding box center [89, 14] width 10 height 10
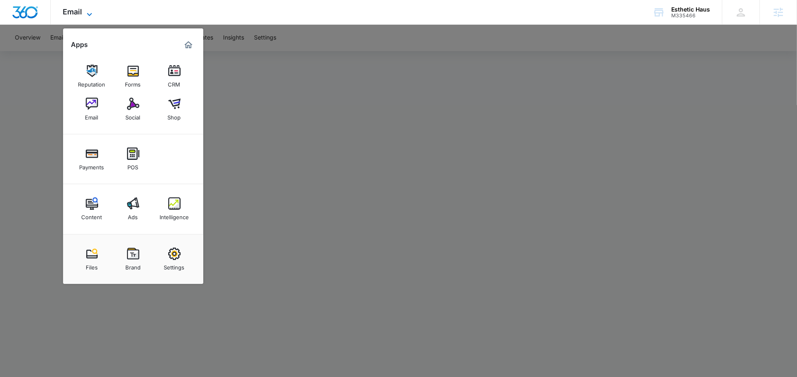
click at [87, 13] on icon at bounding box center [89, 14] width 5 height 3
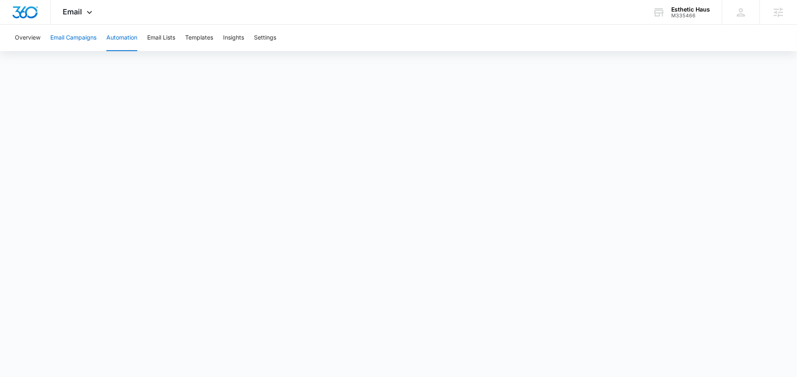
click at [73, 49] on button "Email Campaigns" at bounding box center [73, 38] width 46 height 26
click at [81, 17] on div "Email Apps Reputation Forms CRM Email Social Shop Payments POS Content Ads Inte…" at bounding box center [79, 12] width 56 height 24
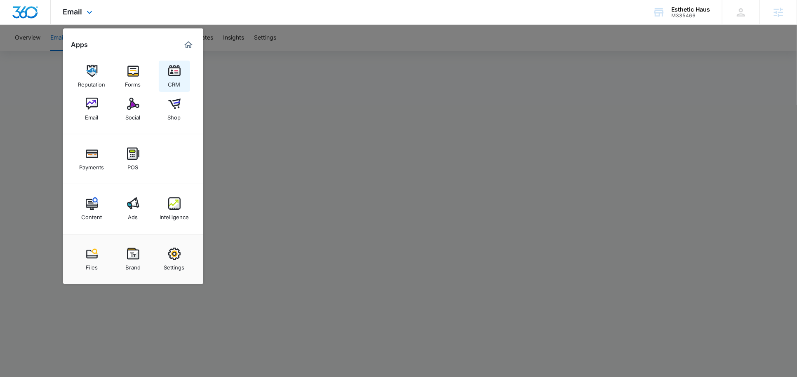
click at [172, 77] on div "CRM" at bounding box center [174, 82] width 12 height 11
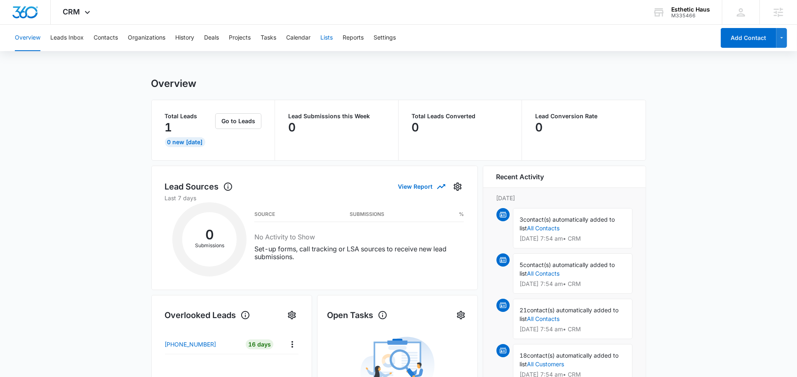
click at [324, 44] on button "Lists" at bounding box center [326, 38] width 12 height 26
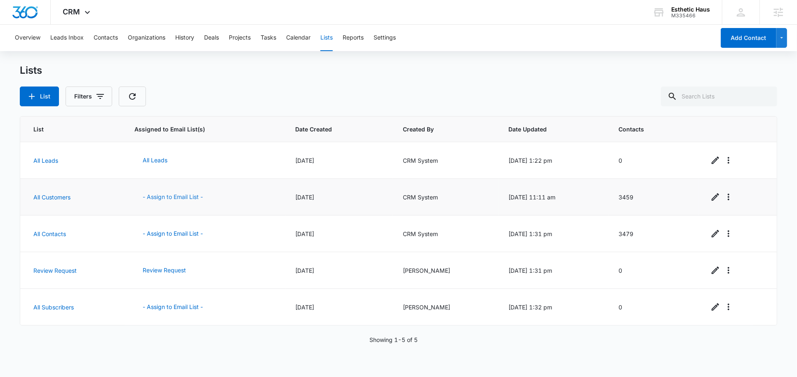
click at [185, 198] on button "- Assign to Email List -" at bounding box center [172, 197] width 77 height 20
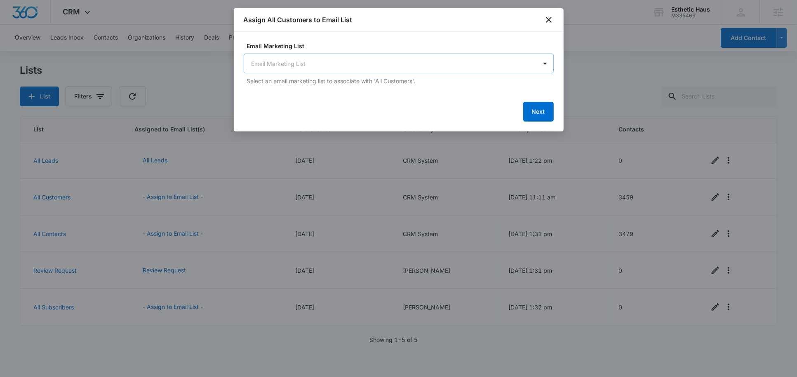
click at [282, 63] on body "CRM Apps Reputation Forms CRM Email Social Shop Payments POS Content Ads Intell…" at bounding box center [398, 188] width 797 height 377
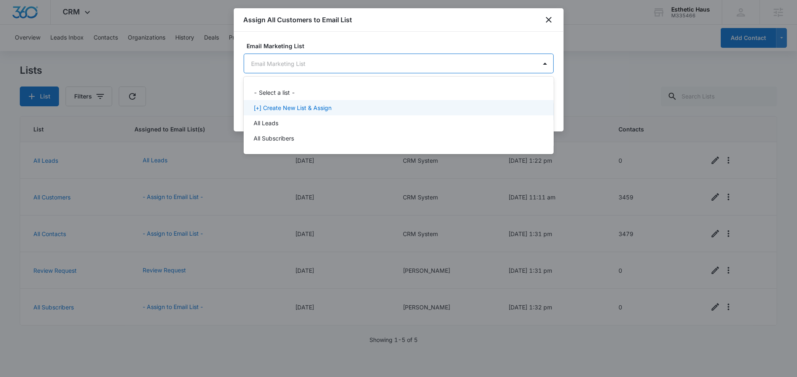
click at [282, 103] on div "[+] Create New List & Assign" at bounding box center [399, 107] width 310 height 15
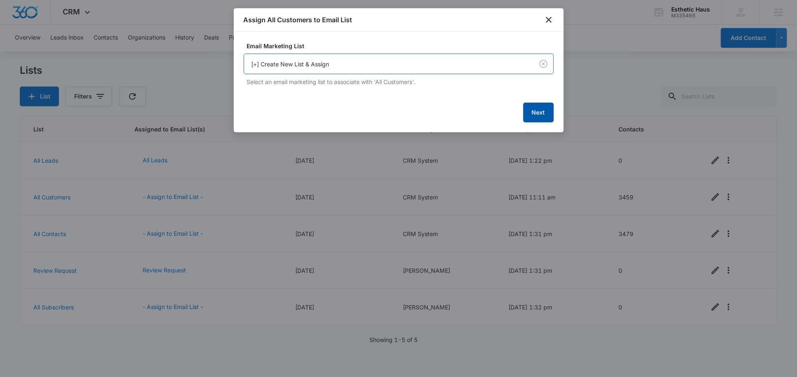
click at [541, 110] on button "Next" at bounding box center [538, 113] width 30 height 20
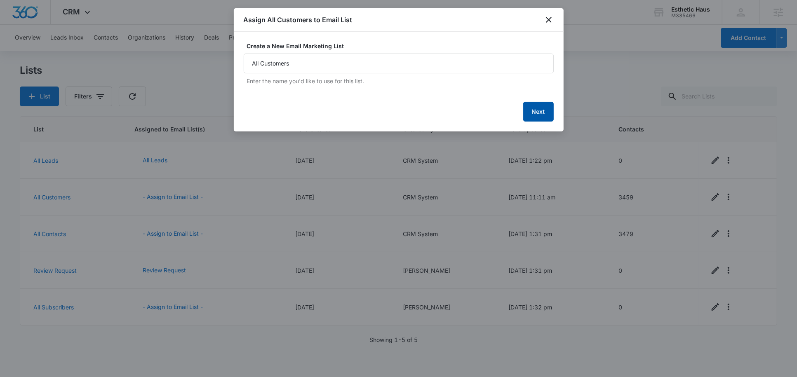
click at [542, 110] on button "Next" at bounding box center [538, 112] width 30 height 20
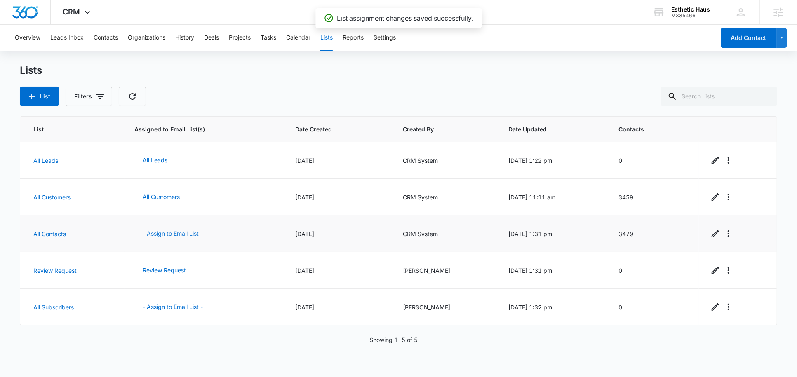
click at [162, 230] on button "- Assign to Email List -" at bounding box center [172, 234] width 77 height 20
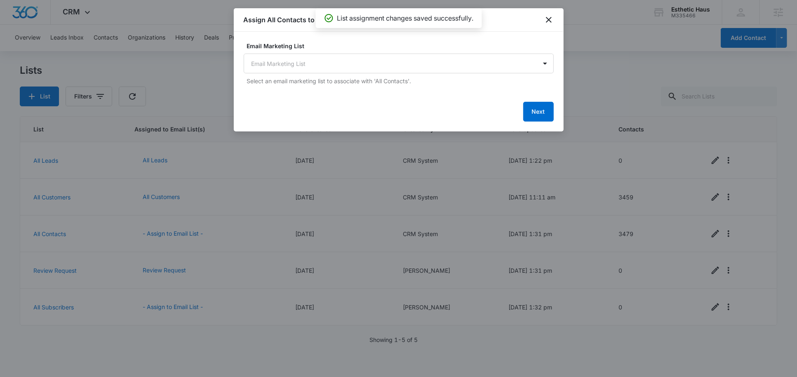
click at [291, 92] on form "Email Marketing List Email Marketing List Select an email marketing list to ass…" at bounding box center [399, 82] width 310 height 80
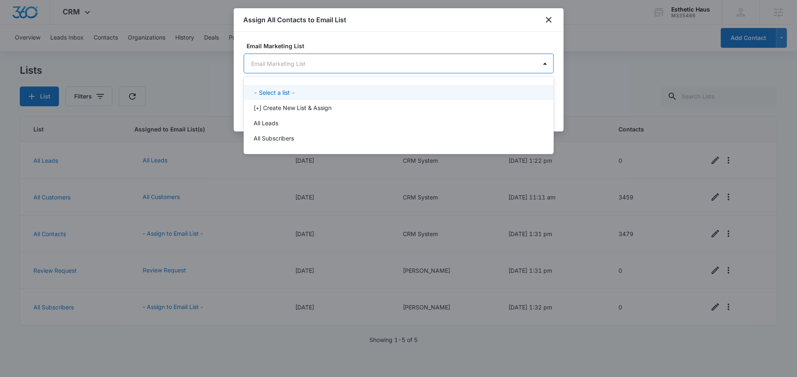
click at [294, 67] on body "CRM Apps Reputation Forms CRM Email Social Shop Payments POS Content Ads Intell…" at bounding box center [398, 188] width 797 height 377
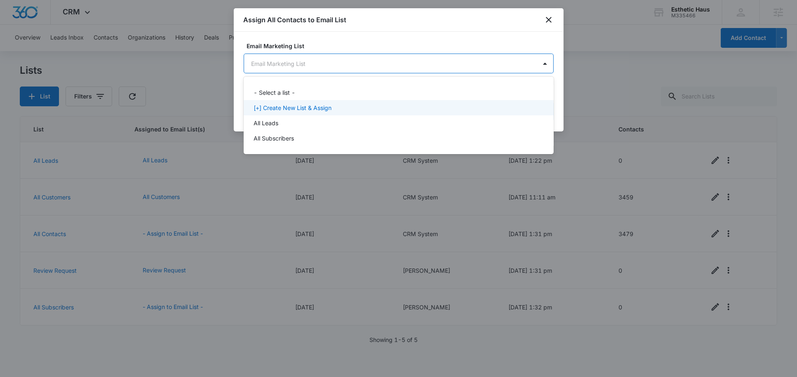
click at [294, 110] on p "[+] Create New List & Assign" at bounding box center [292, 107] width 78 height 9
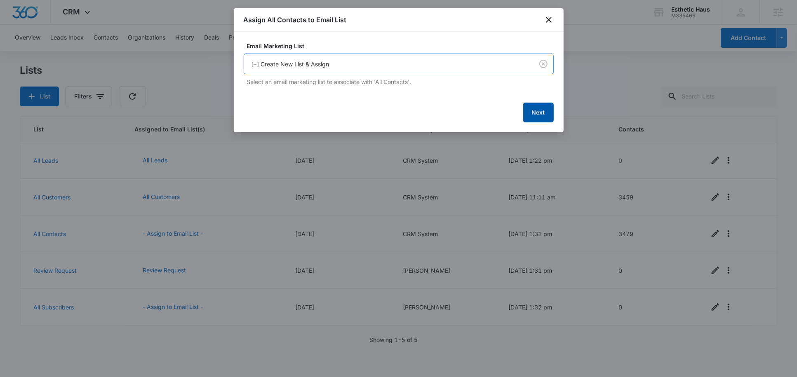
click at [543, 103] on button "Next" at bounding box center [538, 113] width 30 height 20
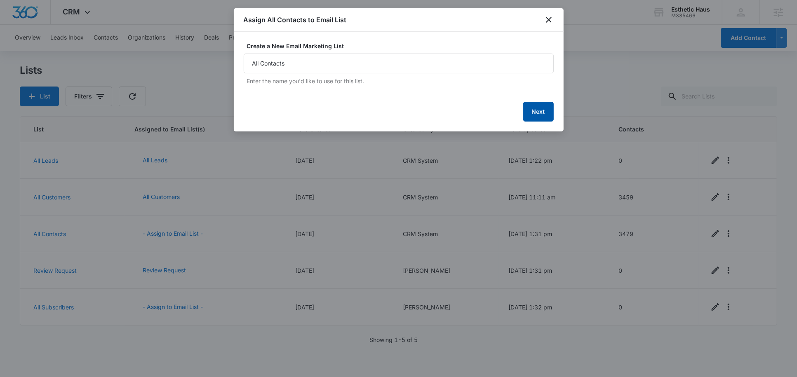
click at [546, 112] on button "Next" at bounding box center [538, 112] width 30 height 20
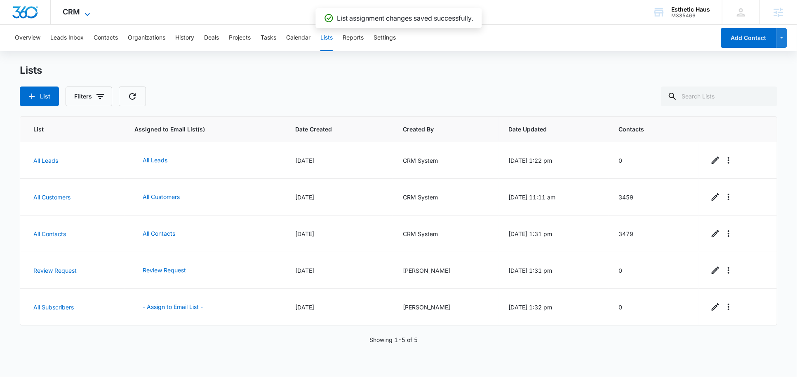
click at [84, 11] on icon at bounding box center [87, 14] width 10 height 10
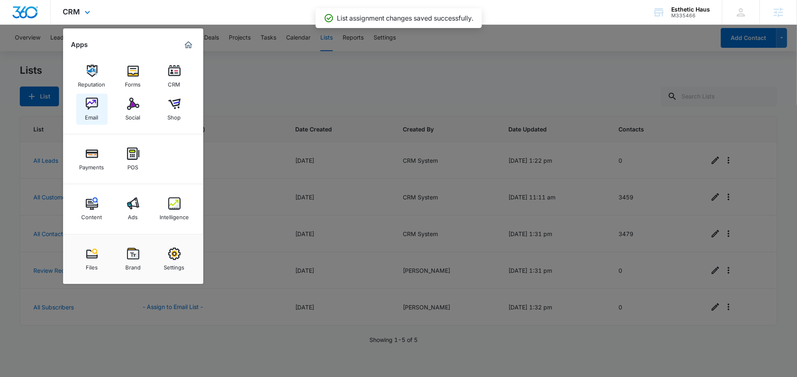
click at [101, 113] on link "Email" at bounding box center [91, 109] width 31 height 31
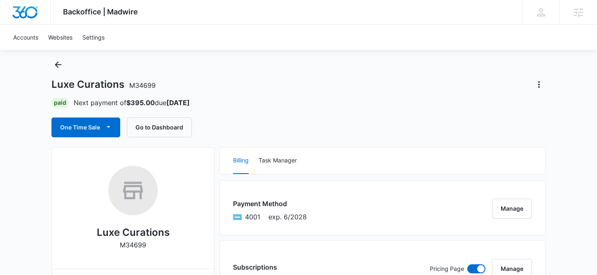
scroll to position [32, 0]
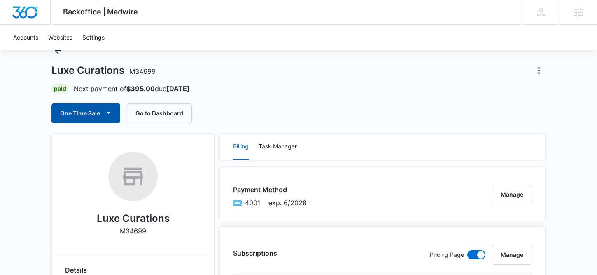
click at [100, 114] on button "One Time Sale" at bounding box center [86, 113] width 69 height 20
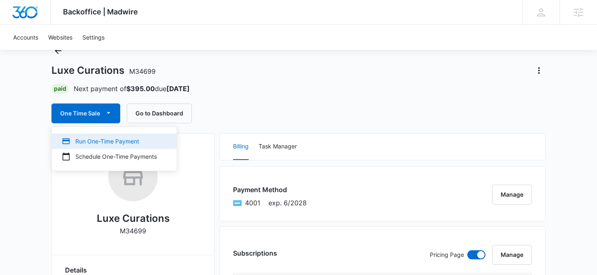
click at [110, 139] on div "Run One-Time Payment" at bounding box center [109, 141] width 95 height 9
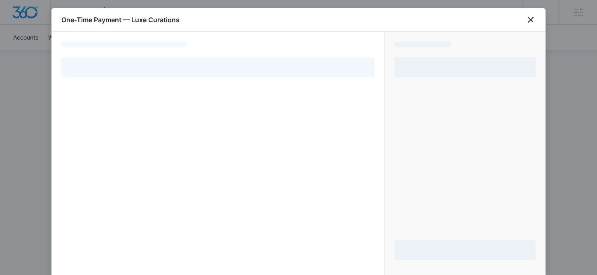
select select "pm_1NIxJ5A4n8RTgNjUNqgrUbhA"
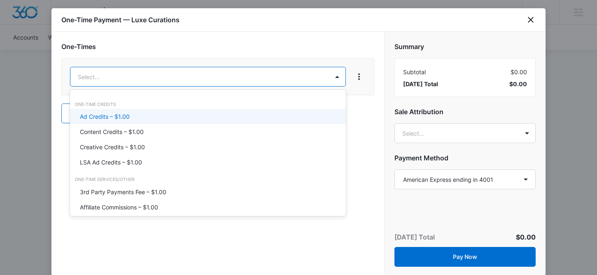
click at [130, 113] on div "Ad Credits – $1.00" at bounding box center [207, 116] width 255 height 9
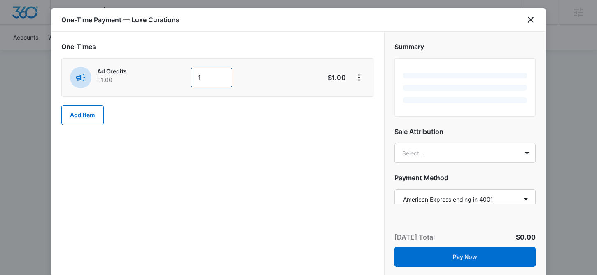
click at [212, 71] on input "1" at bounding box center [211, 78] width 41 height 20
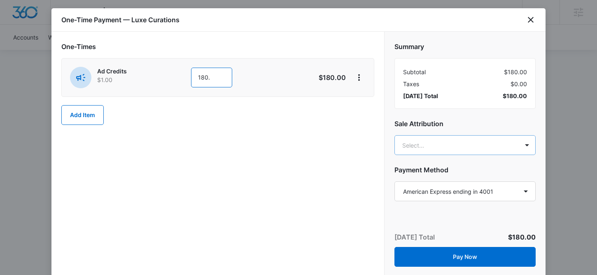
type input "180."
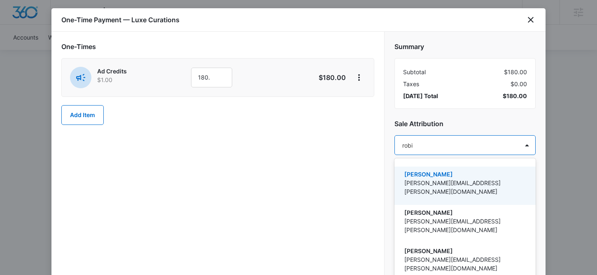
type input "robin"
drag, startPoint x: 435, startPoint y: 173, endPoint x: 438, endPoint y: 161, distance: 13.2
click at [435, 173] on p "Robin Mills" at bounding box center [465, 174] width 120 height 9
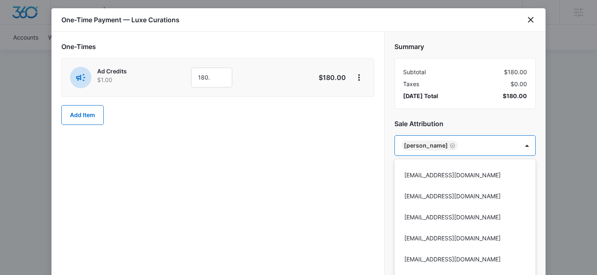
click at [458, 125] on div at bounding box center [298, 137] width 597 height 275
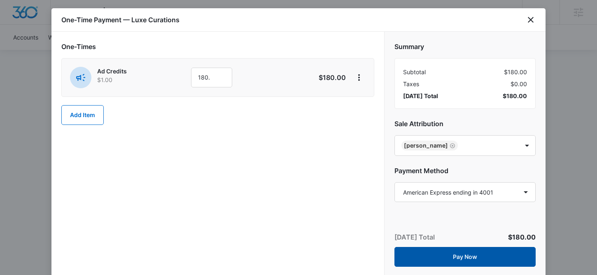
click at [445, 260] on button "Pay Now" at bounding box center [465, 257] width 141 height 20
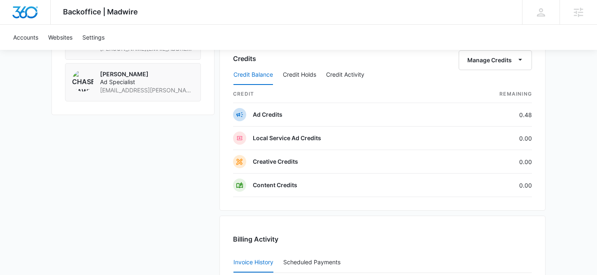
scroll to position [901, 0]
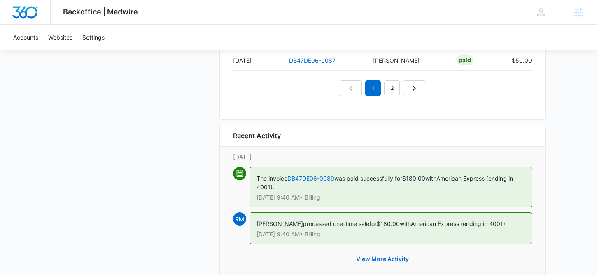
scroll to position [975, 0]
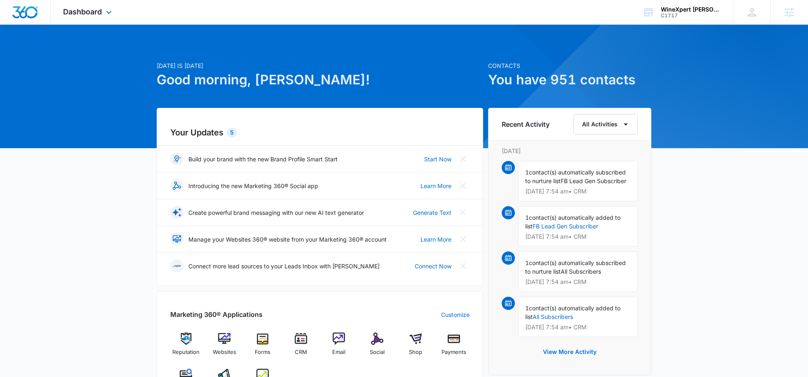
click at [94, 5] on div "Dashboard Apps Reputation Websites Forms CRM Email Social Shop Payments Content…" at bounding box center [88, 12] width 75 height 24
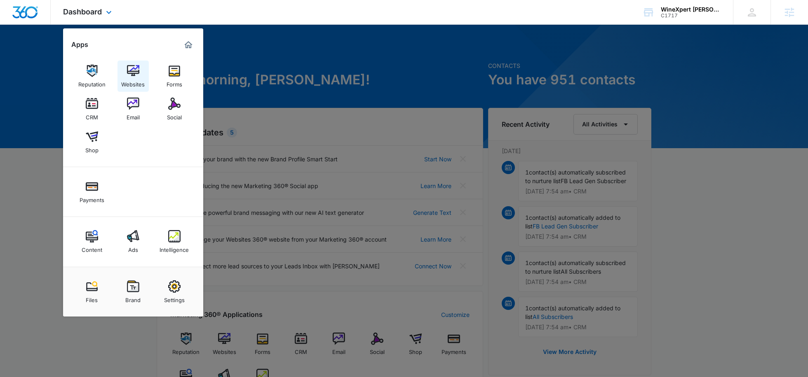
click at [130, 80] on div "Websites" at bounding box center [132, 82] width 23 height 11
